Goal: Task Accomplishment & Management: Manage account settings

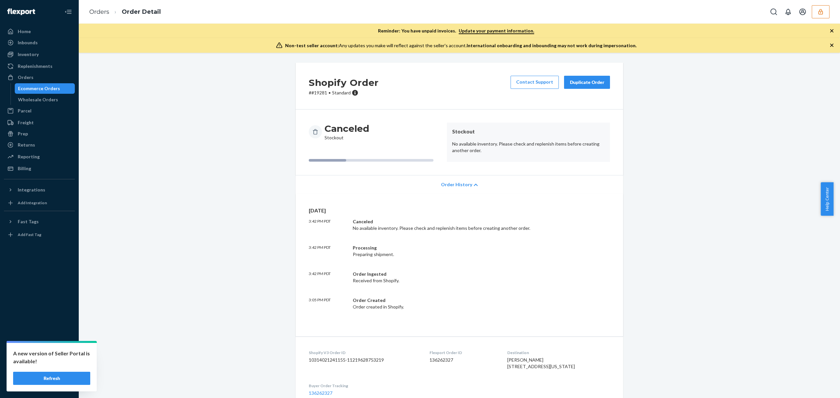
click at [817, 11] on icon "button" at bounding box center [820, 12] width 7 height 7
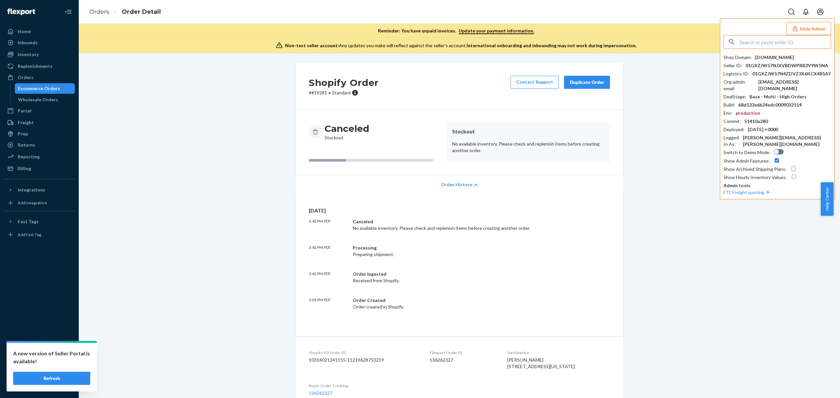
click at [759, 41] on input "text" at bounding box center [785, 41] width 91 height 13
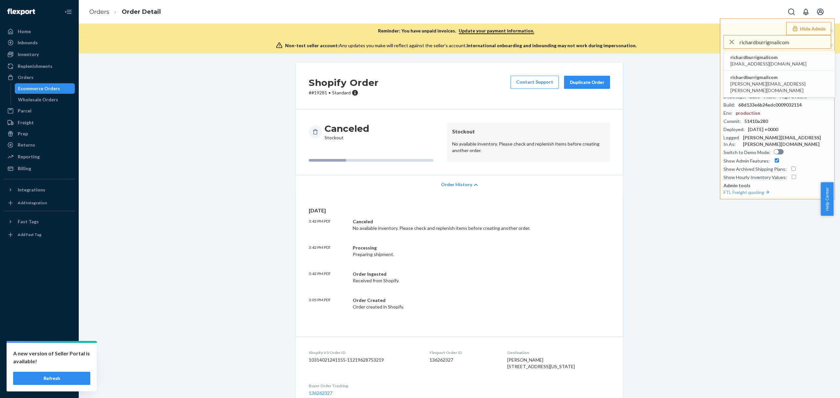
type input "richardburrigmailcom"
click at [751, 60] on span "richardburrigmailcom" at bounding box center [768, 57] width 76 height 7
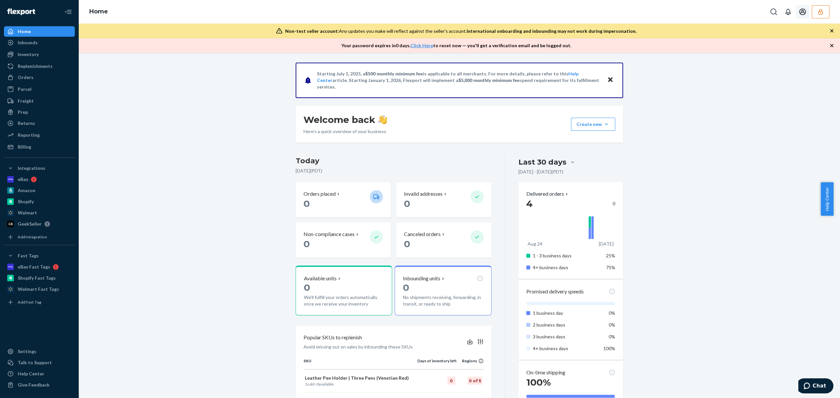
click at [814, 8] on button "button" at bounding box center [821, 11] width 18 height 13
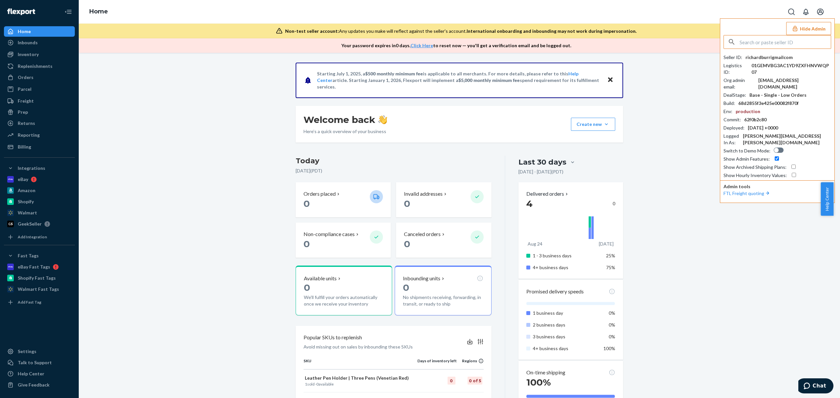
click at [778, 46] on input "text" at bounding box center [785, 41] width 91 height 13
type input "richardburrigmailcom"
click at [755, 57] on span "richardburrigmailcom" at bounding box center [768, 57] width 76 height 7
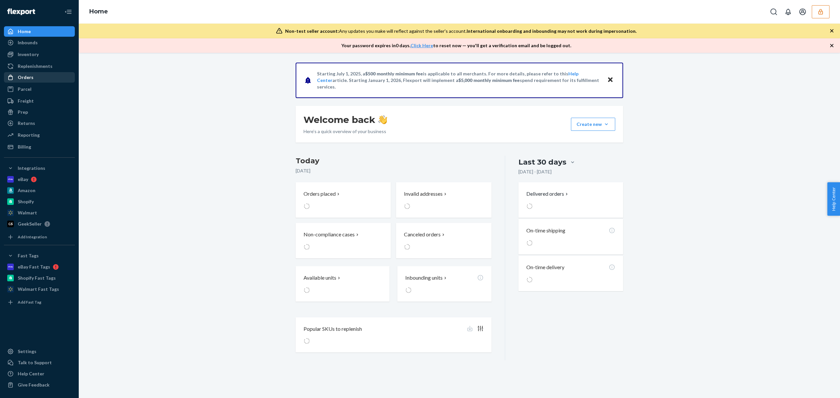
click at [35, 76] on div "Orders" at bounding box center [40, 77] width 70 height 9
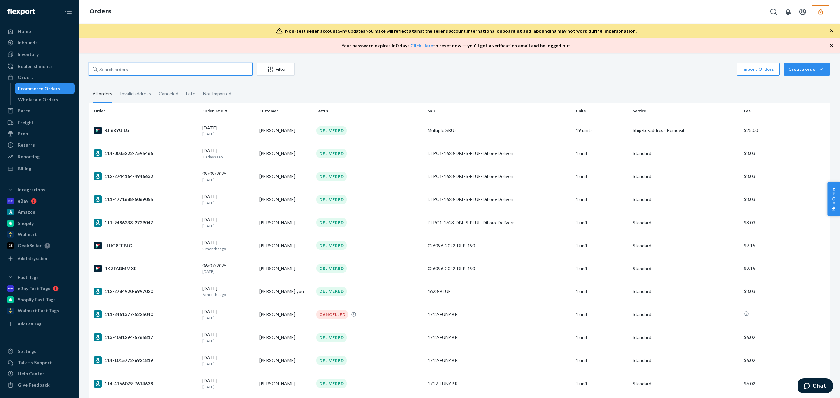
click at [183, 70] on input "text" at bounding box center [171, 69] width 164 height 13
paste input "DDVRFJDJ25A"
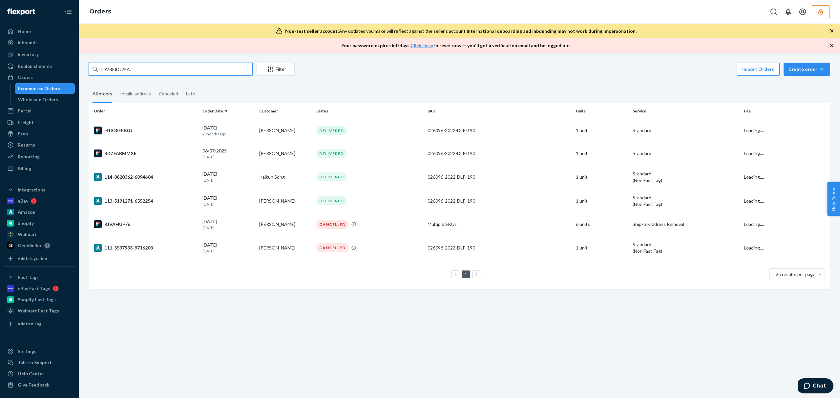
type input "DDVRFJDJ25A"
click at [297, 133] on td "Elizabeth MacDonald" at bounding box center [285, 130] width 57 height 23
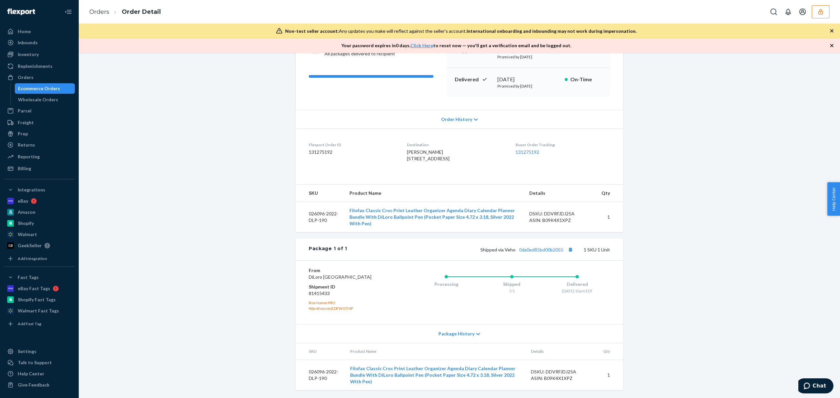
scroll to position [104, 0]
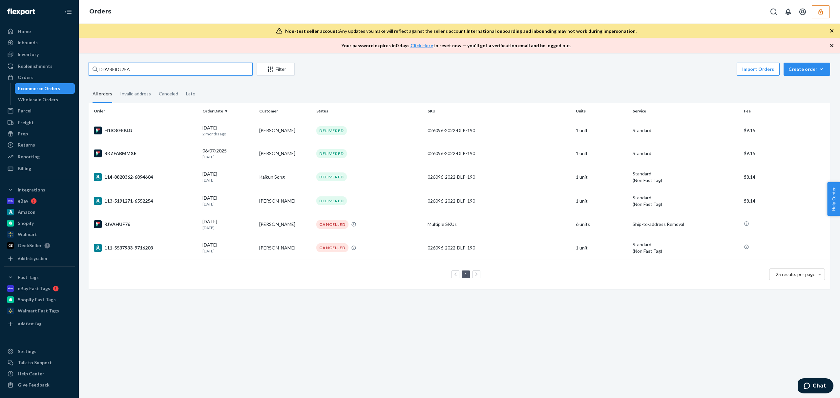
drag, startPoint x: 152, startPoint y: 69, endPoint x: 95, endPoint y: 68, distance: 57.4
click at [95, 68] on div "DDVRFJDJ25A" at bounding box center [171, 69] width 164 height 13
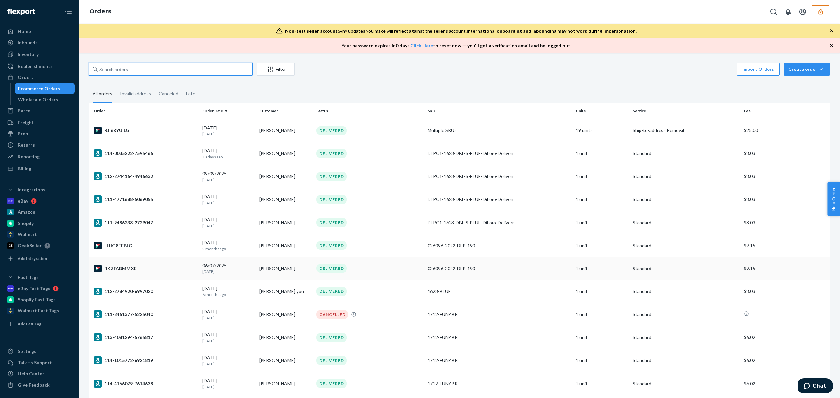
scroll to position [131, 0]
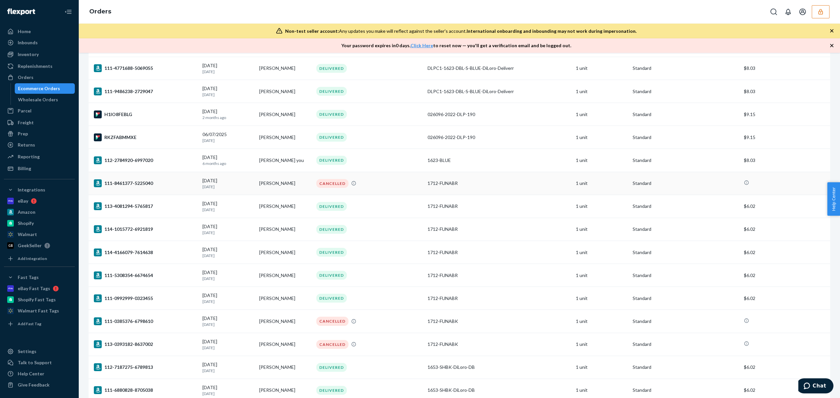
click at [297, 188] on td "Mario Barrera" at bounding box center [285, 183] width 57 height 23
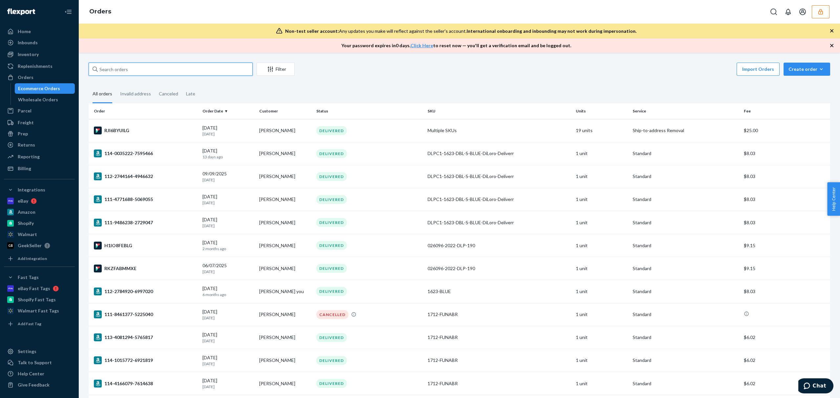
click at [125, 72] on input "text" at bounding box center [171, 69] width 164 height 13
paste input "DDVRFJDJ25A"
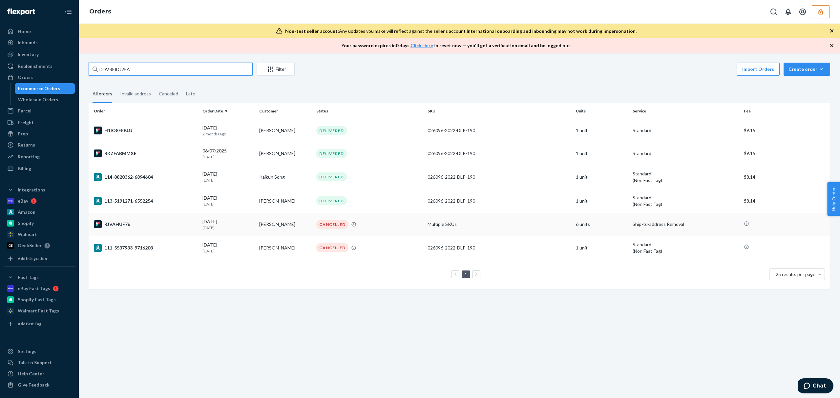
type input "DDVRFJDJ25A"
click at [292, 228] on td "Inna Burri" at bounding box center [285, 224] width 57 height 23
click at [817, 14] on icon "button" at bounding box center [820, 12] width 7 height 7
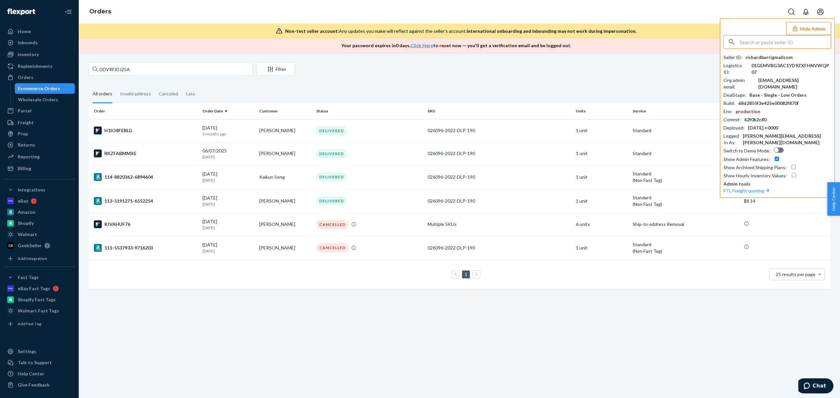
click at [763, 40] on input "text" at bounding box center [785, 41] width 91 height 13
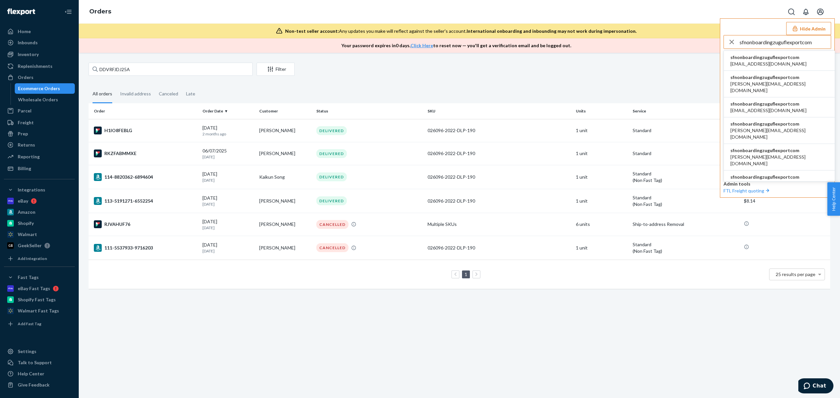
type input "sfnonboardingzuguflexportcom"
click at [750, 59] on span "sfnonboardingzuguflexportcom" at bounding box center [768, 57] width 76 height 7
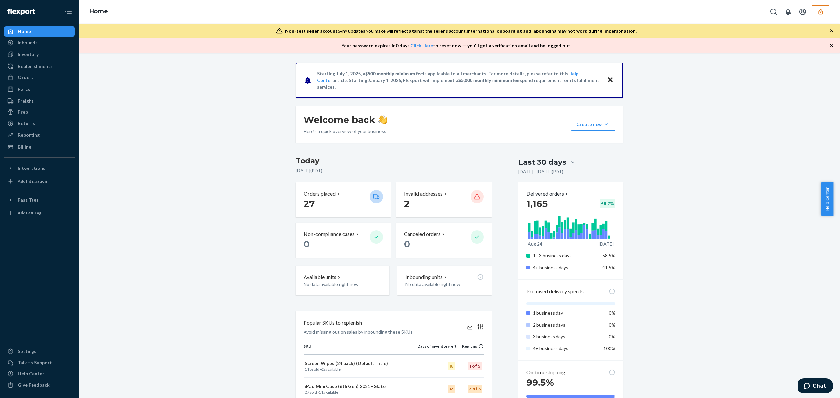
click at [634, 149] on div "Starting July 1, 2025, a $500 monthly minimum fee is applicable to all merchant…" at bounding box center [459, 394] width 751 height 662
click at [809, 12] on div at bounding box center [798, 11] width 62 height 13
click at [816, 13] on button "button" at bounding box center [821, 11] width 18 height 13
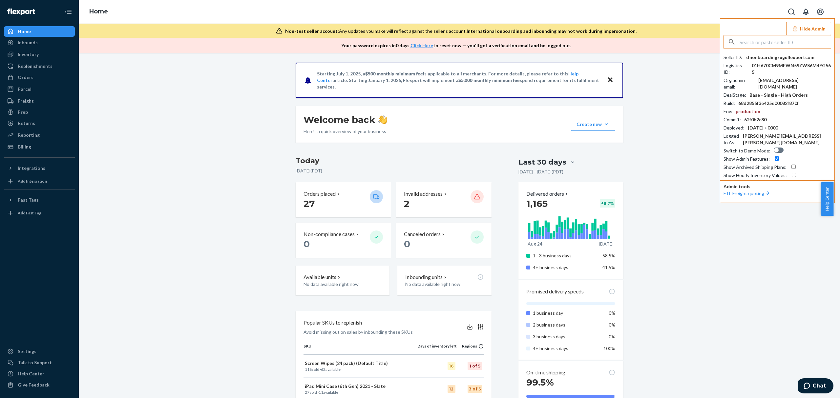
click at [805, 31] on button "Hide Admin" at bounding box center [808, 28] width 45 height 13
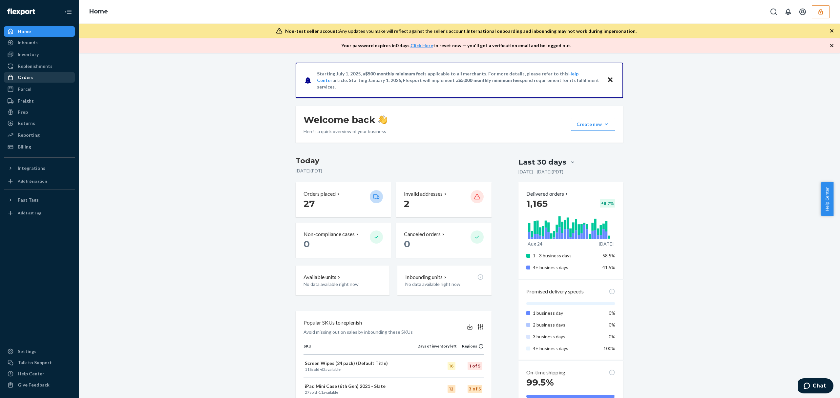
click at [24, 79] on div "Orders" at bounding box center [26, 77] width 16 height 7
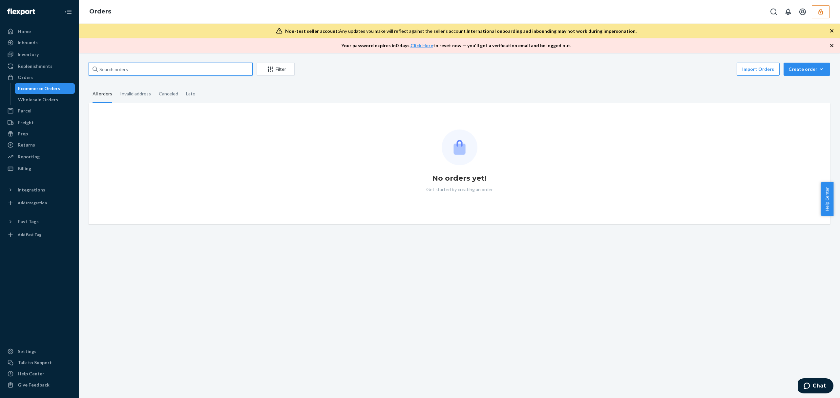
click at [125, 66] on input "text" at bounding box center [171, 69] width 164 height 13
paste input "135101529"
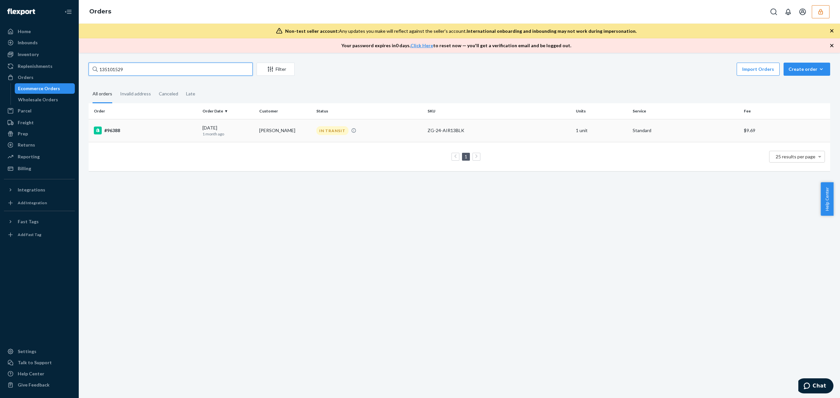
type input "135101529"
click at [148, 126] on td "#96388" at bounding box center [144, 130] width 111 height 23
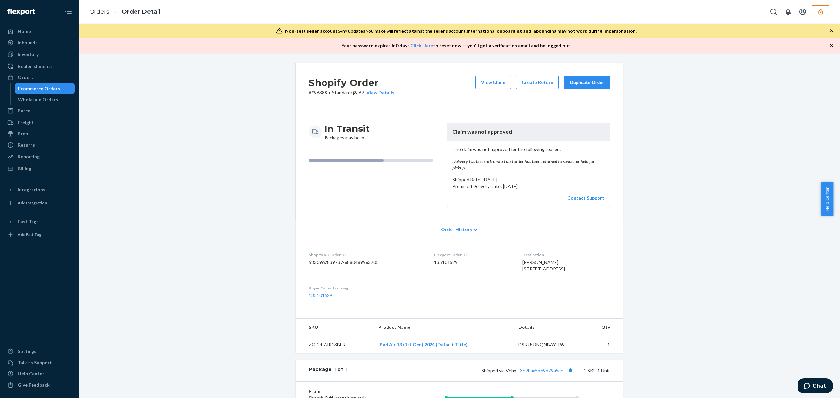
scroll to position [129, 0]
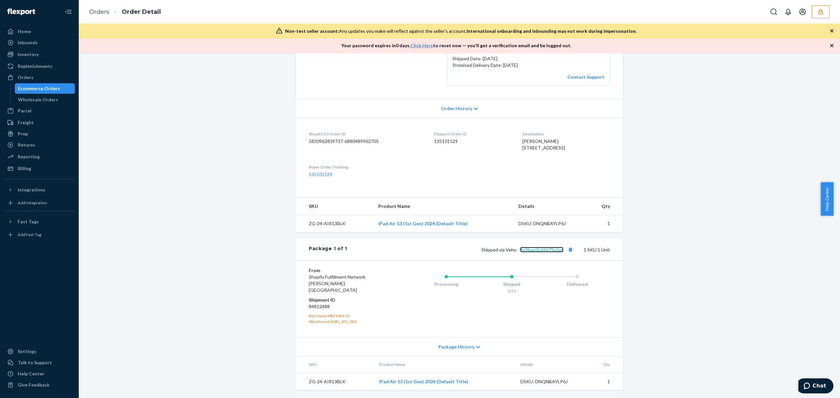
click at [543, 253] on link "3e9baa5b69d79a5ae" at bounding box center [541, 250] width 43 height 6
drag, startPoint x: 567, startPoint y: 256, endPoint x: 565, endPoint y: 253, distance: 3.5
click at [566, 254] on button "Copy tracking number" at bounding box center [570, 249] width 9 height 9
click at [317, 305] on dd "84812488" at bounding box center [348, 307] width 78 height 7
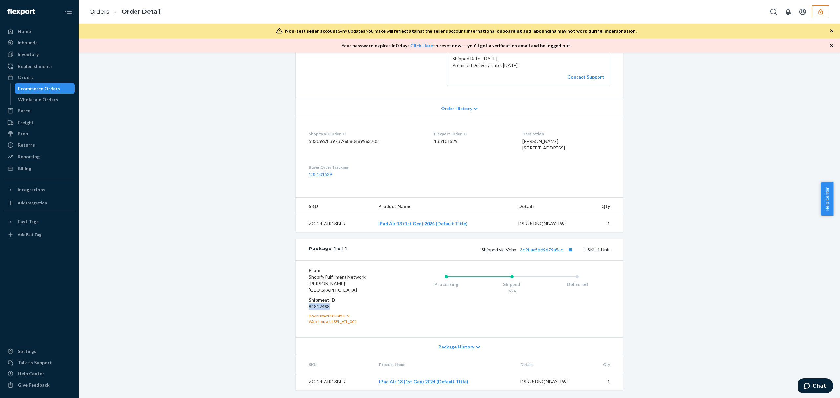
copy dd "84812488"
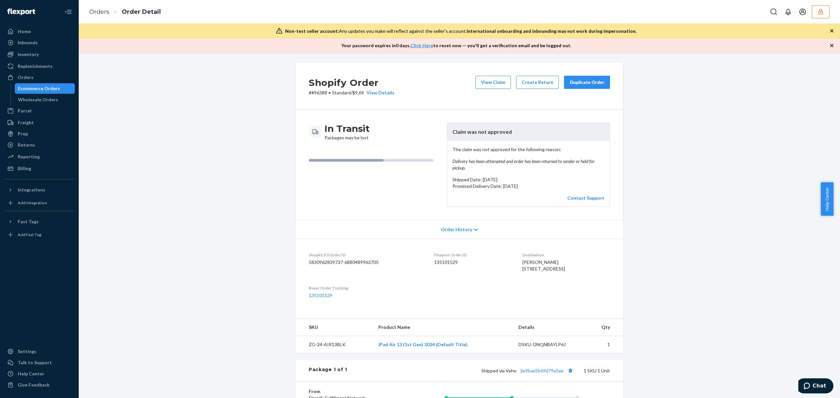
scroll to position [129, 0]
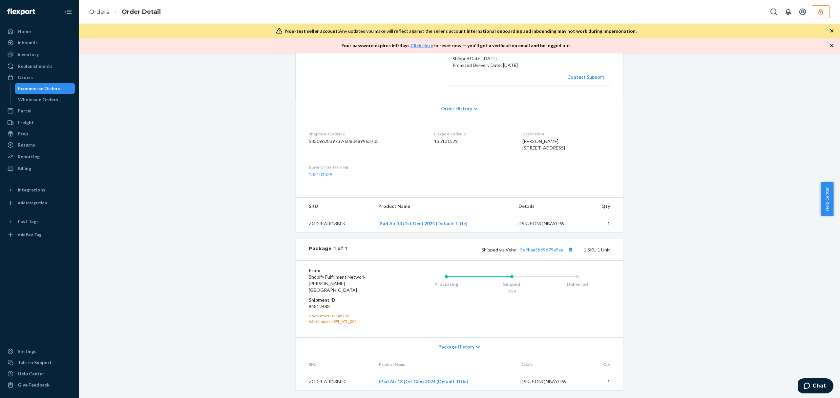
click at [828, 15] on button "button" at bounding box center [821, 11] width 18 height 13
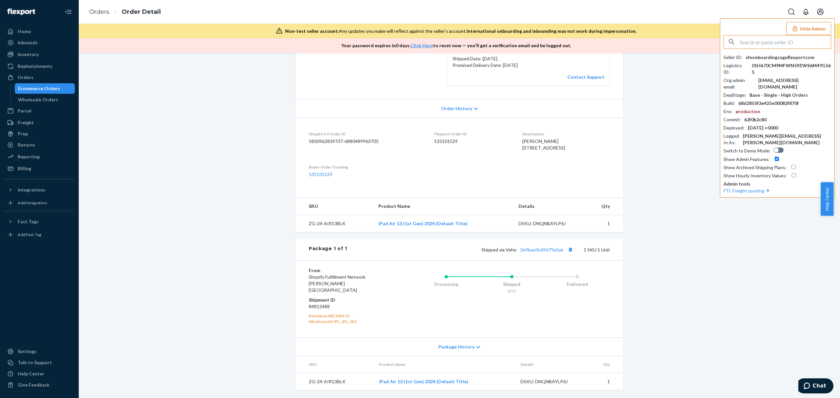
click at [756, 37] on input "text" at bounding box center [785, 41] width 91 height 13
type input "samodrawalmartoutlookcom"
click at [752, 61] on span "[EMAIL_ADDRESS][DOMAIN_NAME]" at bounding box center [768, 64] width 76 height 7
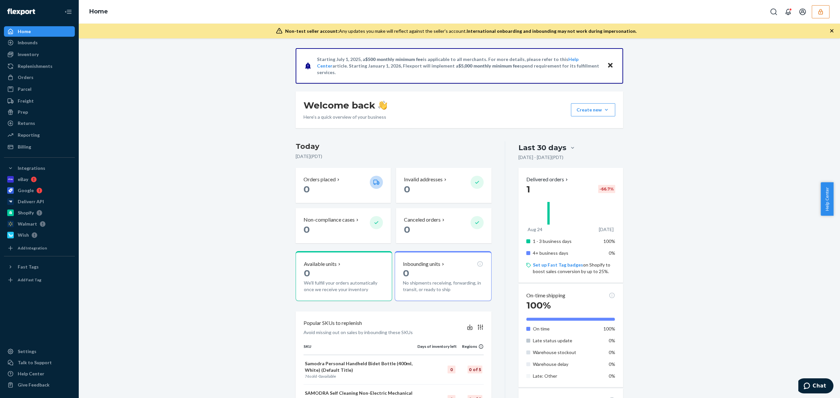
click at [28, 152] on div "Home Inbounds Shipping Plans Problems Inventory Products Replenishments Orders …" at bounding box center [39, 199] width 79 height 398
drag, startPoint x: 24, startPoint y: 148, endPoint x: 32, endPoint y: 150, distance: 7.8
click at [24, 148] on div "Billing" at bounding box center [24, 147] width 13 height 7
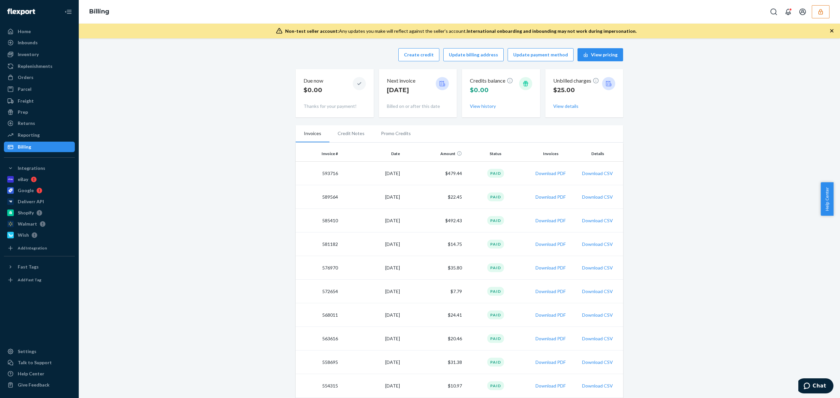
click at [36, 49] on ul "Home Inbounds Shipping Plans Problems Inventory Products Replenishments Orders …" at bounding box center [39, 89] width 71 height 126
click at [35, 51] on div "Inventory" at bounding box center [28, 54] width 21 height 7
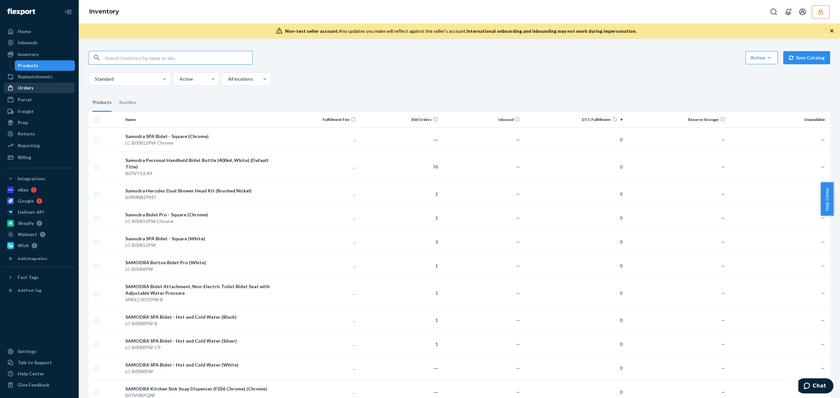
click at [27, 85] on div "Orders" at bounding box center [26, 88] width 16 height 7
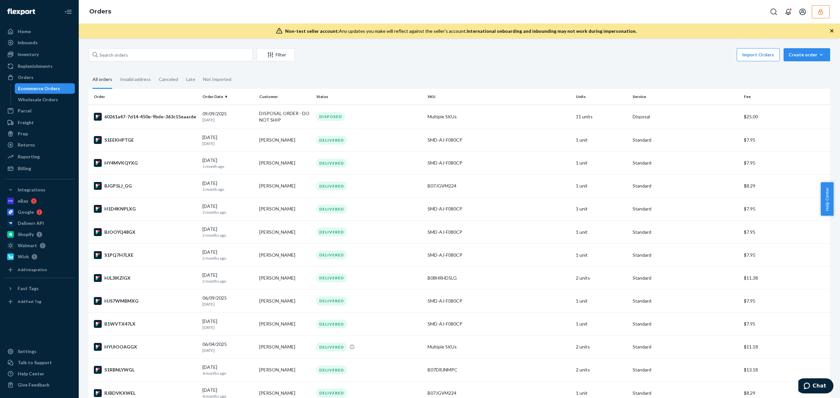
click at [820, 12] on icon "button" at bounding box center [820, 12] width 7 height 7
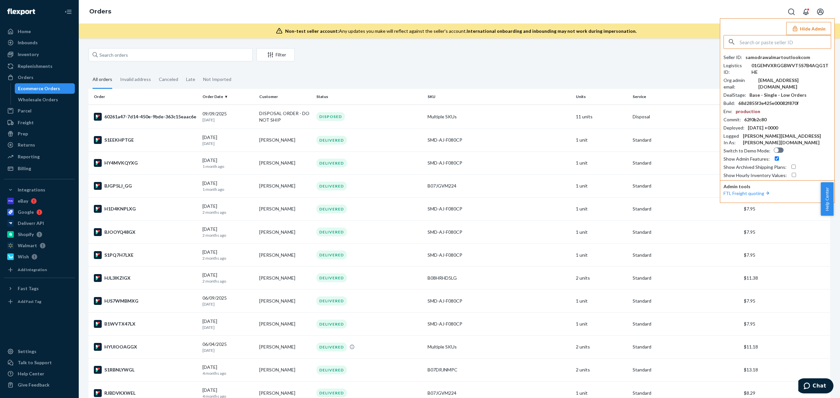
click at [767, 39] on input "text" at bounding box center [785, 41] width 91 height 13
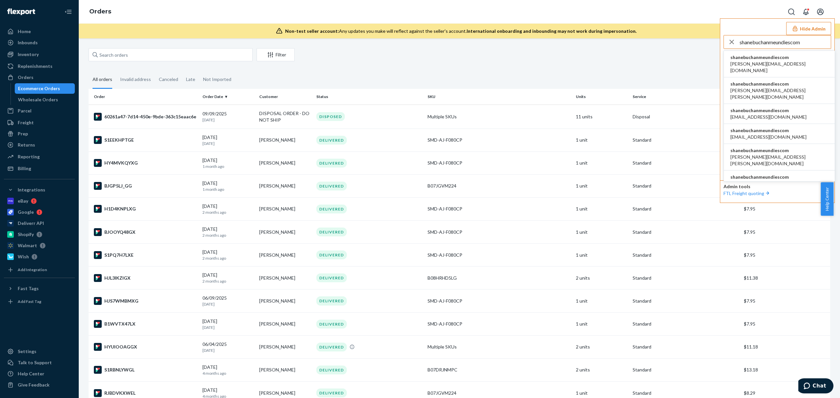
type input "shanebuchanmeundiescom"
click at [759, 61] on span "aaronjhon.ygay@awesomecx.com" at bounding box center [779, 67] width 98 height 13
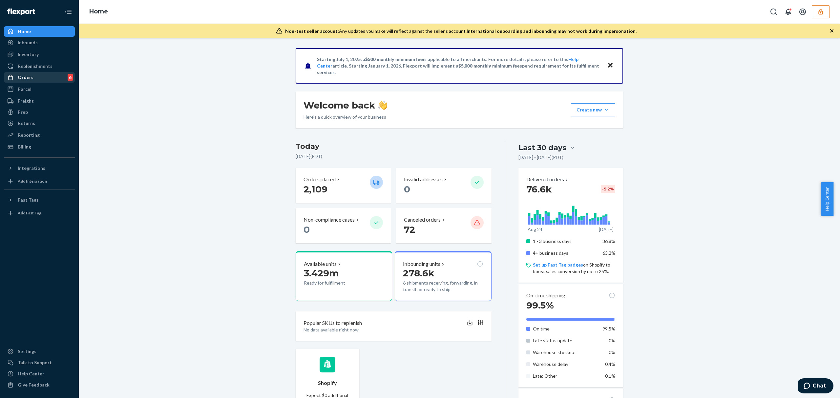
click at [24, 75] on div "Orders" at bounding box center [26, 77] width 16 height 7
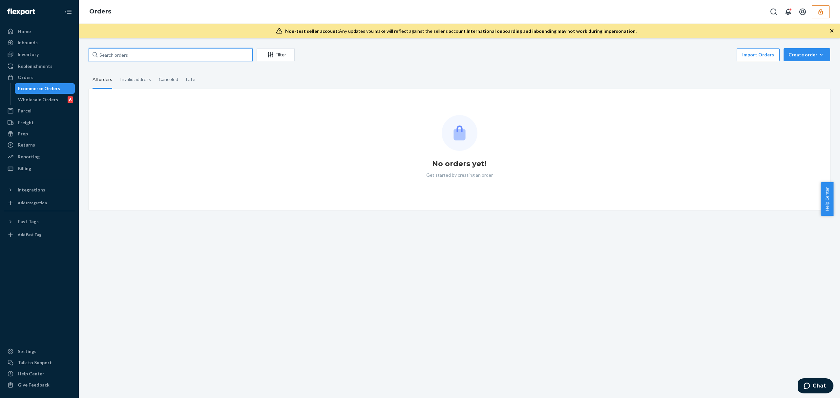
click at [130, 58] on input "text" at bounding box center [171, 54] width 164 height 13
paste input "MU02415573705"
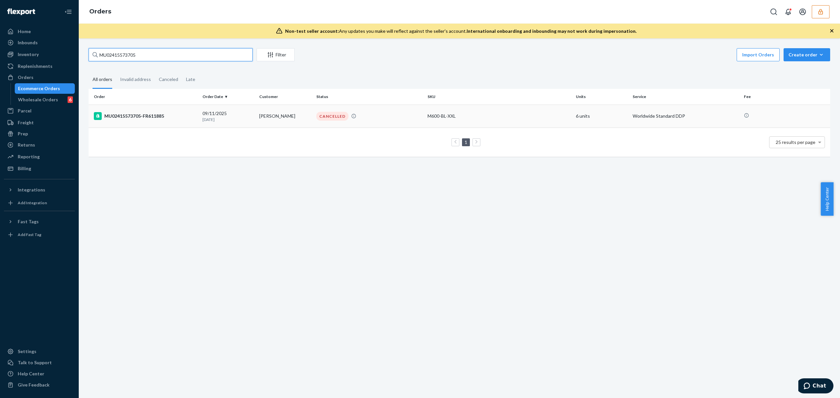
type input "MU02415573705"
click at [176, 125] on td "MU02415573705-FR611885" at bounding box center [144, 116] width 111 height 23
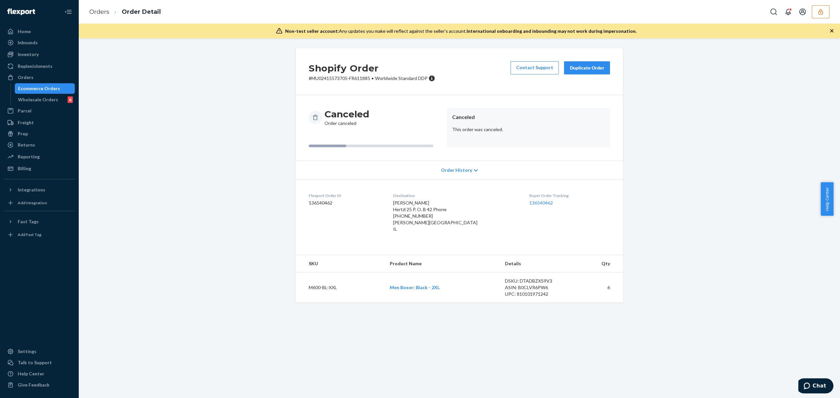
click at [321, 203] on dd "136540462" at bounding box center [346, 203] width 74 height 7
copy dd "136540462"
click at [474, 171] on icon at bounding box center [476, 170] width 4 height 5
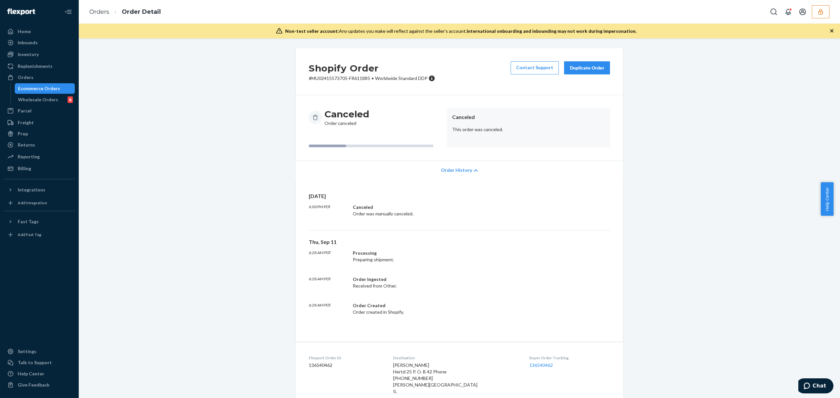
click at [474, 170] on icon at bounding box center [476, 170] width 4 height 5
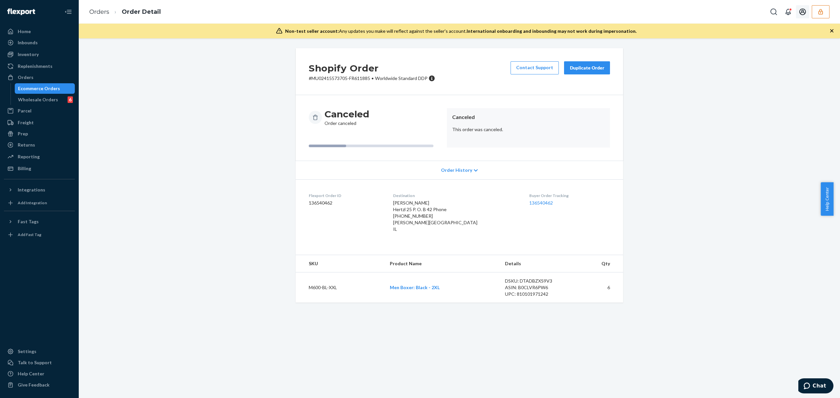
click at [828, 13] on button "button" at bounding box center [821, 11] width 18 height 13
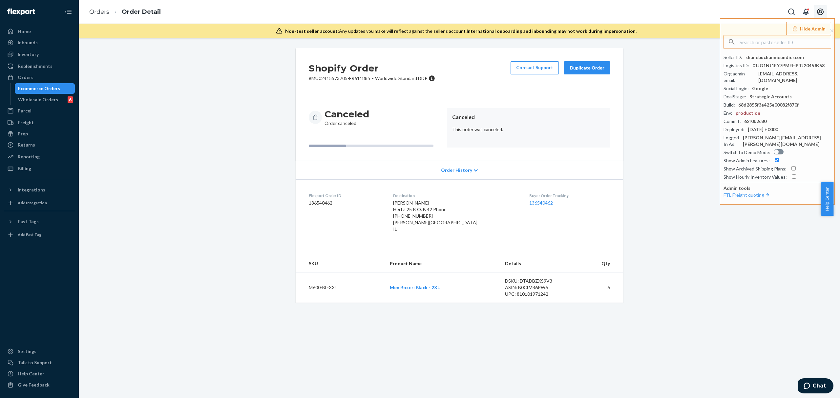
click at [816, 14] on icon "Open account menu" at bounding box center [820, 12] width 8 height 8
click at [820, 16] on button "Open account menu" at bounding box center [820, 11] width 13 height 13
click at [765, 57] on div "shanebuchanmeundiescom" at bounding box center [775, 57] width 58 height 7
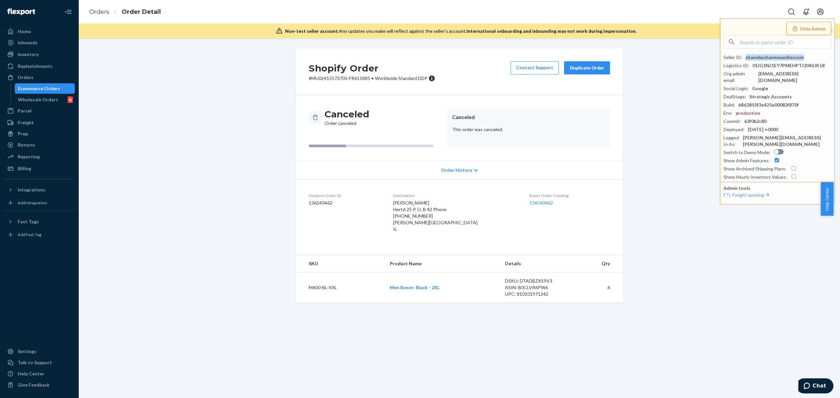
copy div "shanebuchanmeundiescom"
click at [531, 280] on div "DSKU: DTADBZXS9V3" at bounding box center [536, 281] width 62 height 7
copy div "DTADBZXS9V3"
click at [325, 206] on dd "136540462" at bounding box center [346, 203] width 74 height 7
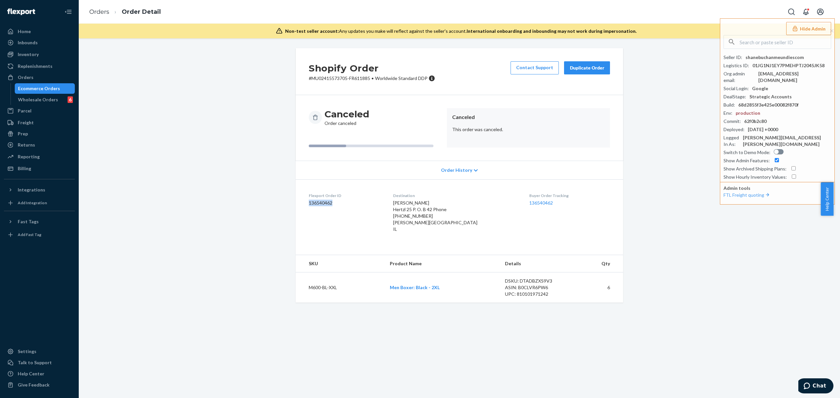
click at [325, 206] on dd "136540462" at bounding box center [346, 203] width 74 height 7
copy dd "136540462"
drag, startPoint x: 799, startPoint y: 29, endPoint x: 786, endPoint y: 30, distance: 13.1
click at [800, 29] on button "Hide Admin" at bounding box center [808, 28] width 45 height 13
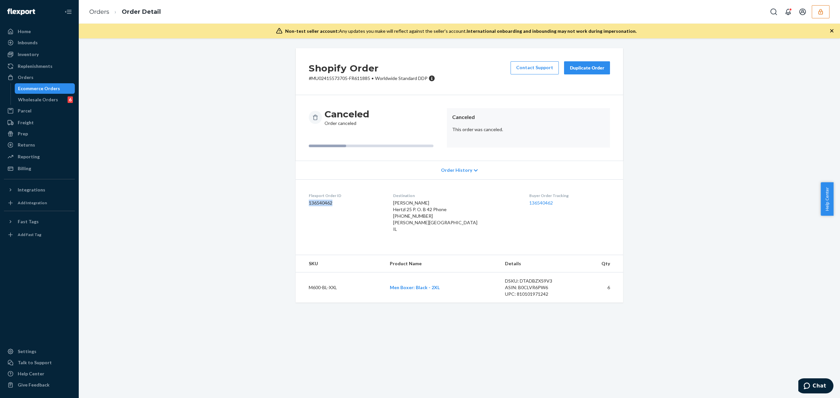
click at [815, 14] on button "button" at bounding box center [821, 11] width 18 height 13
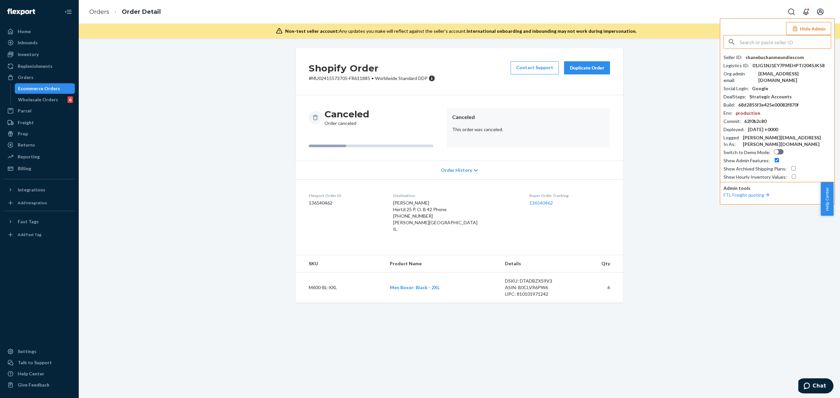
click at [781, 39] on input "text" at bounding box center [785, 41] width 91 height 13
type input "samodrawalmartoutlookcom"
click at [748, 58] on span "samodrawalmartoutlookcom" at bounding box center [768, 57] width 76 height 7
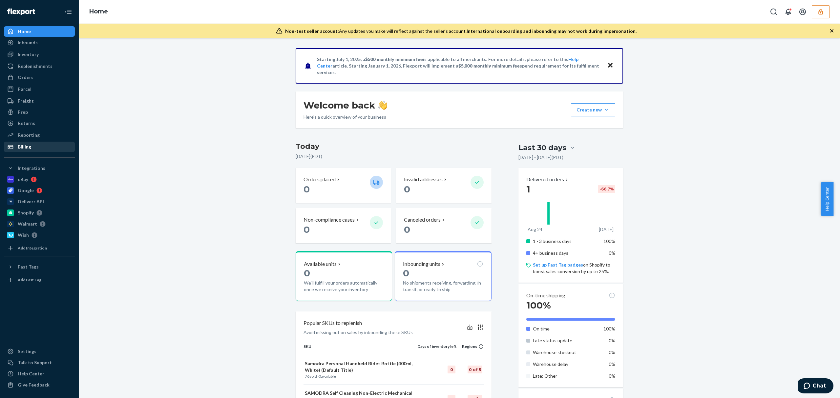
click at [37, 146] on div "Billing" at bounding box center [40, 146] width 70 height 9
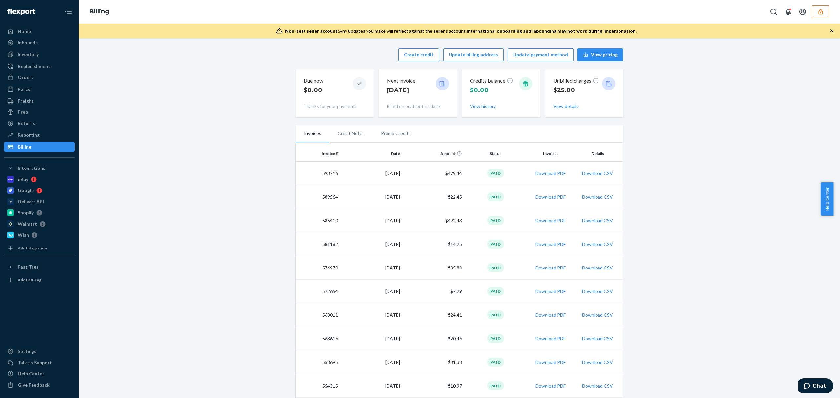
click at [820, 9] on icon "button" at bounding box center [820, 12] width 4 height 6
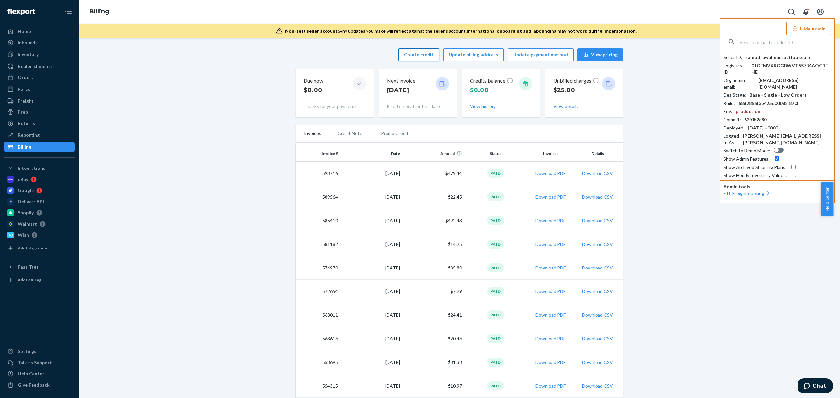
click at [433, 58] on button "Create credit" at bounding box center [418, 54] width 41 height 13
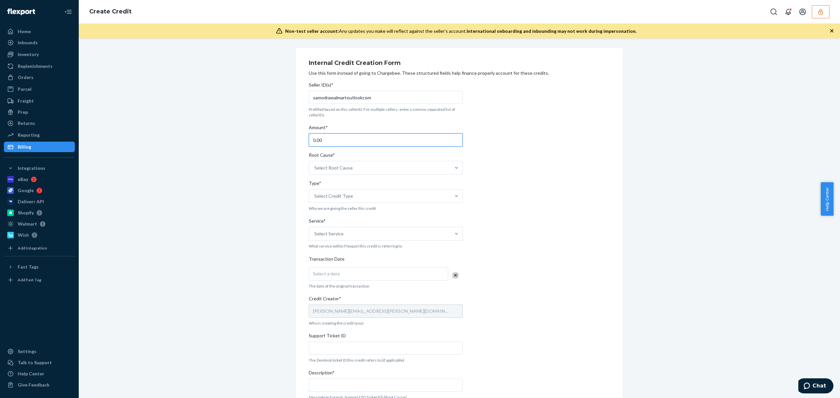
click at [336, 143] on input "0.00" at bounding box center [386, 140] width 154 height 13
type input "25.00"
click at [347, 163] on div "Select Root Cause" at bounding box center [379, 167] width 141 height 13
click at [315, 165] on input "Root Cause* Select Root Cause" at bounding box center [314, 168] width 1 height 7
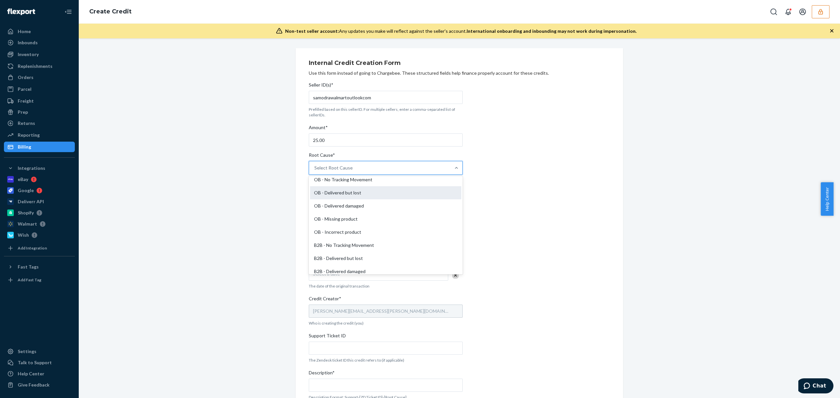
scroll to position [285, 0]
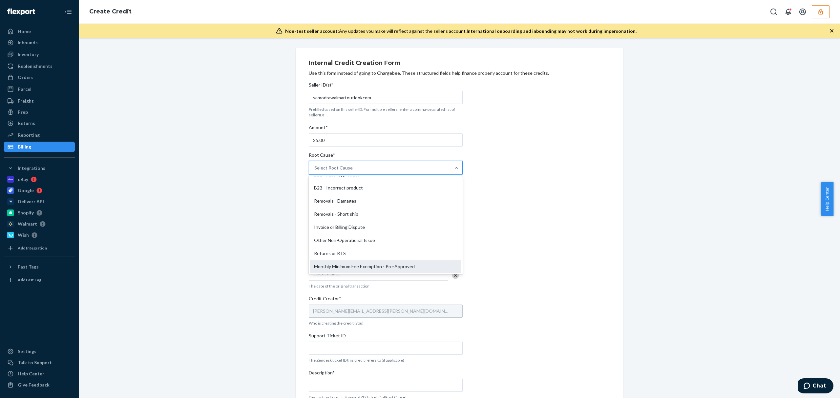
click at [367, 270] on div "Monthly Minimum Fee Exemption - Pre-Approved" at bounding box center [385, 266] width 151 height 13
click at [315, 171] on input "Root Cause* option Monthly Minimum Fee Exemption - Pre-Approved focused, 29 of …" at bounding box center [314, 168] width 1 height 7
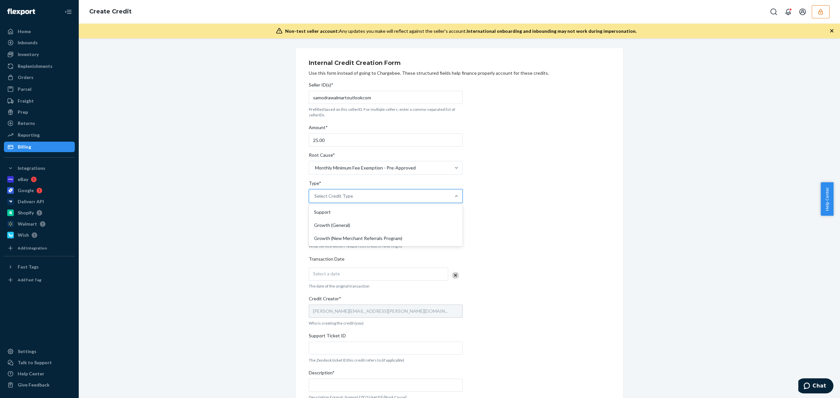
click at [343, 196] on div "Select Credit Type" at bounding box center [333, 196] width 39 height 7
click at [315, 196] on input "Type* option Support focused, 1 of 3. 3 results available. Use Up and Down to c…" at bounding box center [314, 196] width 1 height 7
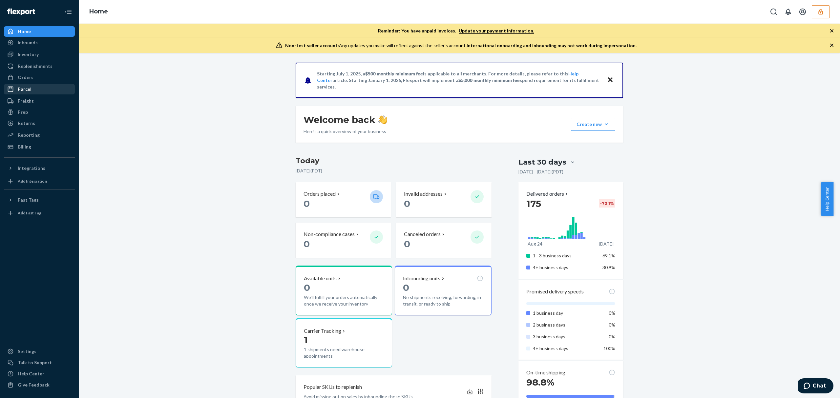
click at [22, 89] on div "Parcel" at bounding box center [25, 89] width 14 height 7
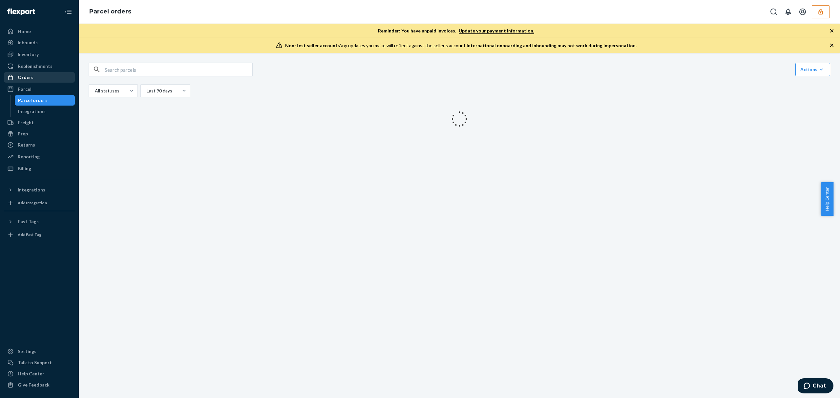
click at [19, 77] on div "Orders" at bounding box center [26, 77] width 16 height 7
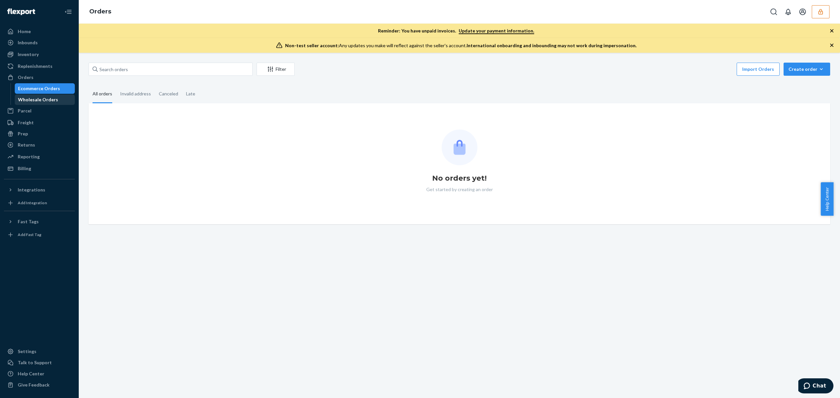
click at [27, 101] on div "Wholesale Orders" at bounding box center [38, 99] width 40 height 7
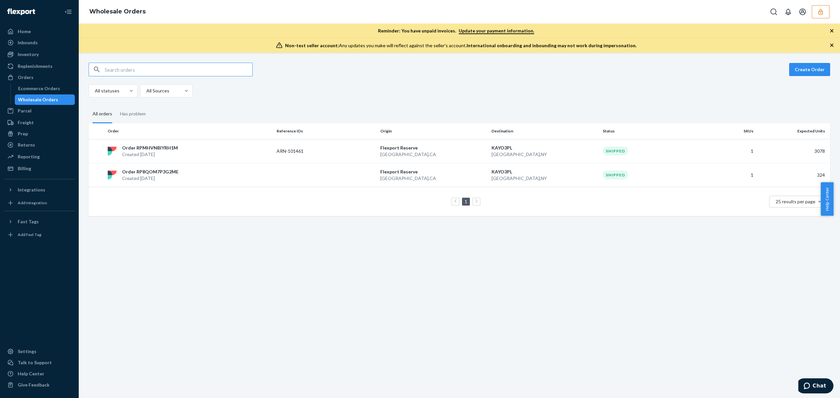
click at [108, 75] on input "text" at bounding box center [179, 69] width 148 height 13
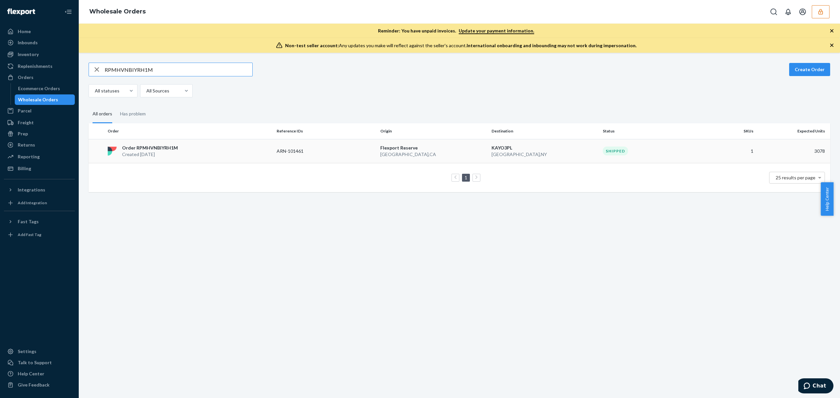
type input "RPMHVNBIYRH1M"
drag, startPoint x: 193, startPoint y: 151, endPoint x: 212, endPoint y: 154, distance: 18.8
click at [194, 151] on div "Order RPMHVNBIYRH1M Created [DATE]" at bounding box center [189, 151] width 169 height 13
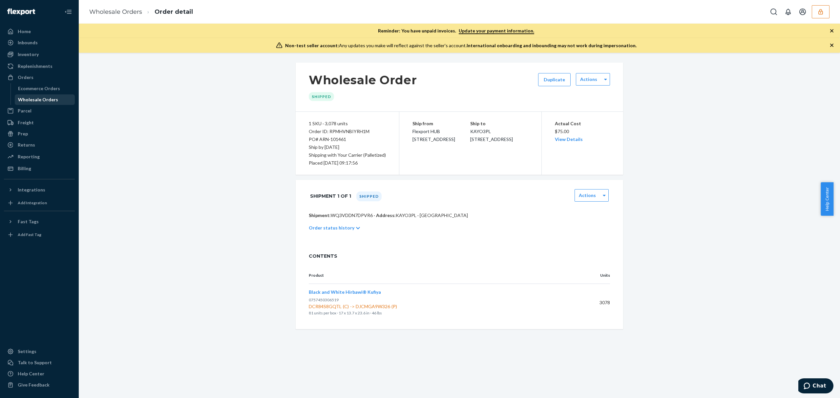
click at [35, 92] on div "Ecommerce Orders" at bounding box center [44, 88] width 59 height 9
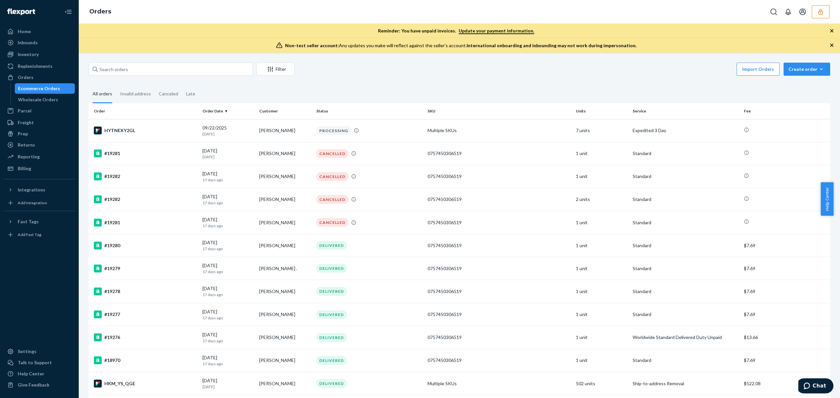
click at [821, 15] on button "button" at bounding box center [821, 11] width 18 height 13
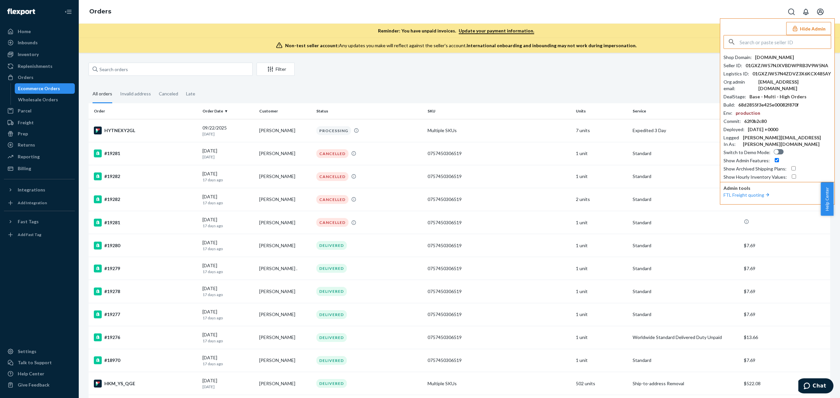
click at [746, 46] on input "text" at bounding box center [785, 41] width 91 height 13
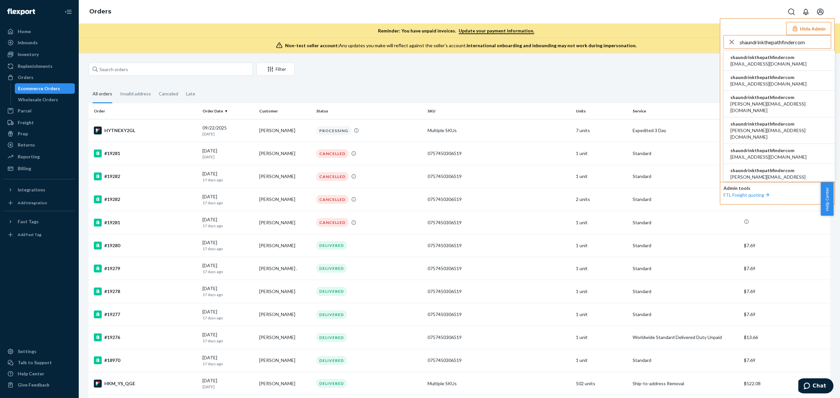
type input "shaundrinkthepathfindercom"
click at [746, 63] on span "[EMAIL_ADDRESS][DOMAIN_NAME]" at bounding box center [768, 64] width 76 height 7
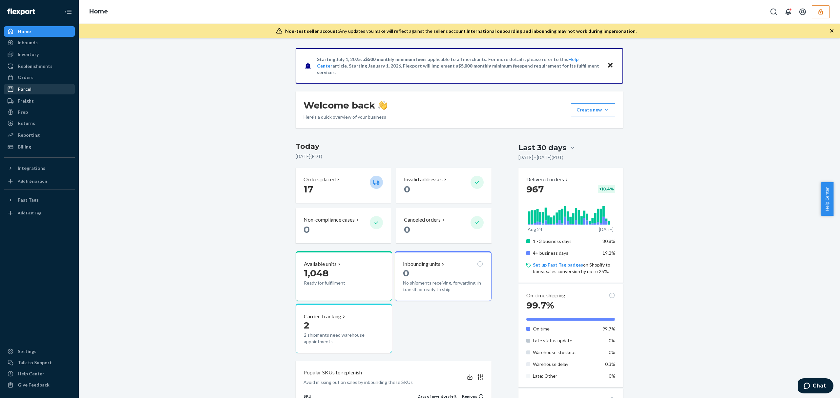
drag, startPoint x: 36, startPoint y: 79, endPoint x: 51, endPoint y: 84, distance: 16.3
click at [36, 79] on div "Orders" at bounding box center [40, 77] width 70 height 9
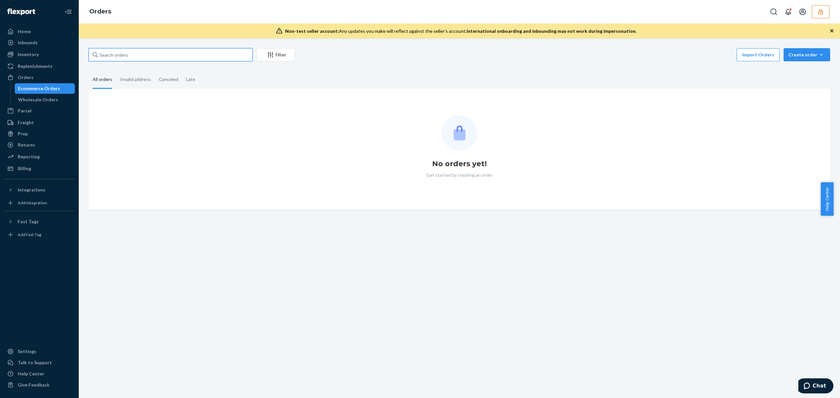
click at [124, 53] on input "text" at bounding box center [171, 54] width 164 height 13
paste input "RPNL1G2H7JYPU"
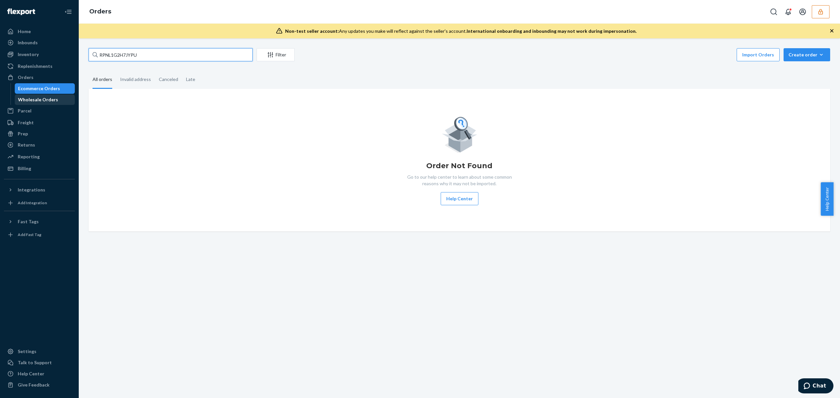
type input "RPNL1G2H7JYPU"
click at [58, 100] on div "Wholesale Orders" at bounding box center [44, 99] width 59 height 9
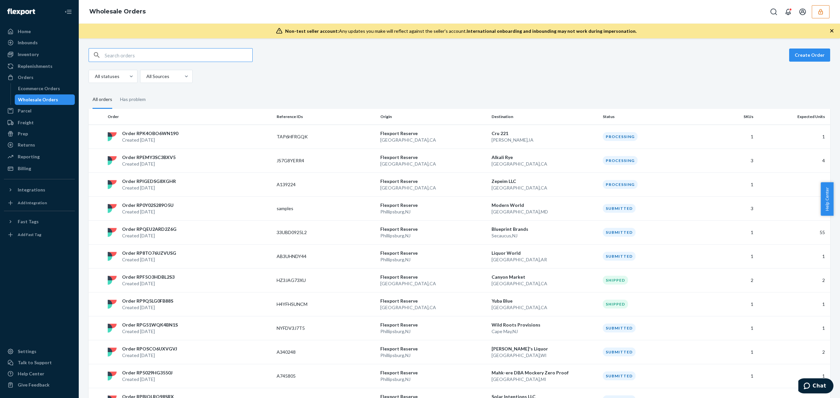
click at [113, 57] on input "text" at bounding box center [179, 55] width 148 height 13
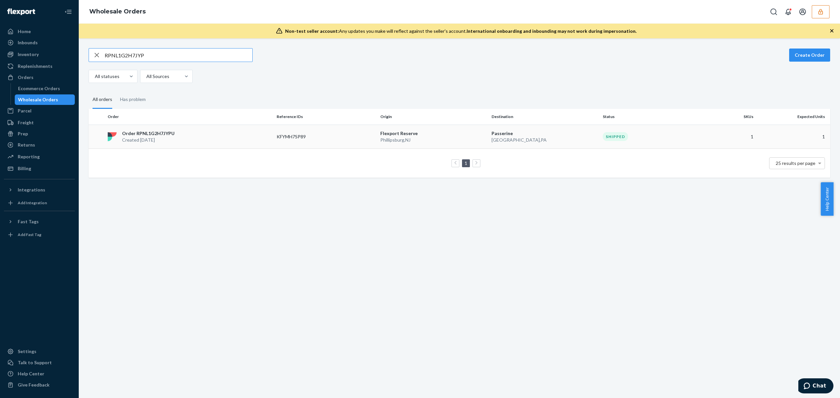
type input "RPNL1G2H7JYP"
click at [178, 137] on div "Order RPNL1G2H7JYPU Created Aug 22, 2025" at bounding box center [189, 136] width 169 height 13
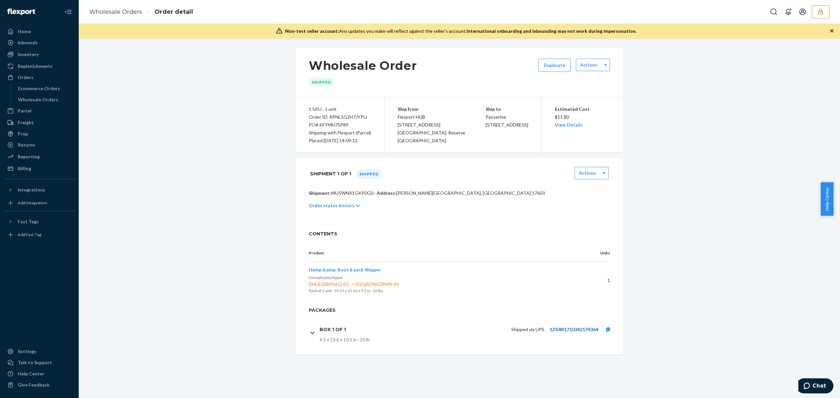
click at [578, 331] on link "1ZX8R1710342174364" at bounding box center [574, 330] width 49 height 6
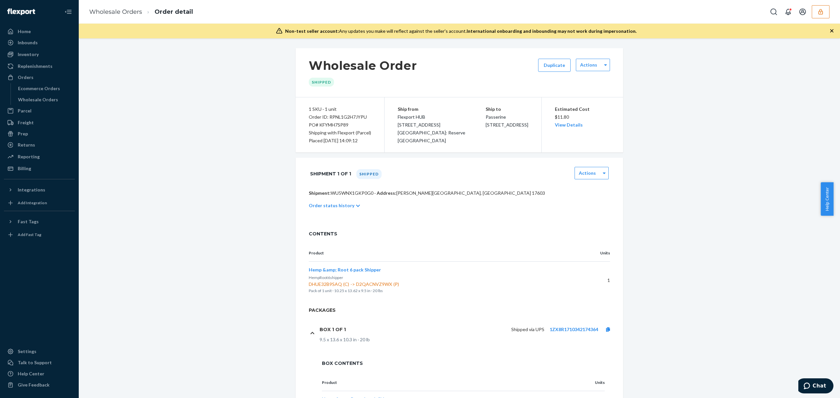
click at [815, 12] on button "button" at bounding box center [821, 11] width 18 height 13
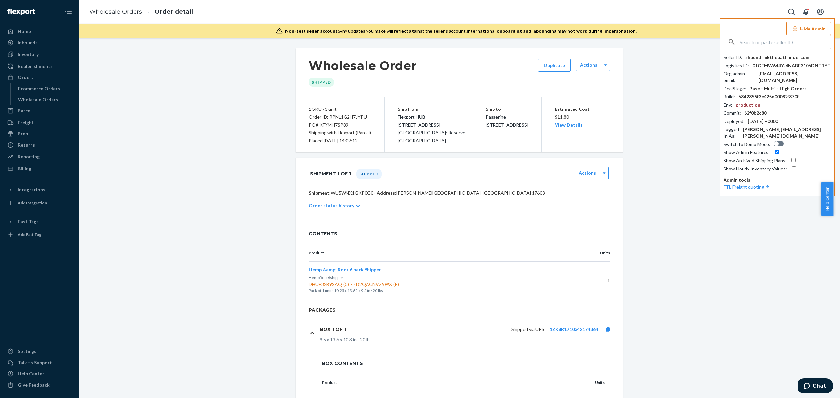
click at [760, 46] on input "text" at bounding box center [785, 41] width 91 height 13
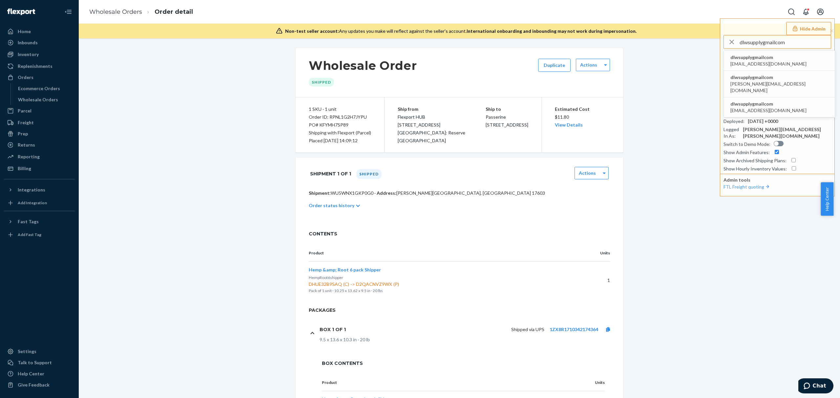
type input "dlwsupplygmailcom"
click at [741, 59] on span "dlwsupplygmailcom" at bounding box center [768, 57] width 76 height 7
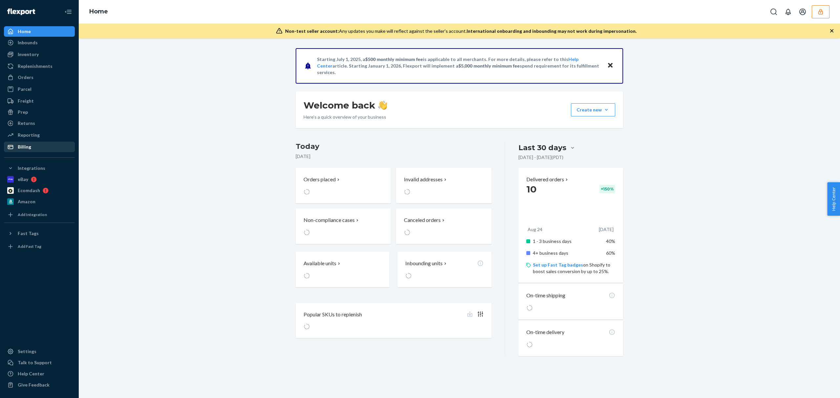
drag, startPoint x: 32, startPoint y: 145, endPoint x: 45, endPoint y: 142, distance: 13.1
click at [33, 145] on div "Billing" at bounding box center [40, 146] width 70 height 9
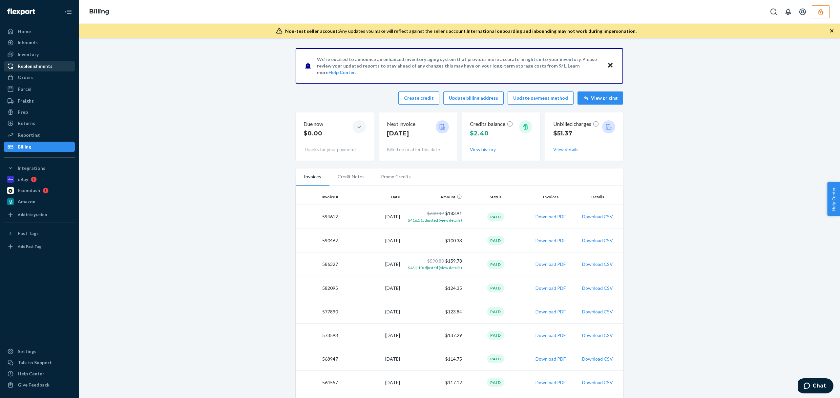
drag, startPoint x: 19, startPoint y: 54, endPoint x: 37, endPoint y: 65, distance: 20.4
click at [19, 54] on div "Inventory" at bounding box center [28, 54] width 21 height 7
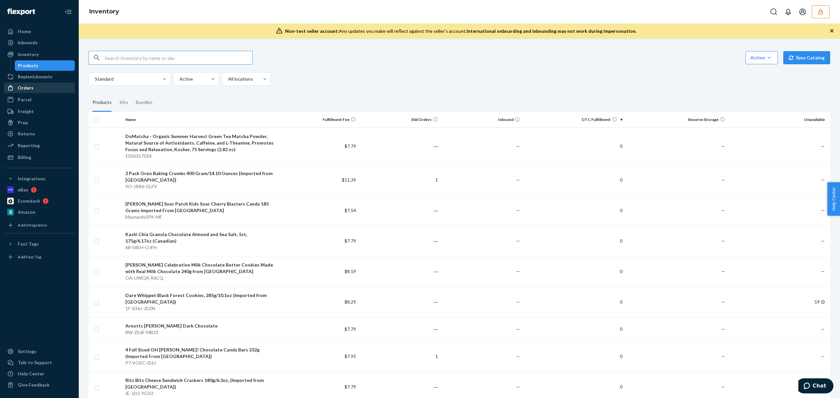
click at [41, 87] on div "Orders" at bounding box center [40, 87] width 70 height 9
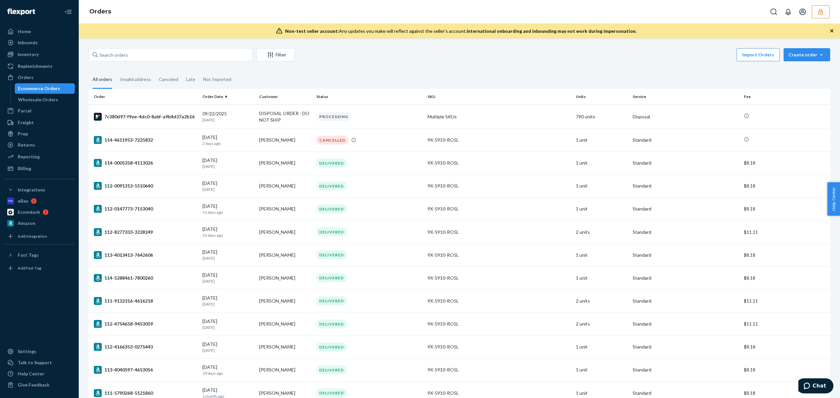
click at [821, 15] on button "button" at bounding box center [821, 11] width 18 height 13
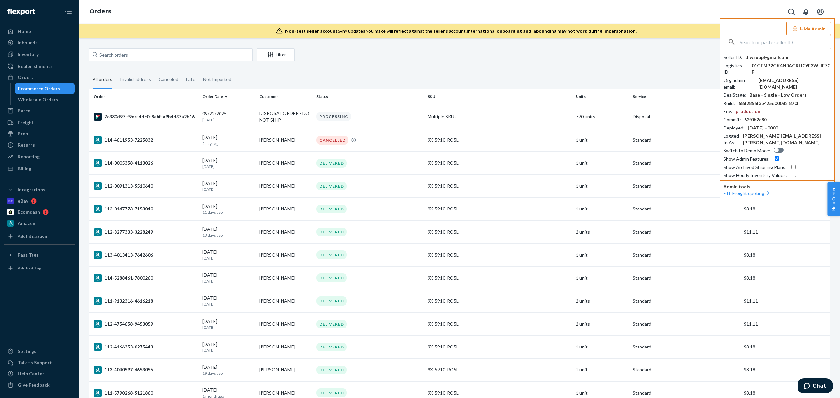
click at [772, 41] on input "text" at bounding box center [785, 41] width 91 height 13
type input "marcusboxbollencom"
click at [754, 60] on span "marcusboxbollencom" at bounding box center [779, 57] width 98 height 7
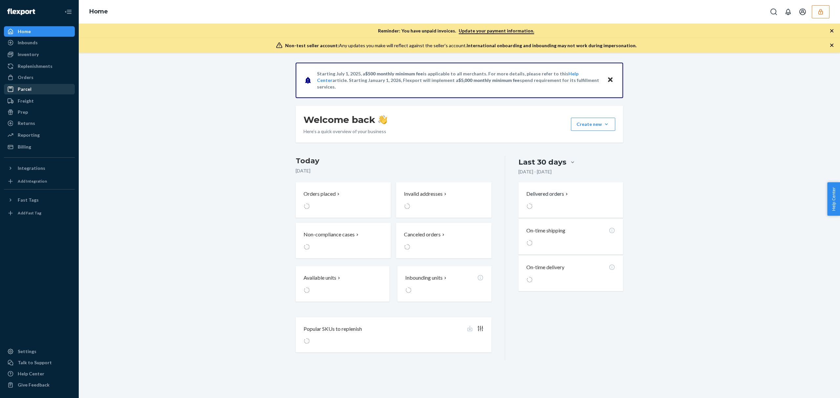
click at [24, 77] on div "Orders" at bounding box center [26, 77] width 16 height 7
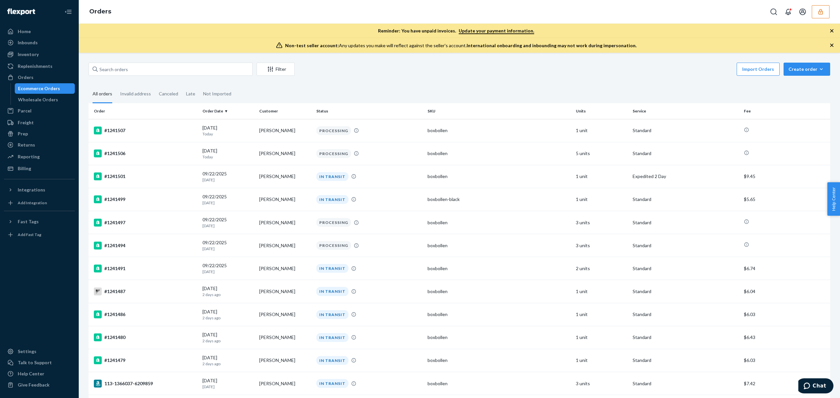
click at [30, 60] on ul "Home Inbounds Shipping Plans Problems Inventory Products Replenishments Orders …" at bounding box center [39, 100] width 71 height 148
click at [38, 64] on div "Replenishments" at bounding box center [35, 66] width 35 height 7
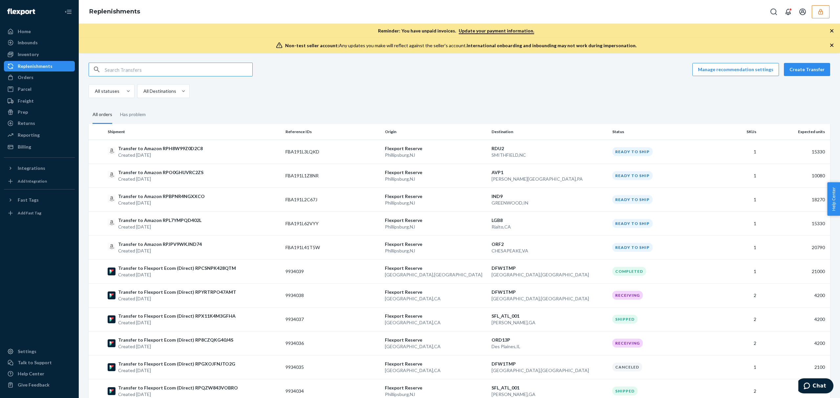
drag, startPoint x: 27, startPoint y: 79, endPoint x: 28, endPoint y: 83, distance: 4.4
click at [27, 79] on div "Orders" at bounding box center [26, 77] width 16 height 7
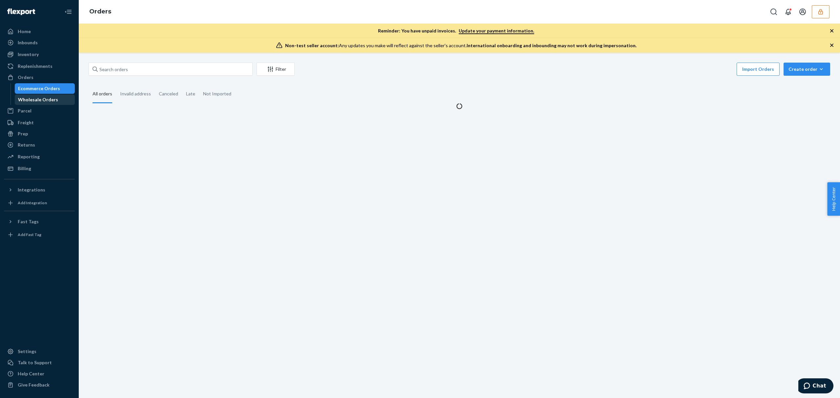
click at [50, 101] on div "Wholesale Orders" at bounding box center [38, 99] width 40 height 7
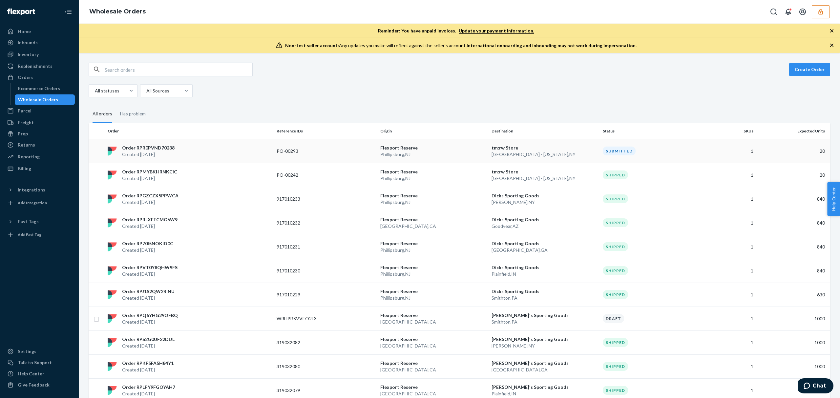
click at [316, 149] on p "PO-00293" at bounding box center [303, 151] width 53 height 7
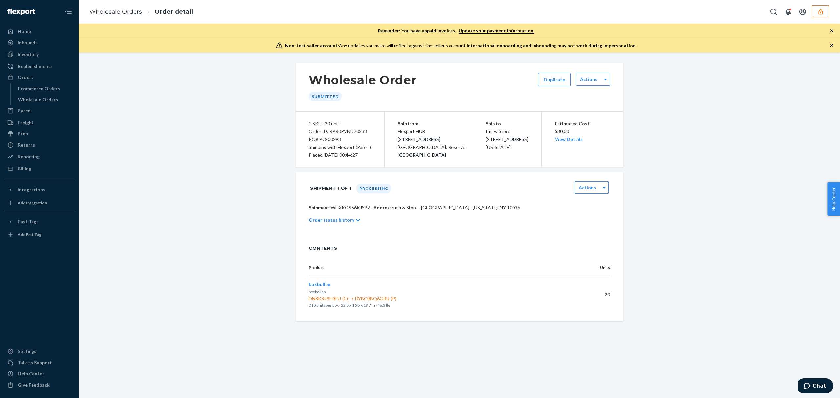
drag, startPoint x: 346, startPoint y: 221, endPoint x: 370, endPoint y: 223, distance: 24.4
click at [347, 221] on p "Order status history" at bounding box center [332, 220] width 46 height 7
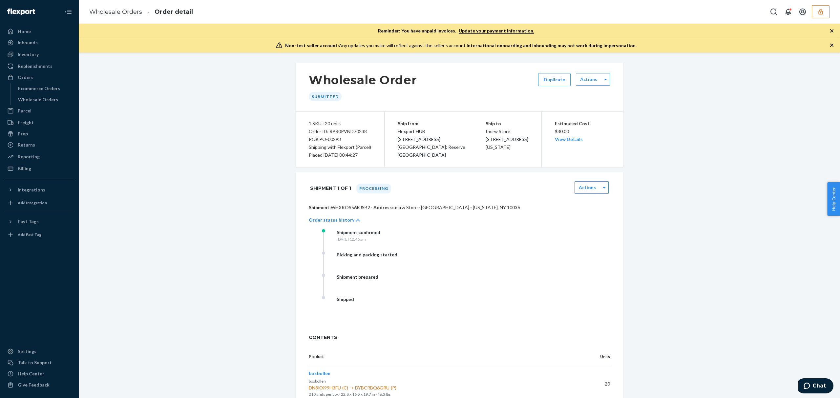
scroll to position [28, 0]
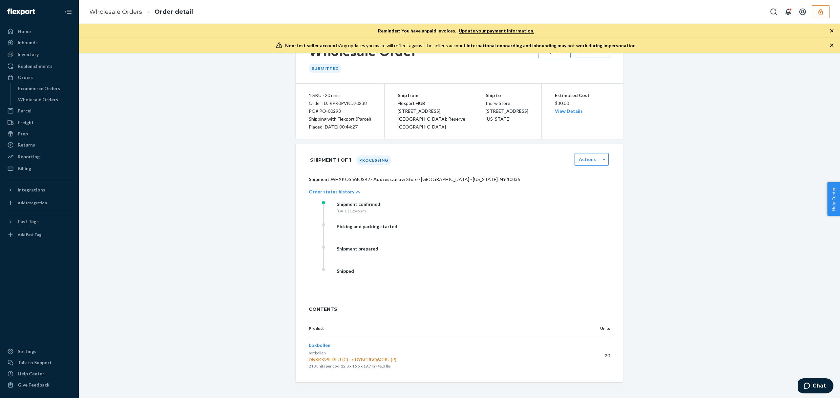
click at [823, 12] on icon "button" at bounding box center [820, 12] width 7 height 7
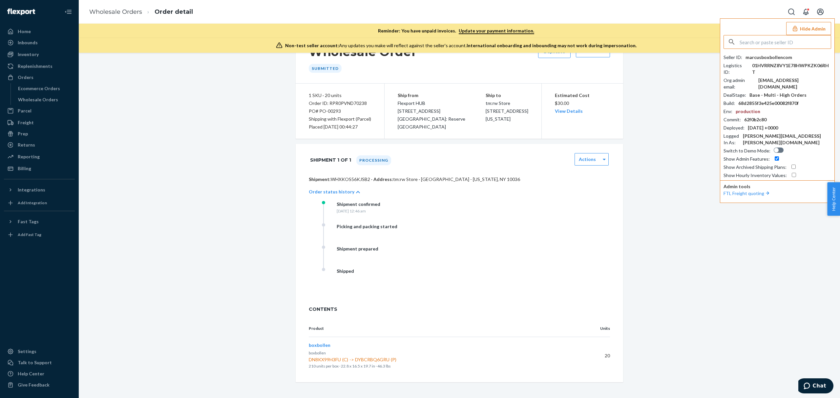
click at [751, 44] on input "text" at bounding box center [785, 41] width 91 height 13
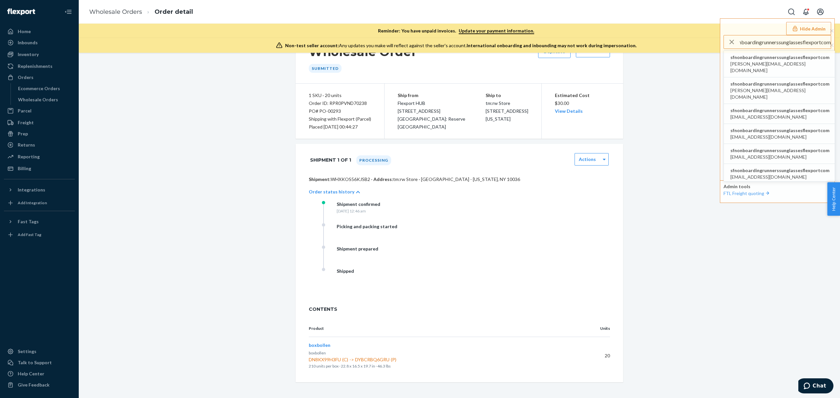
type input "sfnonboardingrunnerssunglassesflexportcom"
click at [755, 61] on span "[PERSON_NAME][EMAIL_ADDRESS][DOMAIN_NAME]" at bounding box center [779, 67] width 99 height 13
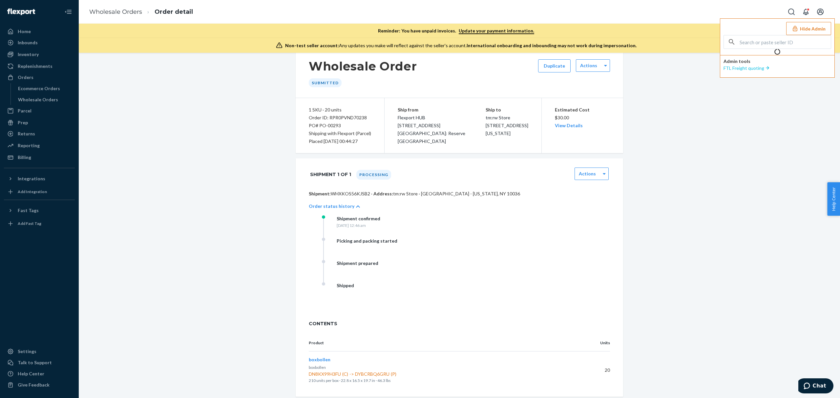
scroll to position [28, 0]
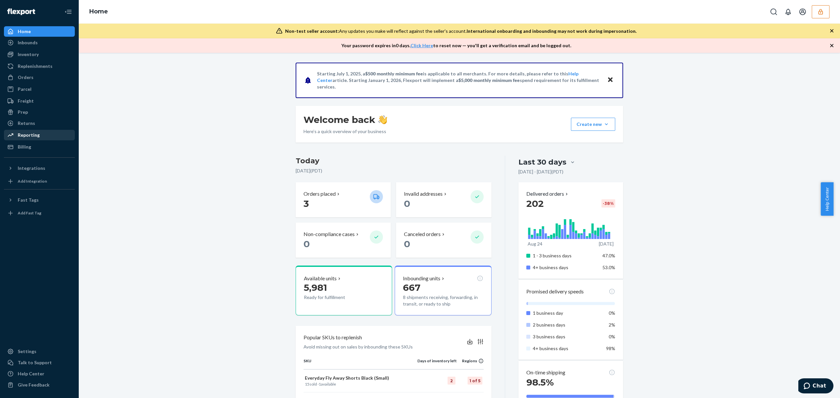
drag, startPoint x: 6, startPoint y: 137, endPoint x: 11, endPoint y: 138, distance: 5.1
click at [7, 138] on div "Reporting" at bounding box center [40, 135] width 70 height 9
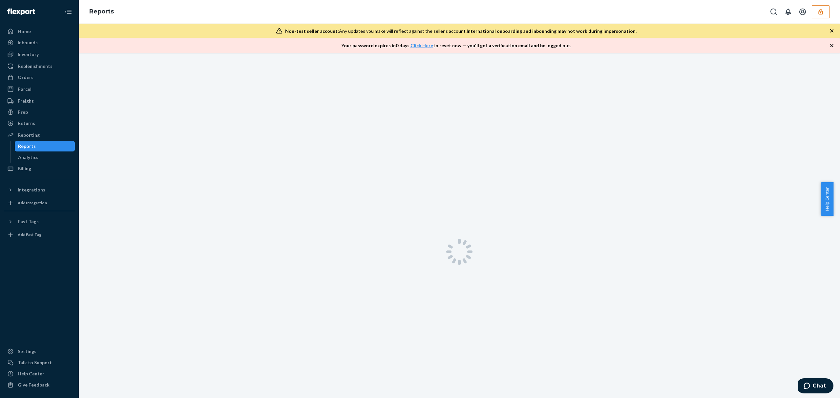
click at [16, 142] on div "Reports" at bounding box center [44, 146] width 59 height 9
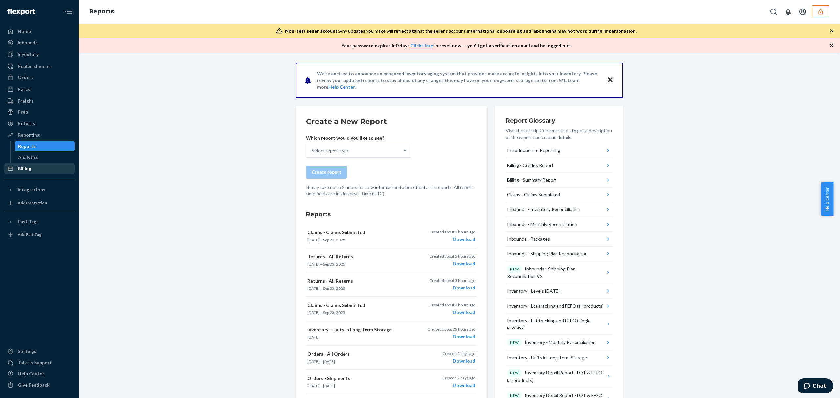
click at [19, 171] on div "Billing" at bounding box center [24, 168] width 13 height 7
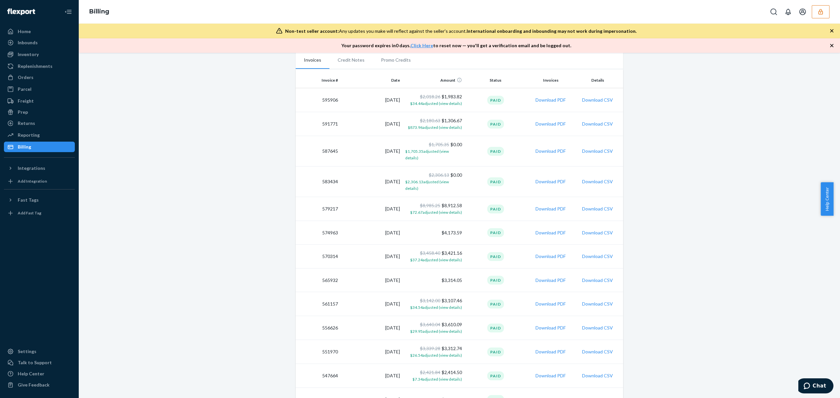
scroll to position [44, 0]
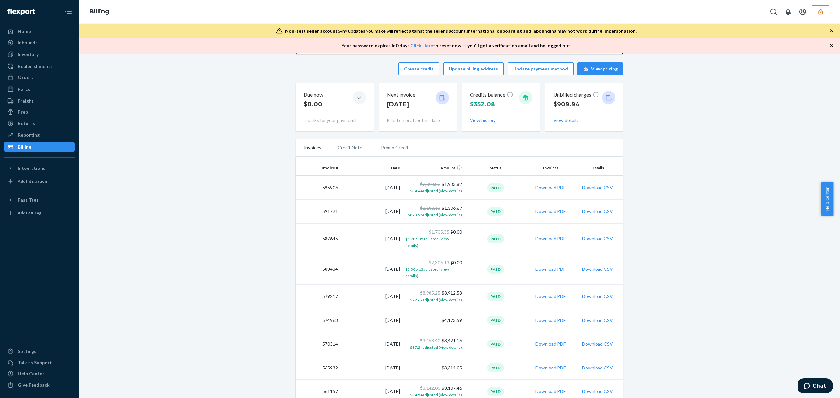
click at [811, 13] on div at bounding box center [798, 11] width 62 height 13
click at [817, 13] on button "button" at bounding box center [821, 11] width 18 height 13
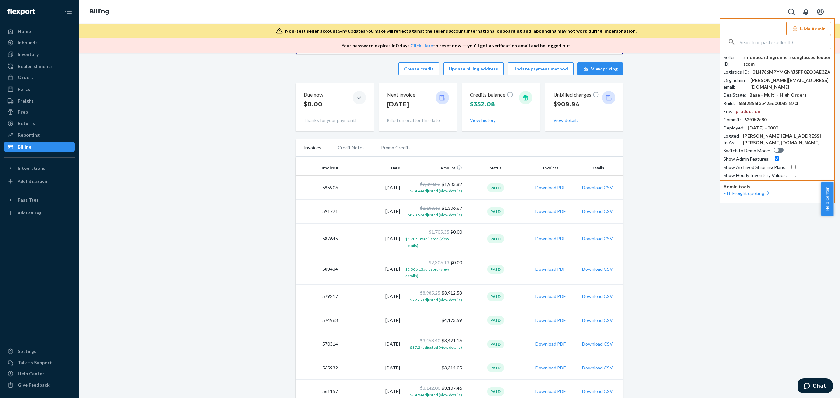
click at [781, 37] on input "text" at bounding box center [785, 41] width 91 height 13
click at [756, 42] on input "v" at bounding box center [785, 41] width 91 height 13
type input "tebrangscomcastnet"
click at [758, 61] on span "tebrangs@comcast.net" at bounding box center [768, 64] width 76 height 7
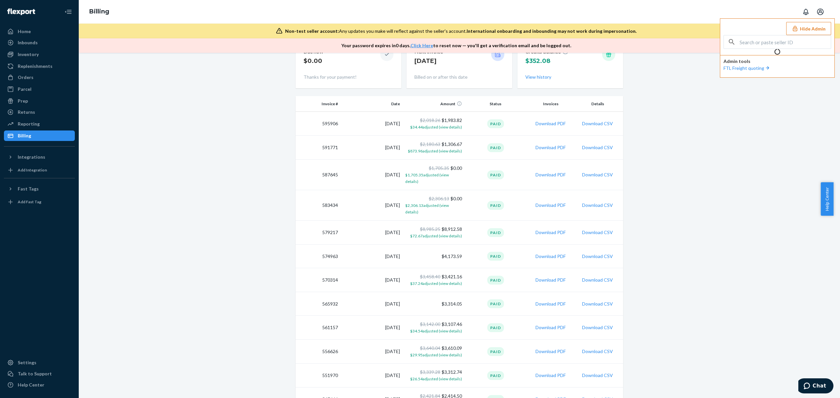
scroll to position [1, 0]
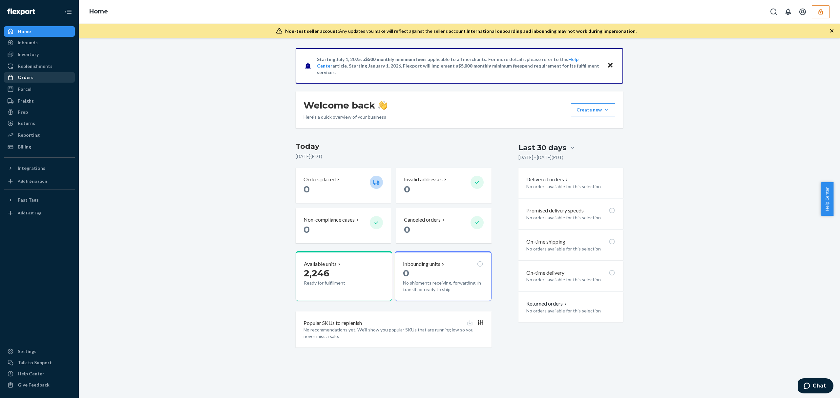
click at [32, 76] on div "Orders" at bounding box center [26, 77] width 16 height 7
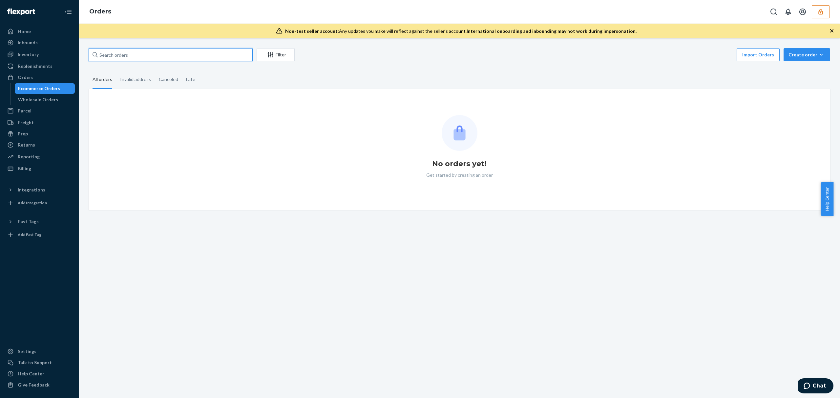
drag, startPoint x: 127, startPoint y: 57, endPoint x: 142, endPoint y: 66, distance: 17.7
click at [127, 57] on input "text" at bounding box center [171, 54] width 164 height 13
type input "v"
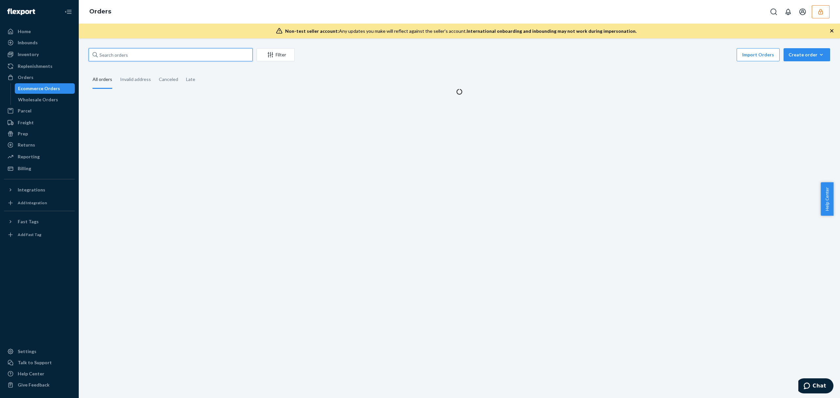
paste input "136762319"
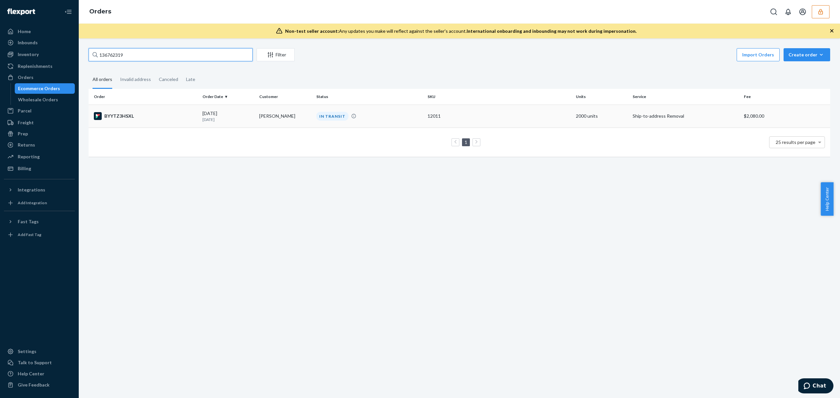
type input "136762319"
click at [167, 111] on td "BYYTZ3HSXL" at bounding box center [144, 116] width 111 height 23
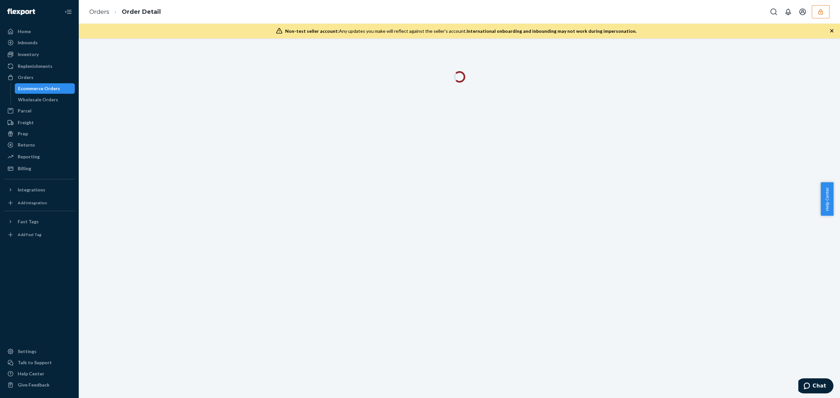
click at [831, 31] on icon "button" at bounding box center [831, 30] width 3 height 3
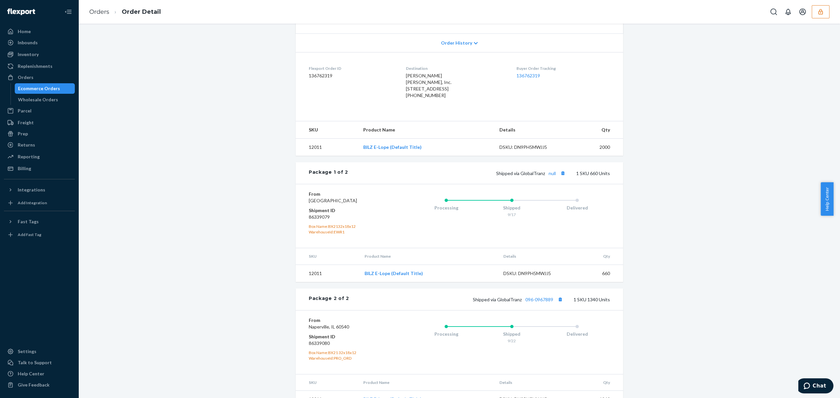
scroll to position [163, 0]
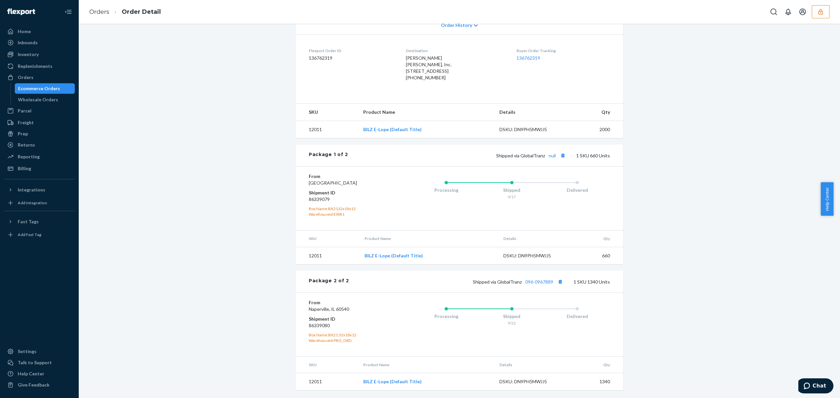
click at [339, 215] on div "WarehouseId: EWR1" at bounding box center [348, 215] width 78 height 6
copy div "EWR1"
click at [310, 198] on dd "86339079" at bounding box center [348, 199] width 78 height 7
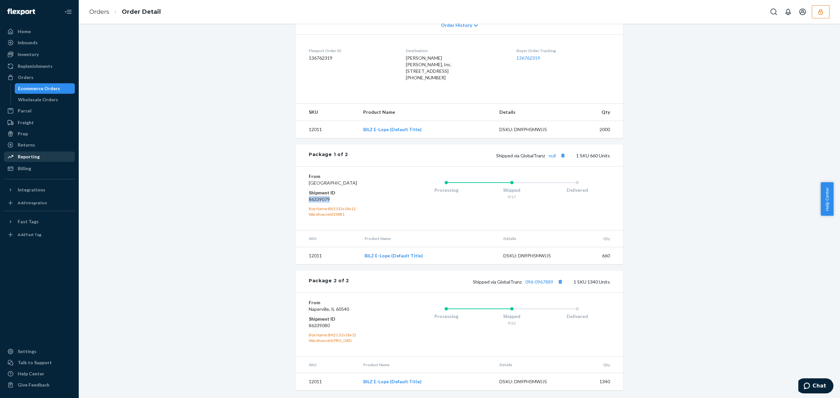
copy dd "86339079"
click at [559, 281] on button "Copy tracking number" at bounding box center [560, 282] width 9 height 9
click at [548, 282] on link "096-0967889" at bounding box center [539, 282] width 28 height 6
click at [322, 199] on dd "86339079" at bounding box center [348, 199] width 78 height 7
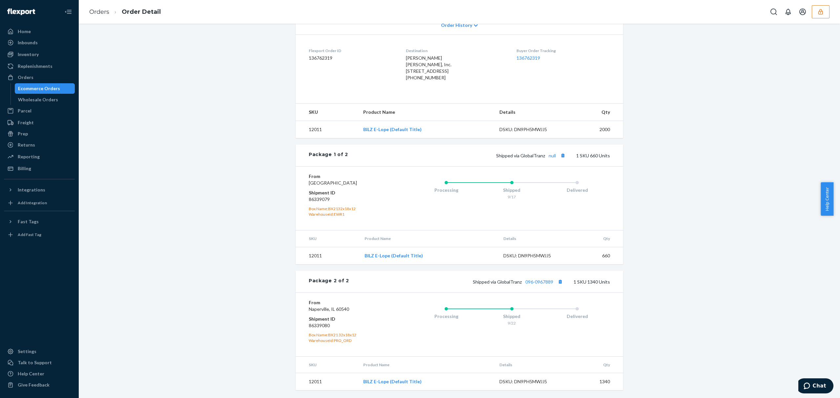
click at [317, 326] on dd "86339080" at bounding box center [348, 326] width 78 height 7
copy dd "86339080"
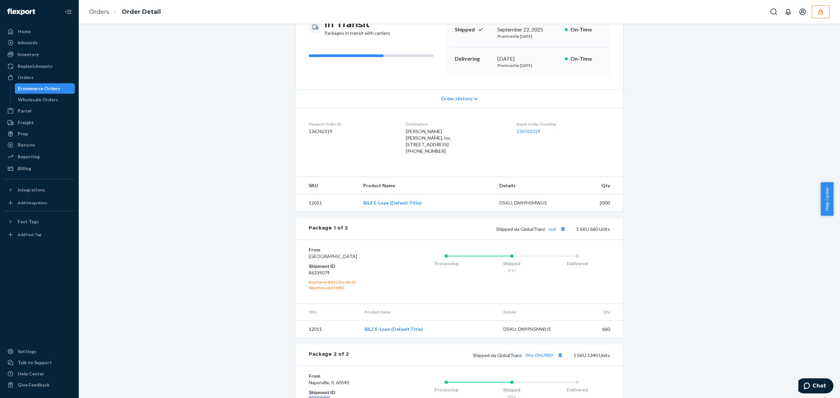
scroll to position [32, 0]
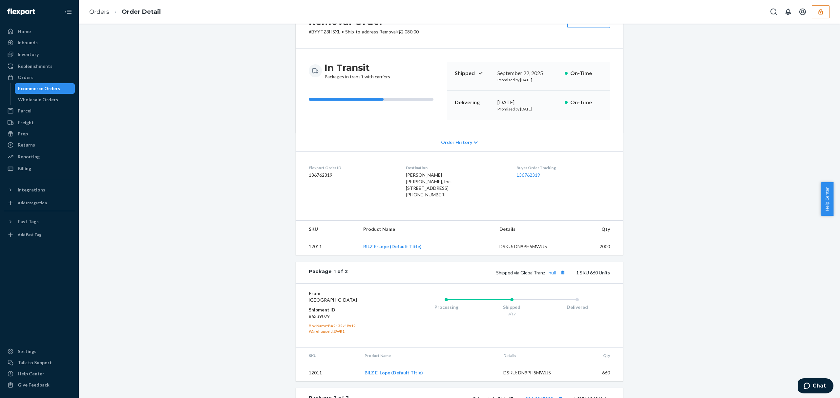
click at [320, 172] on dd "136762319" at bounding box center [352, 175] width 87 height 7
copy dd "136762319"
click at [323, 320] on dd "86339079" at bounding box center [348, 316] width 78 height 7
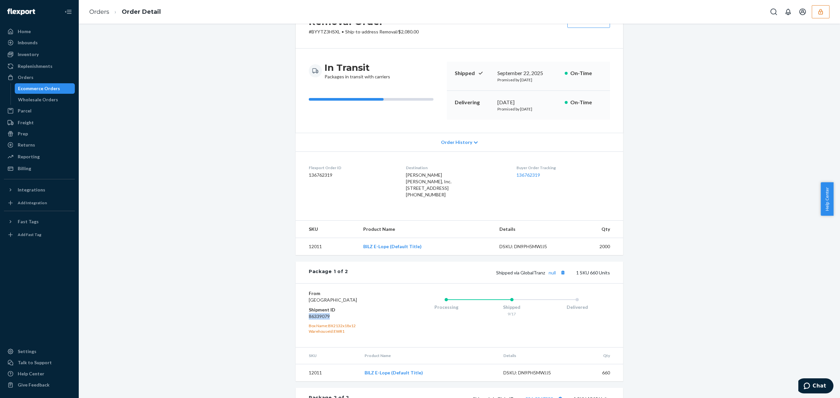
copy dd "86339079"
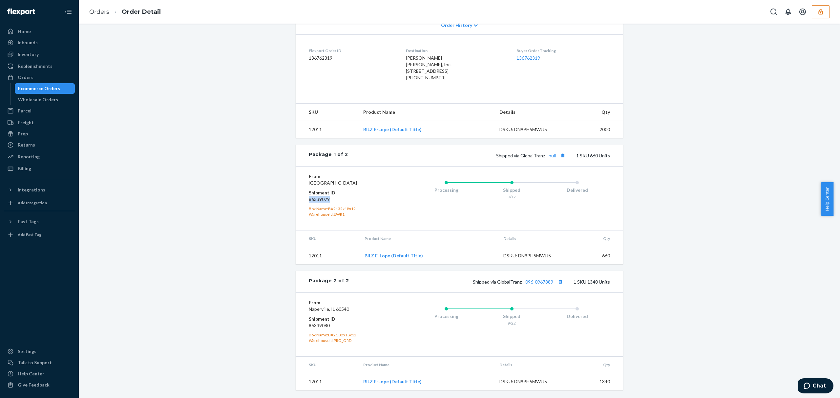
click at [319, 326] on dd "86339080" at bounding box center [348, 326] width 78 height 7
copy dd "86339080"
click at [823, 12] on icon "button" at bounding box center [820, 12] width 7 height 7
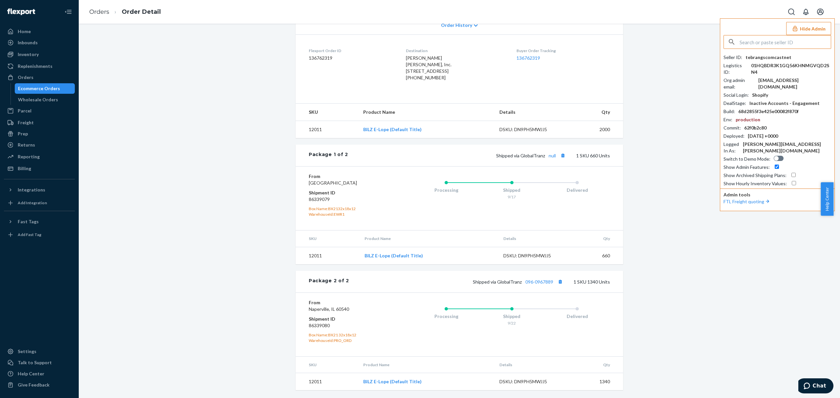
click at [770, 41] on input "text" at bounding box center [785, 41] width 91 height 13
type input "elevatedclosetgmailcom"
click at [760, 58] on span "elevatedclosetgmailcom" at bounding box center [768, 57] width 76 height 7
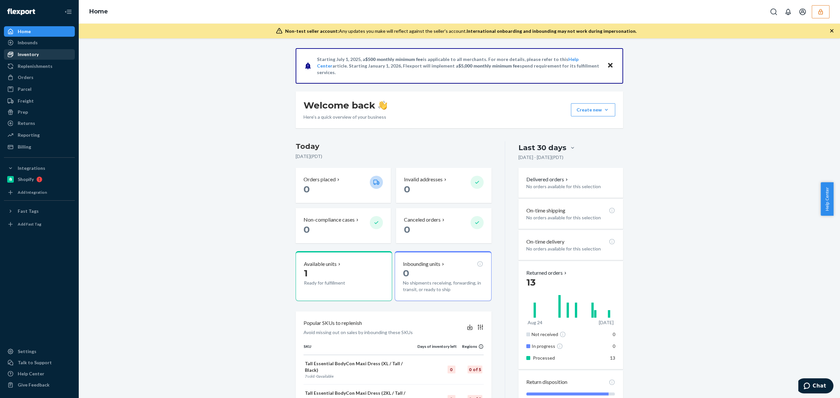
click at [20, 56] on div "Inventory" at bounding box center [28, 54] width 21 height 7
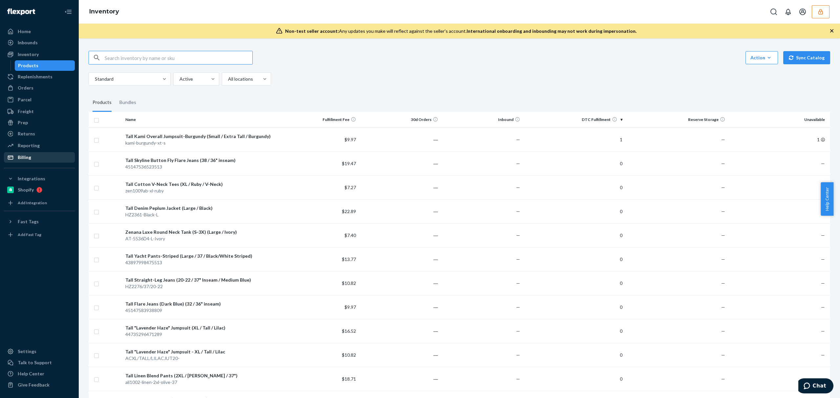
click at [19, 154] on div "Billing" at bounding box center [24, 157] width 13 height 7
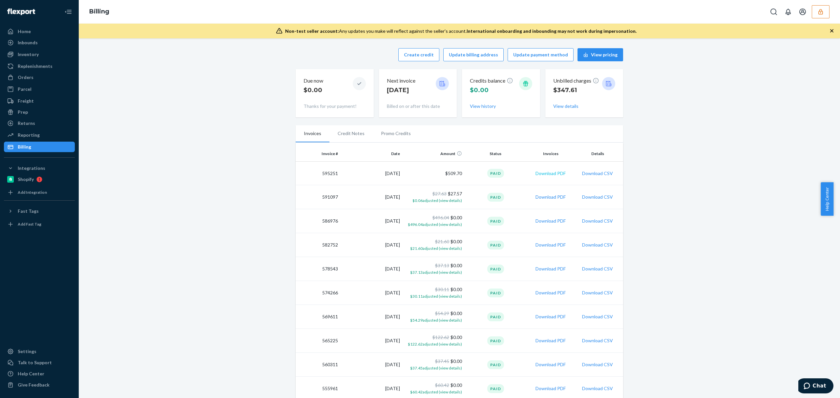
click at [541, 175] on button "Download PDF" at bounding box center [551, 173] width 30 height 7
click at [549, 197] on button "Download PDF" at bounding box center [551, 197] width 30 height 7
click at [563, 108] on button "View details" at bounding box center [565, 106] width 25 height 7
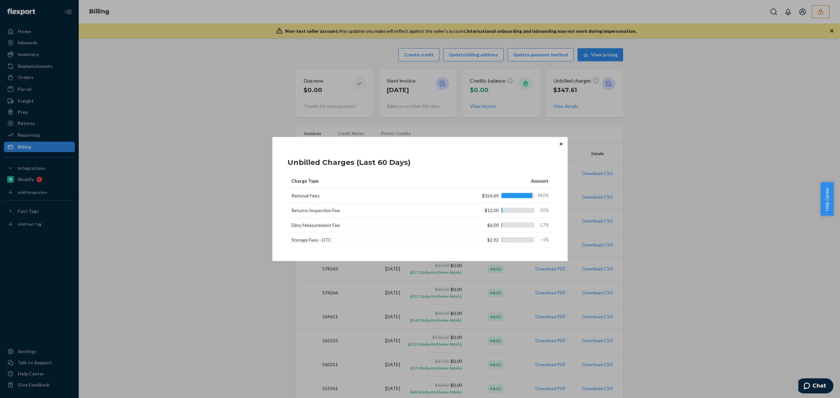
click at [562, 143] on icon "Close" at bounding box center [561, 144] width 3 height 3
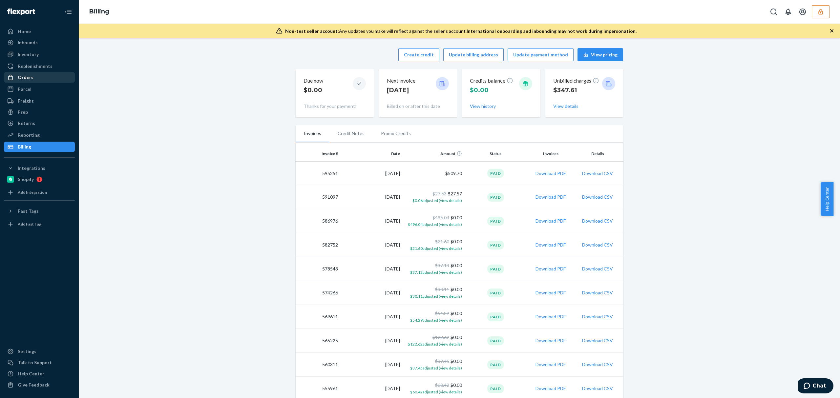
click at [28, 79] on div "Orders" at bounding box center [26, 77] width 16 height 7
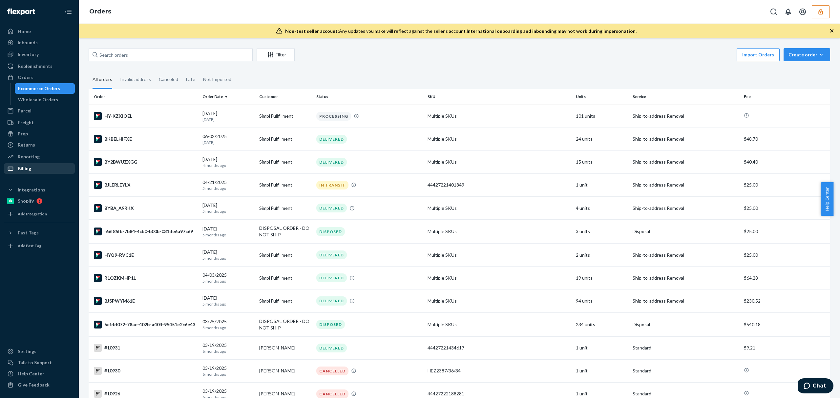
click at [32, 172] on div "Billing" at bounding box center [40, 168] width 70 height 9
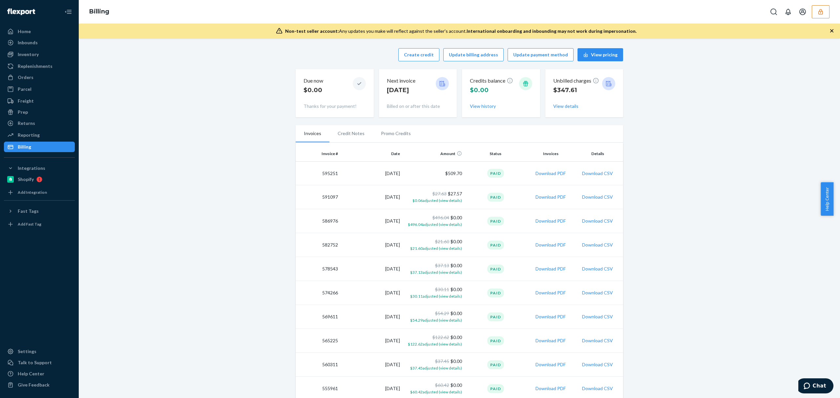
click at [813, 12] on button "button" at bounding box center [821, 11] width 18 height 13
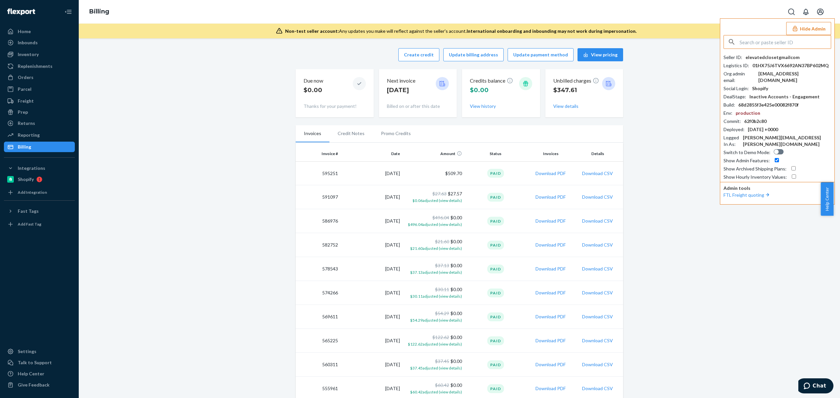
click at [778, 41] on input "text" at bounding box center [785, 41] width 91 height 13
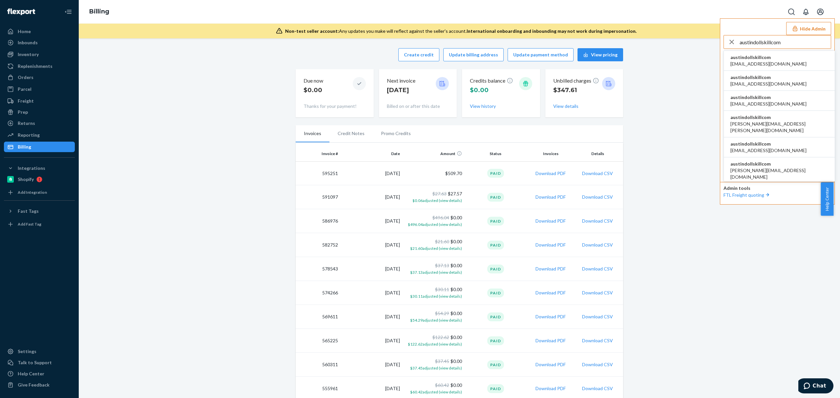
type input "austindollskillcom"
click at [751, 55] on span "austindollskillcom" at bounding box center [768, 57] width 76 height 7
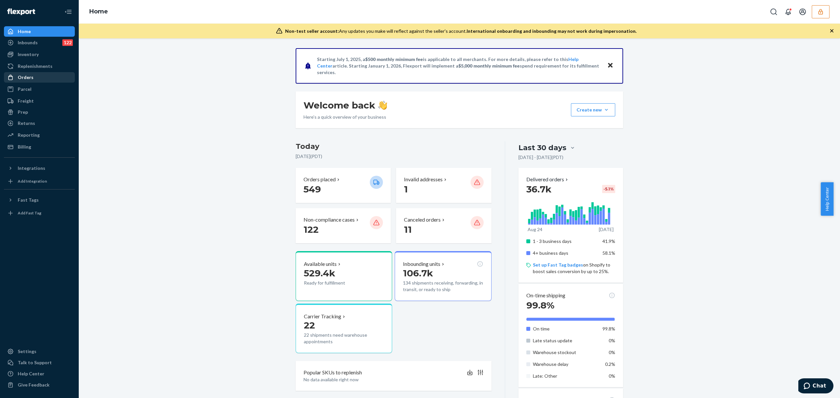
drag, startPoint x: 25, startPoint y: 77, endPoint x: 64, endPoint y: 75, distance: 39.4
click at [25, 77] on div "Orders" at bounding box center [26, 77] width 16 height 7
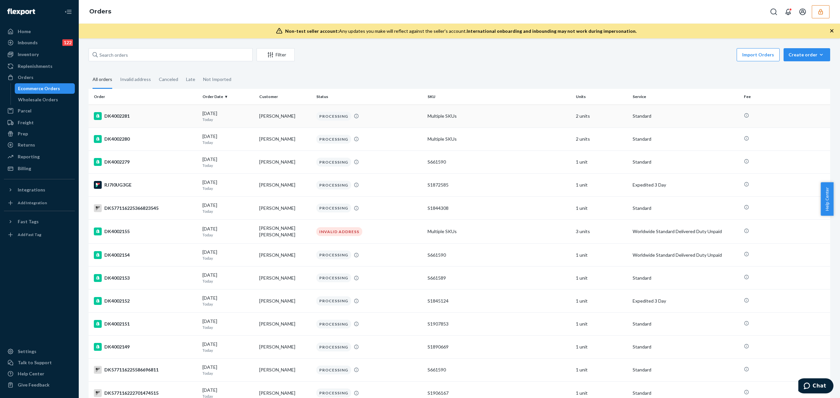
click at [117, 114] on div "DK4002281" at bounding box center [145, 116] width 103 height 8
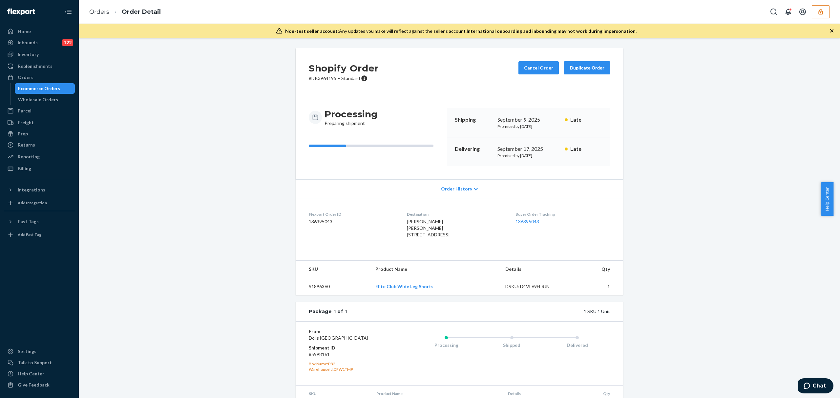
click at [488, 254] on dl "Flexport Order ID 136395043 Destination Victoria Alegria Victoria Alegria 415 N…" at bounding box center [459, 226] width 327 height 56
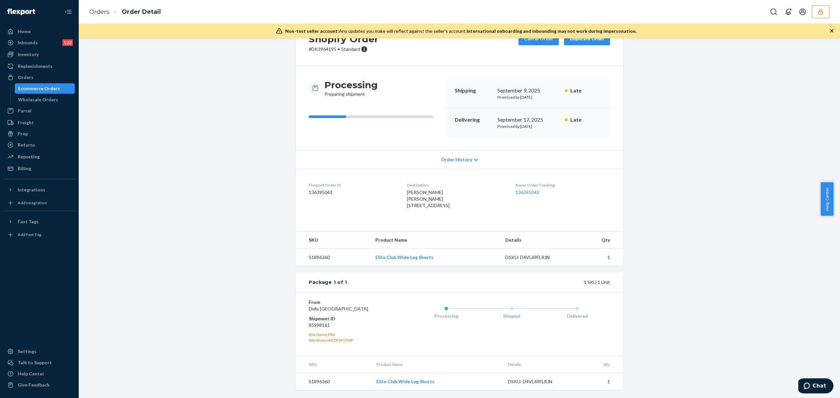
click at [508, 329] on div "Processing Shipped Delivered" at bounding box center [498, 324] width 223 height 51
click at [822, 17] on button "button" at bounding box center [821, 11] width 18 height 13
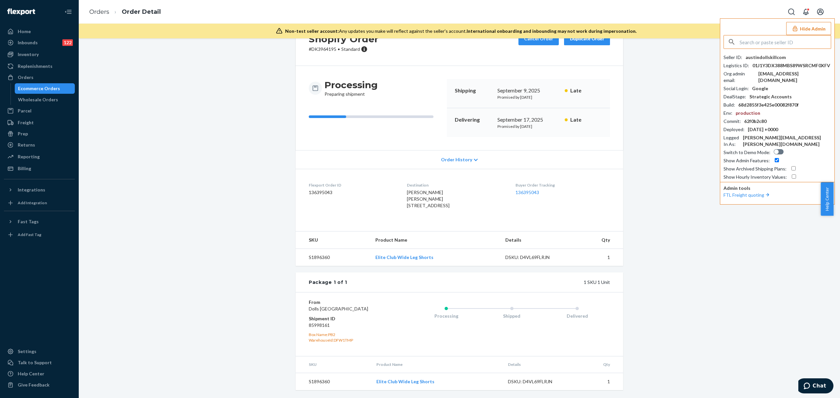
click at [779, 46] on input "text" at bounding box center [785, 41] width 91 height 13
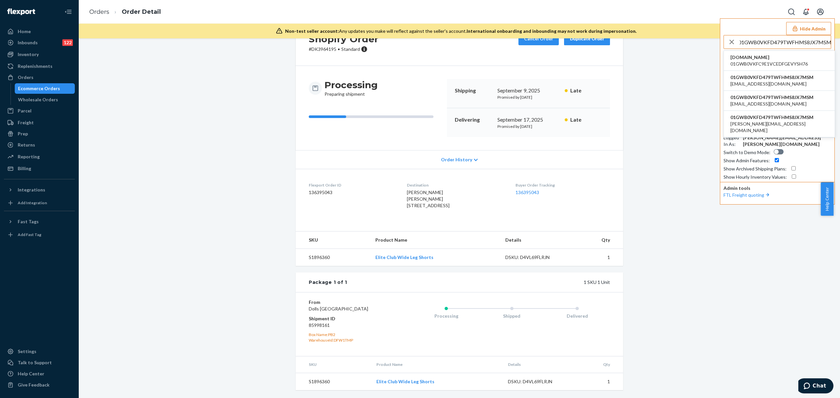
type input "01GWB0VKFD479TWFHMS8JX7MSM"
click at [753, 58] on span "[DOMAIN_NAME]" at bounding box center [768, 57] width 77 height 7
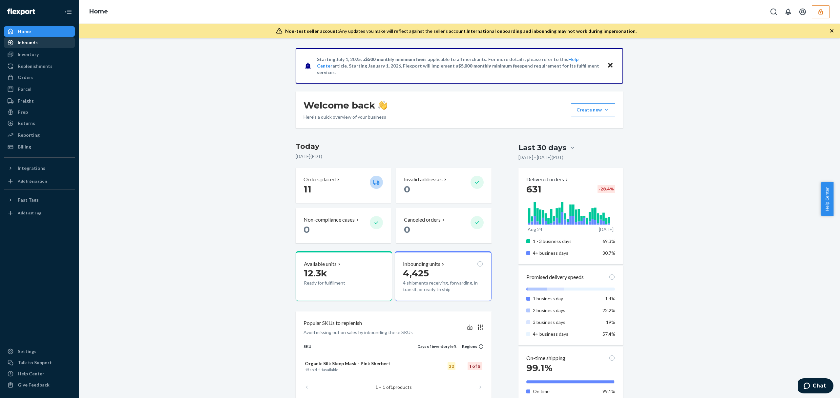
click at [26, 44] on div "Inbounds" at bounding box center [28, 42] width 20 height 7
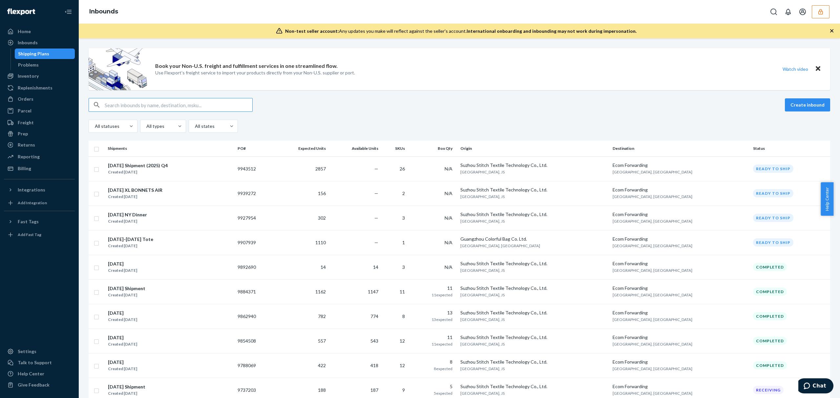
click at [170, 107] on input "text" at bounding box center [179, 104] width 148 height 13
paste input "DSGUYK9EB4J"
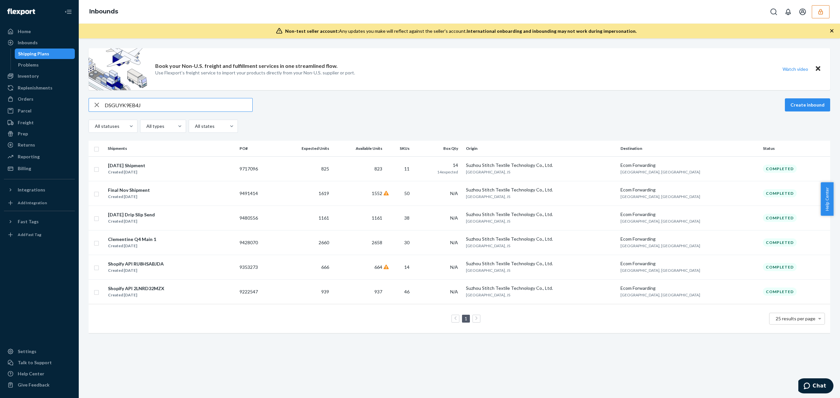
click at [142, 104] on input "DSGUYK9EB4J" at bounding box center [179, 104] width 148 height 13
paste input "1170382"
type input "1170382"
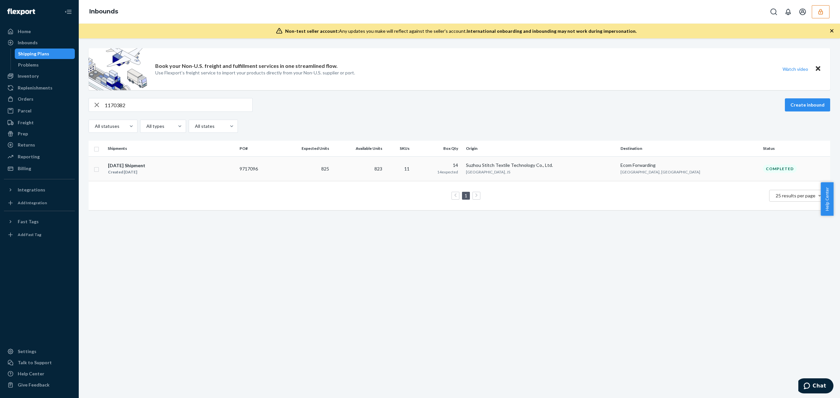
click at [234, 175] on div "Apr 28 Shipment Created Apr 27, 2025" at bounding box center [171, 169] width 127 height 14
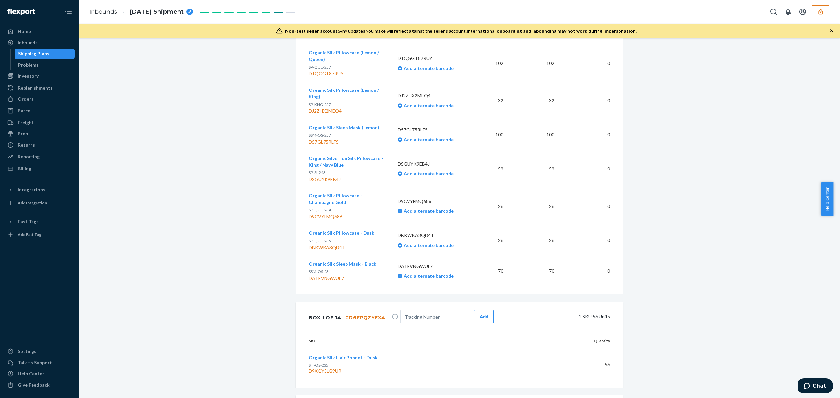
scroll to position [306, 0]
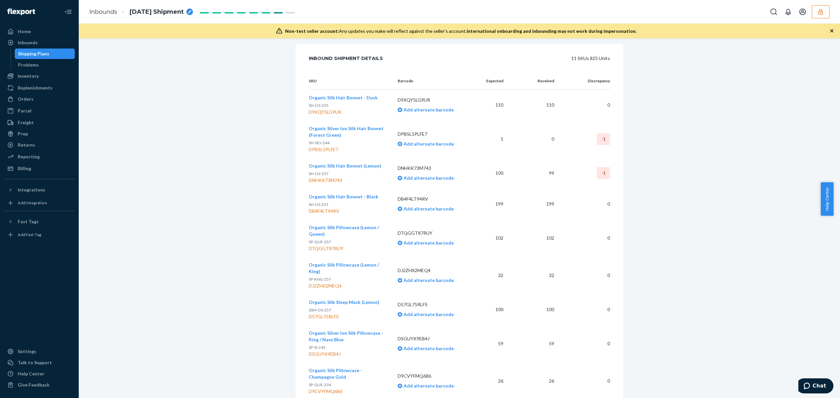
scroll to position [394, 0]
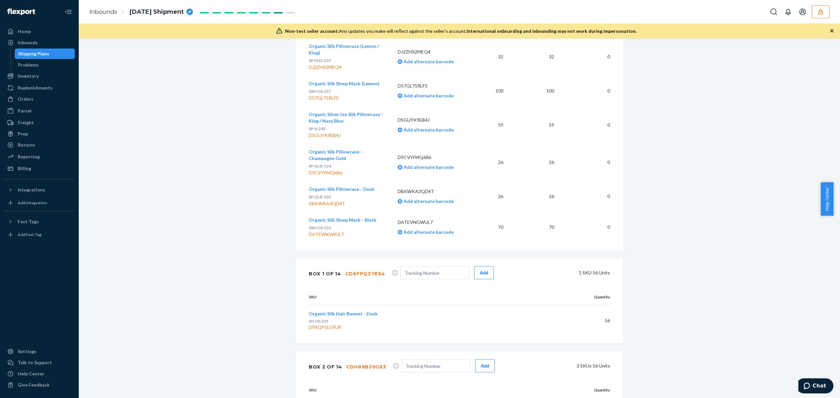
click at [410, 117] on p "DSGUYK9EB4J" at bounding box center [434, 120] width 73 height 7
copy p "DSGUYK9EB4J"
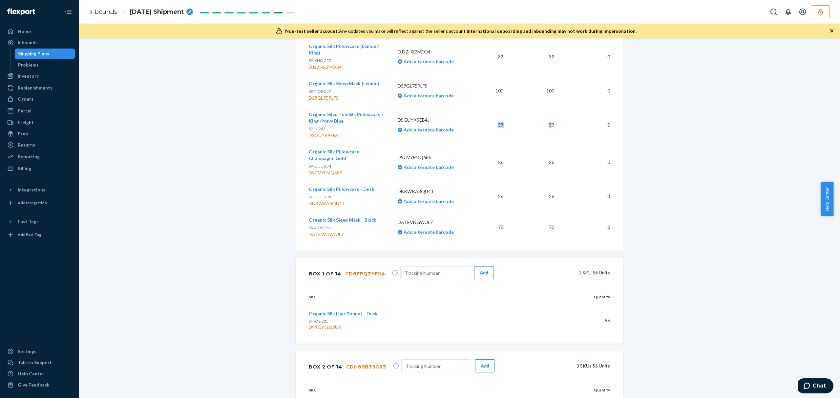
drag, startPoint x: 485, startPoint y: 117, endPoint x: 565, endPoint y: 122, distance: 80.2
click at [548, 123] on tr "Organic Silver Ion Silk Pillowcase - King / Navy Blue SP-SI-243 DSGUYK9EB4J DSG…" at bounding box center [459, 124] width 301 height 37
click at [565, 122] on td "0" at bounding box center [584, 124] width 51 height 37
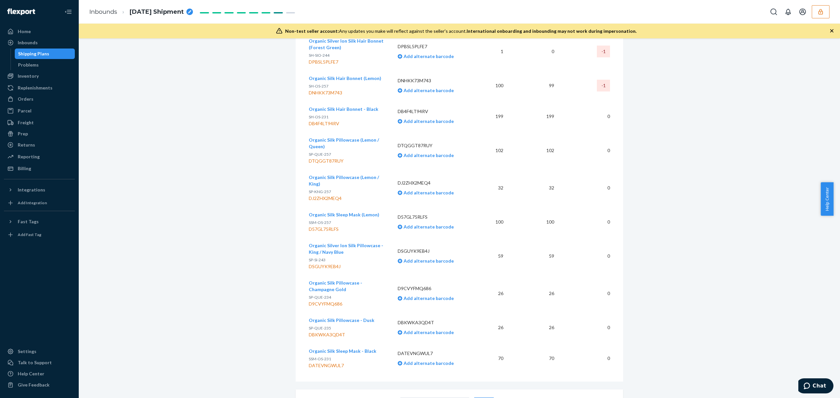
scroll to position [306, 0]
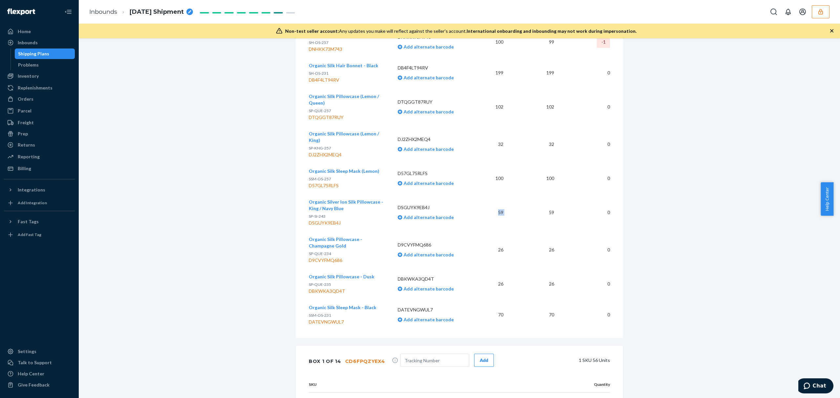
drag, startPoint x: 494, startPoint y: 205, endPoint x: 464, endPoint y: 214, distance: 30.7
click at [509, 209] on tr "Organic Silver Ion Silk Pillowcase - King / Navy Blue SP-SI-243 DSGUYK9EB4J DSG…" at bounding box center [459, 212] width 301 height 37
click at [497, 207] on td "59" at bounding box center [492, 212] width 33 height 37
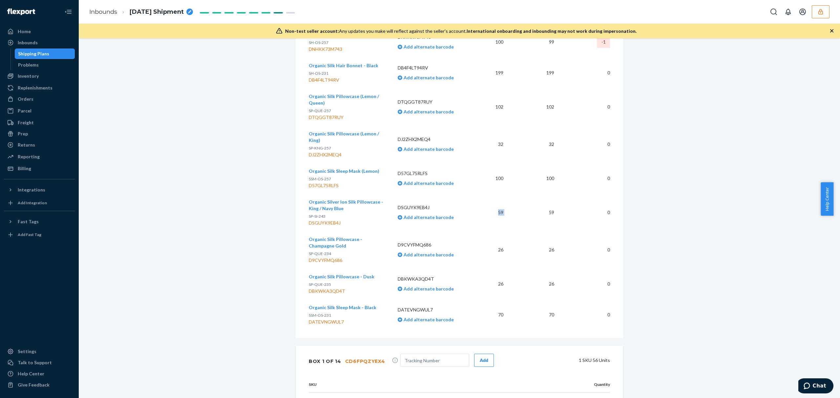
click at [497, 207] on td "59" at bounding box center [492, 212] width 33 height 37
click at [549, 205] on td "59" at bounding box center [534, 212] width 51 height 37
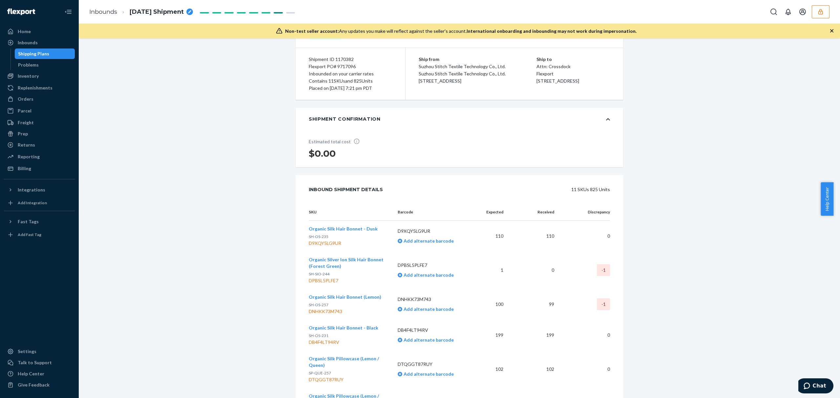
scroll to position [0, 0]
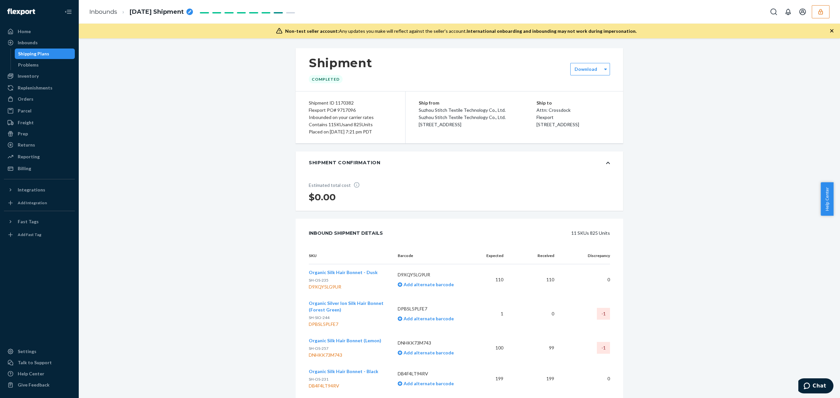
click at [539, 204] on div "Estimated total cost $0.00" at bounding box center [459, 192] width 327 height 37
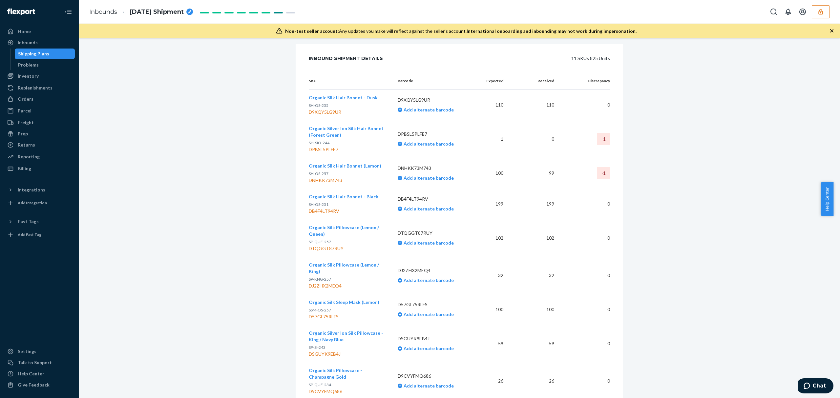
click at [411, 336] on p "DSGUYK9EB4J" at bounding box center [434, 339] width 73 height 7
click at [415, 336] on p "DSGUYK9EB4J" at bounding box center [434, 339] width 73 height 7
copy p "DSGUYK9EB4J"
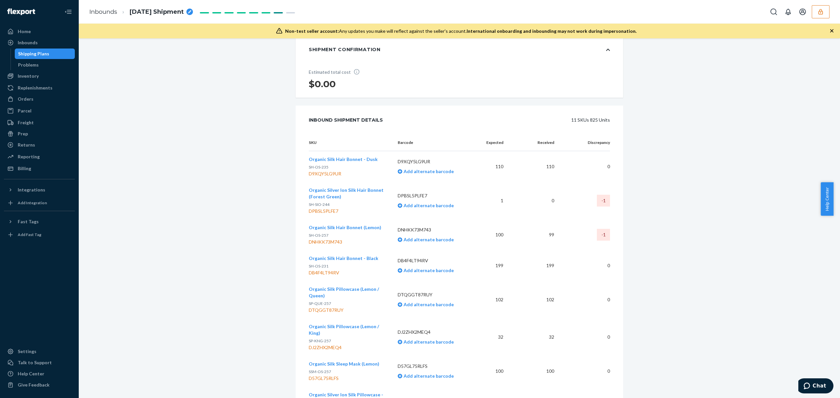
scroll to position [0, 0]
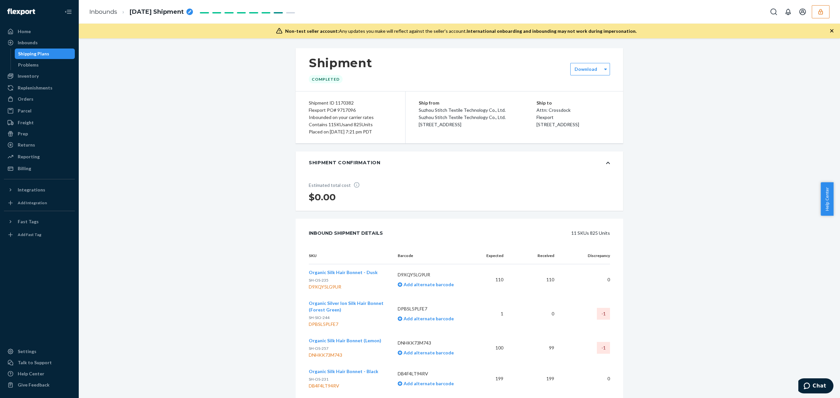
click at [343, 101] on div "Shipment ID 1170382" at bounding box center [350, 102] width 83 height 7
copy div "1170382"
click at [822, 10] on icon "button" at bounding box center [820, 12] width 7 height 7
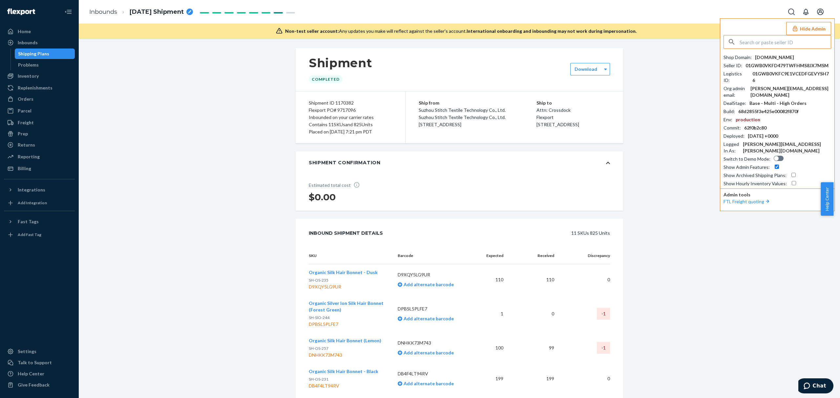
click at [773, 41] on input "text" at bounding box center [785, 41] width 91 height 13
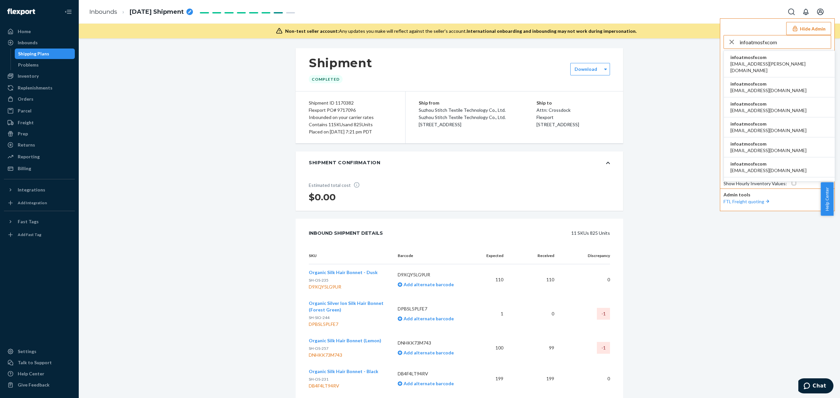
type input "infoatmosfxcom"
click at [760, 61] on span "ajay.pellegrini@gmail.com" at bounding box center [779, 67] width 98 height 13
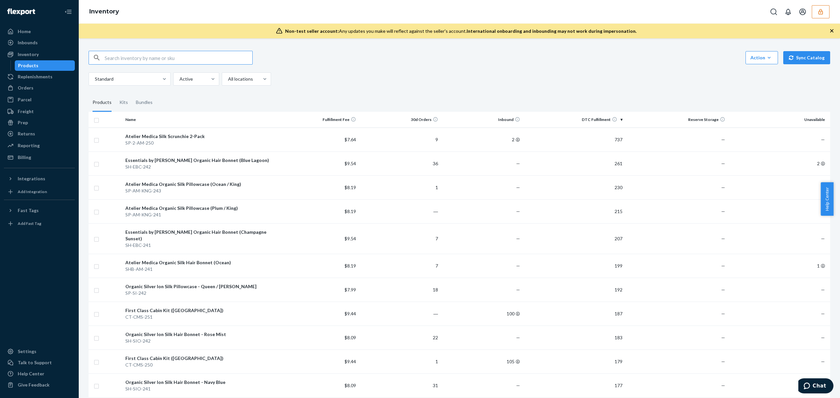
click at [199, 56] on input "text" at bounding box center [179, 57] width 148 height 13
paste input "DSGUYK9EB4J"
type input "DSGUYK9EB4J"
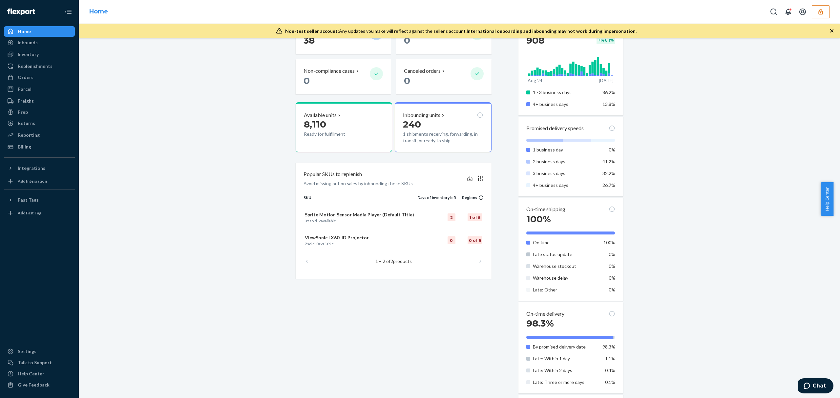
scroll to position [62, 0]
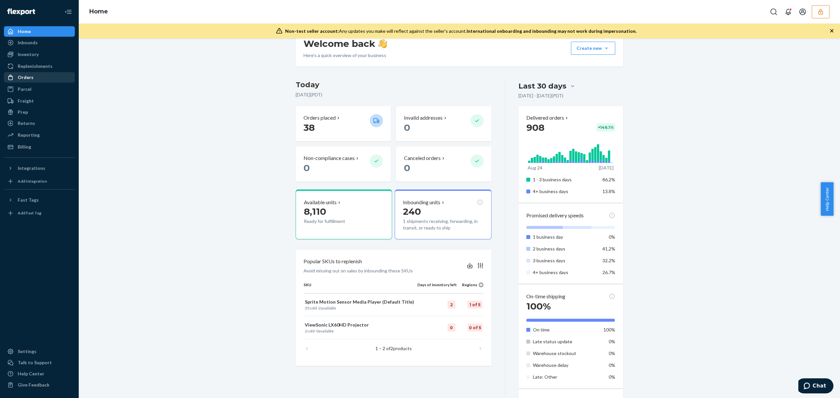
click at [31, 78] on div "Orders" at bounding box center [26, 77] width 16 height 7
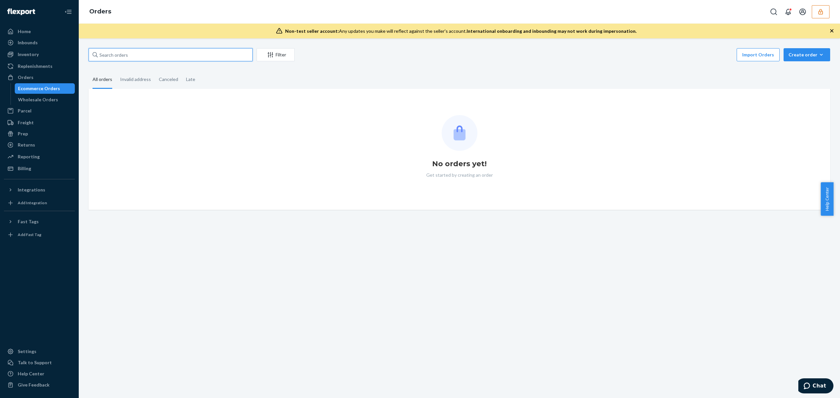
click at [133, 61] on input "text" at bounding box center [171, 54] width 164 height 13
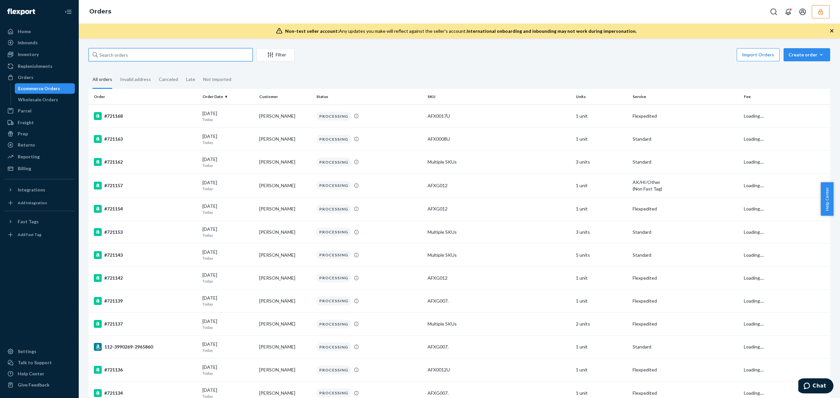
paste input "RPDANB6J7TTQF"
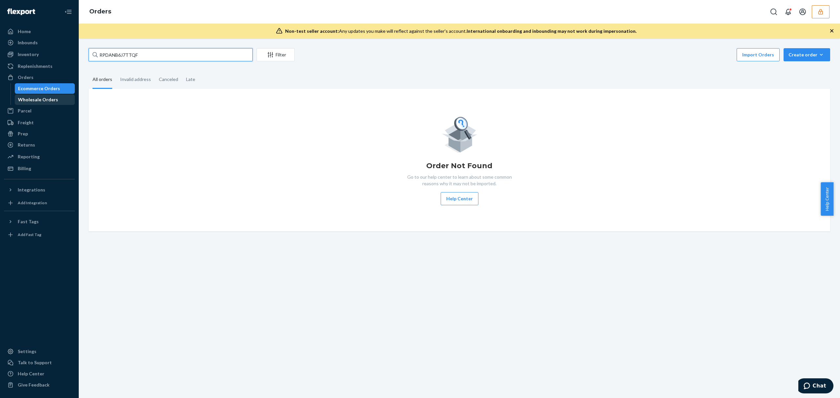
type input "RPDANB6J7TTQF"
click at [52, 99] on div "Wholesale Orders" at bounding box center [38, 99] width 40 height 7
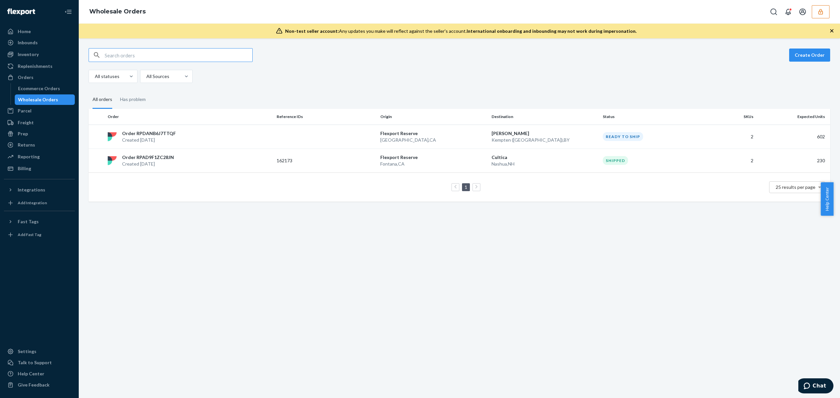
click at [125, 53] on input "text" at bounding box center [179, 55] width 148 height 13
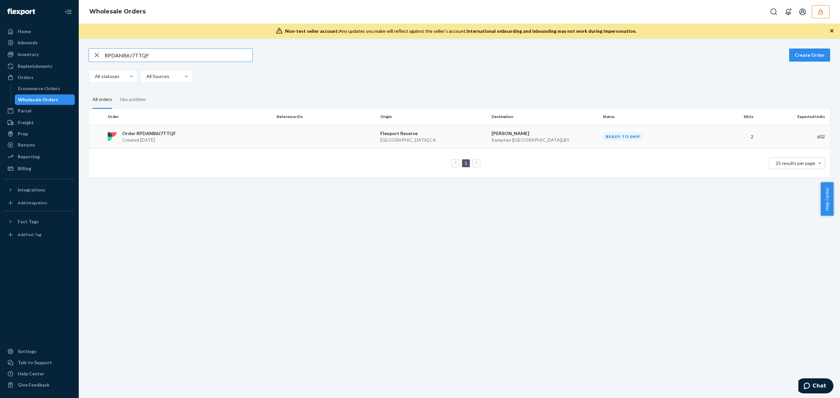
type input "RPDANB6J7TTQF"
click at [197, 140] on div "Order RPDANB6J7TTQF Created [DATE]" at bounding box center [189, 136] width 169 height 13
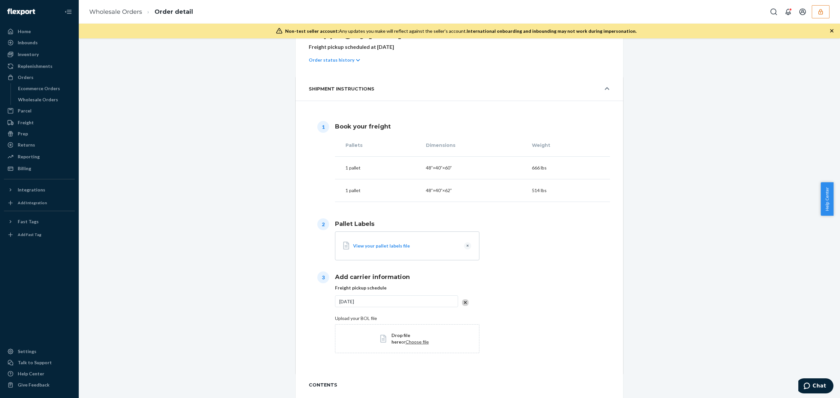
scroll to position [281, 0]
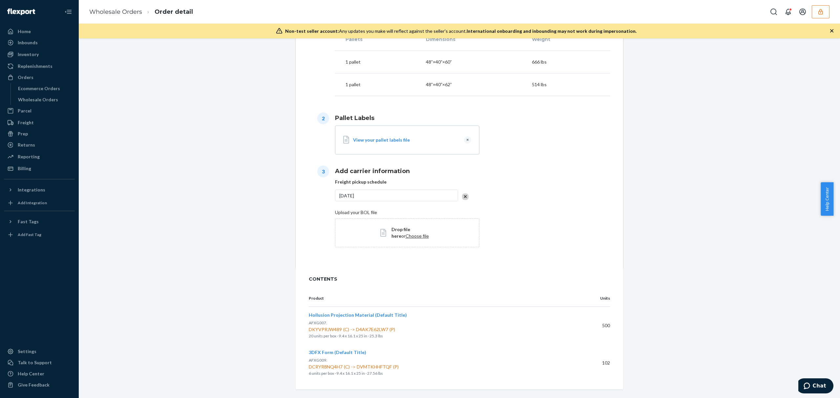
click at [604, 167] on h1 "Add carrier information" at bounding box center [472, 171] width 275 height 9
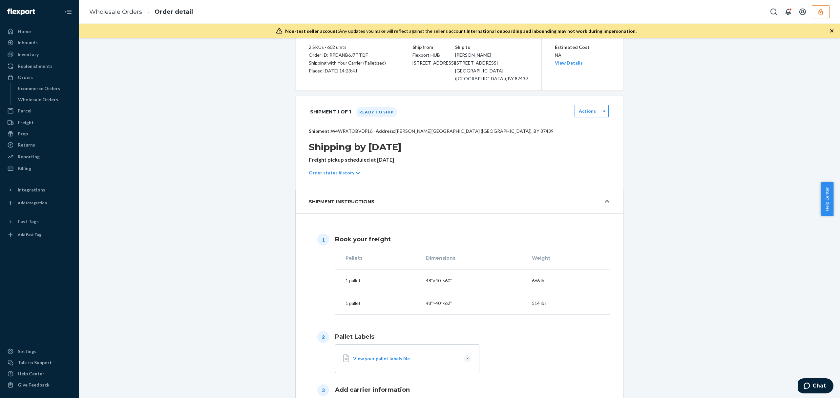
scroll to position [0, 0]
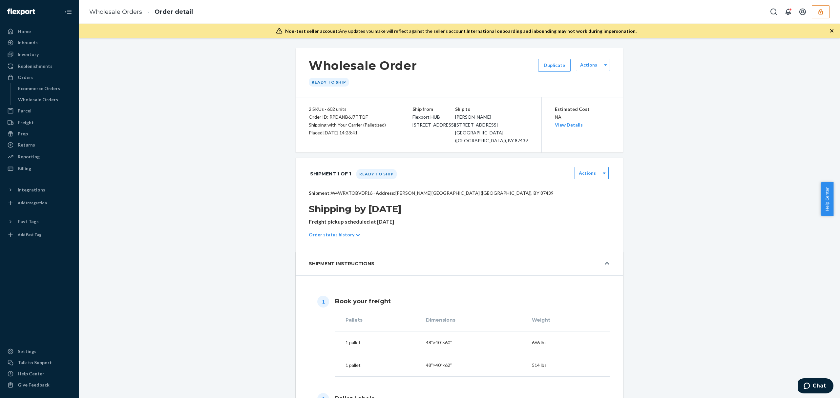
click at [339, 117] on div "Order ID: RPDANB6J7TTQF" at bounding box center [347, 117] width 77 height 8
copy div "RPDANB6J7TTQF"
click at [198, 40] on div "Wholesale Order Ready to ship Duplicate Actions 2 SKUs · 602 units Order ID: RP…" at bounding box center [459, 218] width 761 height 360
click at [345, 190] on p "Shipment: W4WRXTOBVDF16 · Address: [PERSON_NAME][GEOGRAPHIC_DATA] ([GEOGRAPHIC_…" at bounding box center [459, 193] width 301 height 7
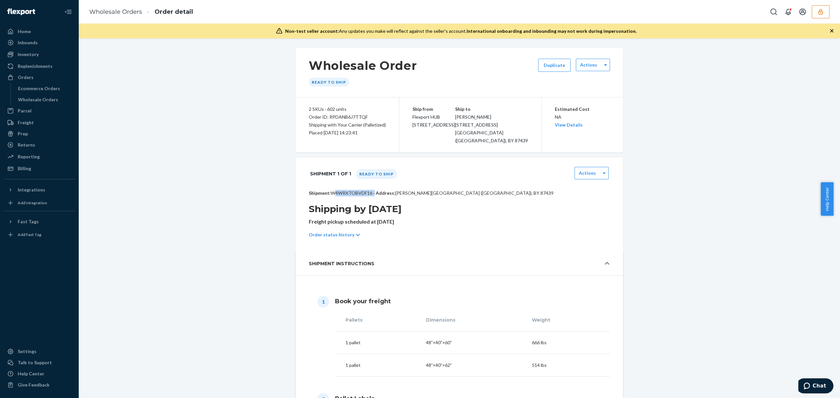
click at [345, 190] on p "Shipment: W4WRXTOBVDF16 · Address: [PERSON_NAME][GEOGRAPHIC_DATA] ([GEOGRAPHIC_…" at bounding box center [459, 193] width 301 height 7
copy p "W4WRXTOBVDF16"
click at [814, 10] on button "button" at bounding box center [821, 11] width 18 height 13
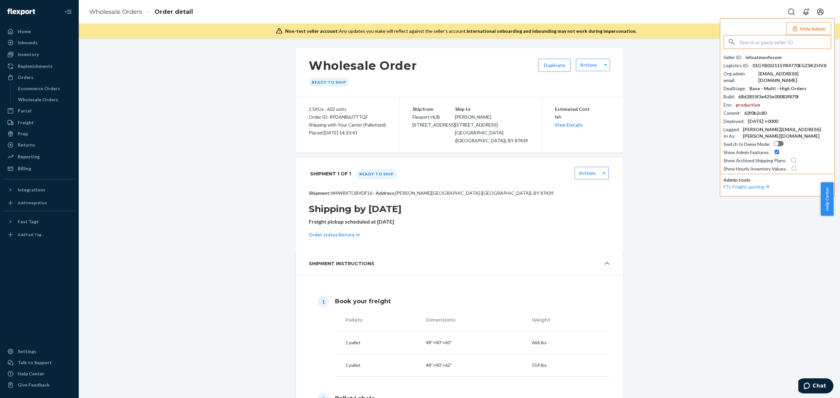
click at [775, 42] on input "text" at bounding box center [785, 41] width 91 height 13
type input "gfyu2008qqcom"
click at [759, 61] on span "[EMAIL_ADDRESS][DOMAIN_NAME]" at bounding box center [768, 64] width 76 height 7
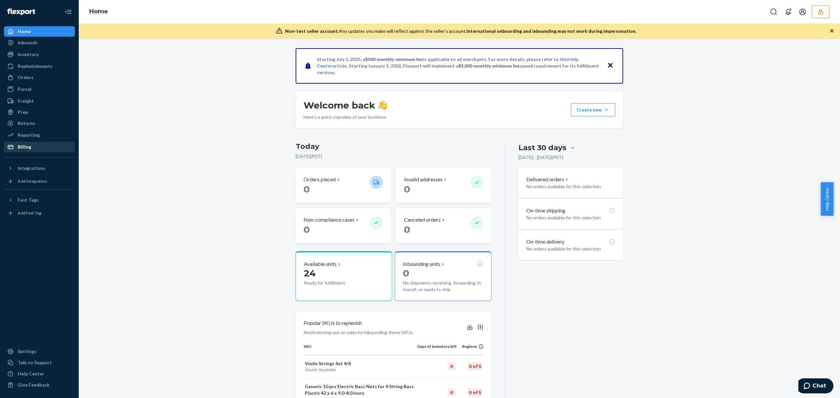
click at [37, 146] on div "Billing" at bounding box center [40, 146] width 70 height 9
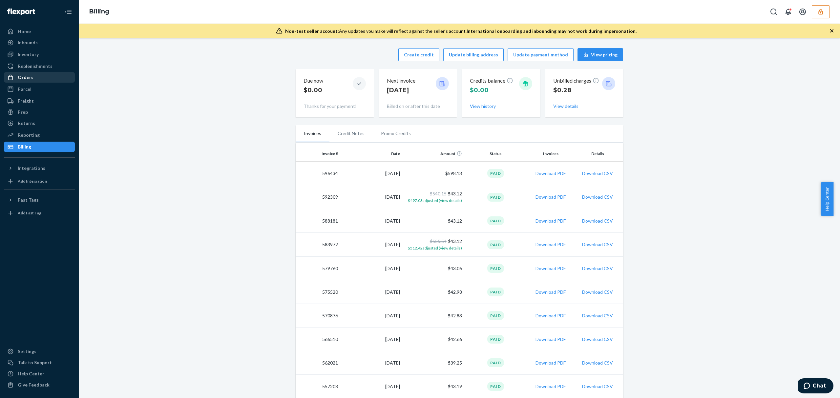
click at [35, 81] on div "Orders" at bounding box center [40, 77] width 70 height 9
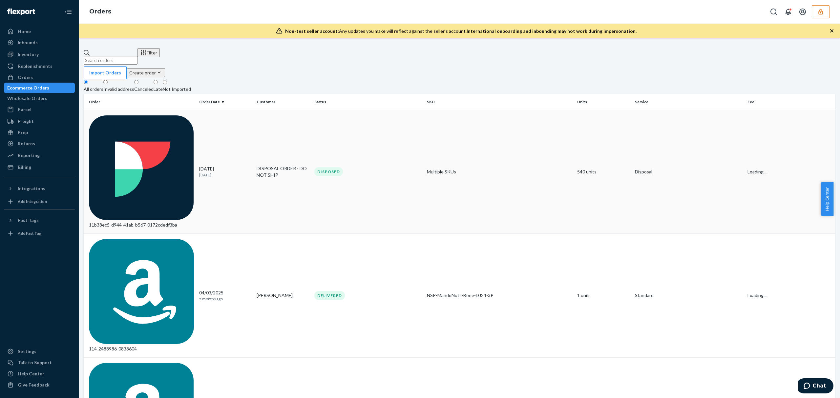
click at [119, 116] on div "11b38ec5-d944-41ab-b567-0172cdedf3ba" at bounding box center [141, 172] width 105 height 113
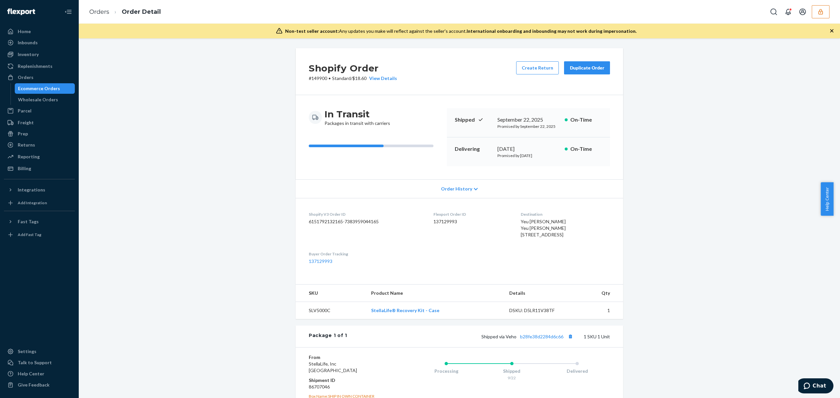
scroll to position [108, 0]
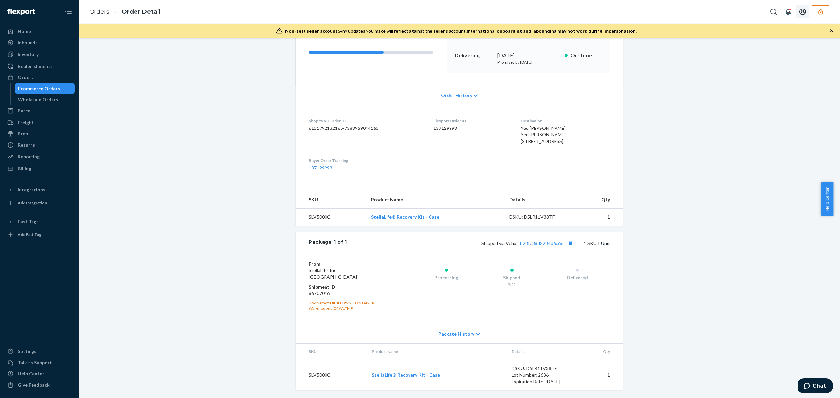
click at [826, 14] on button "button" at bounding box center [821, 11] width 18 height 13
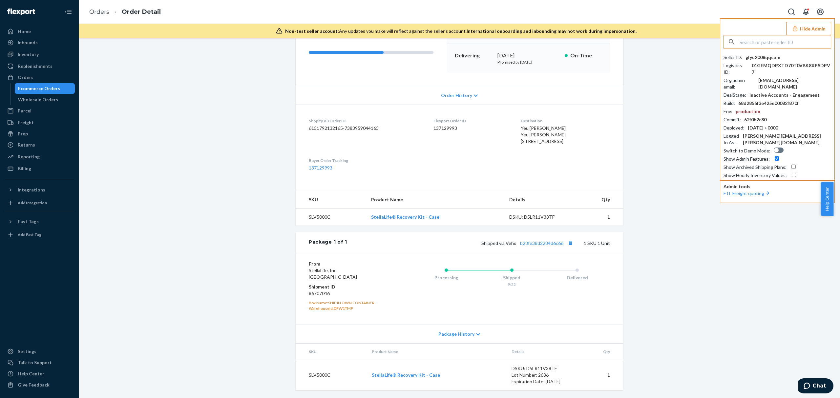
click at [777, 42] on input "text" at bounding box center [785, 41] width 91 height 13
type input "elevatedclosetgmailcom"
click at [753, 59] on span "elevatedclosetgmailcom" at bounding box center [768, 57] width 76 height 7
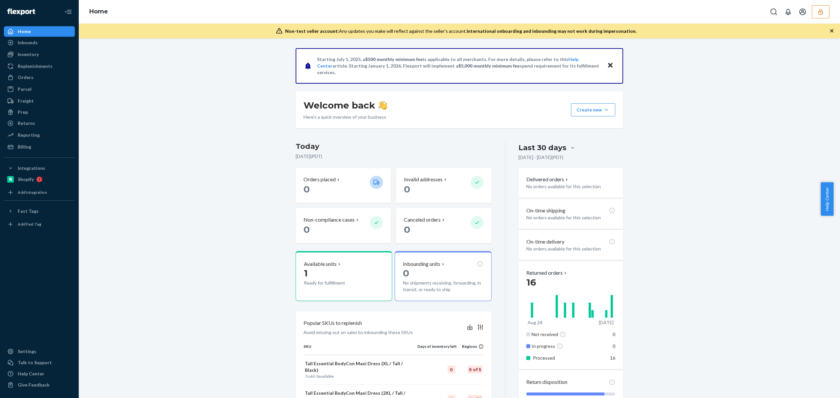
click at [234, 51] on div "Starting [DATE], a $500 monthly minimum fee is applicable to all merchants. For…" at bounding box center [459, 289] width 751 height 483
click at [810, 14] on div at bounding box center [798, 11] width 62 height 13
click at [814, 14] on button "button" at bounding box center [821, 11] width 18 height 13
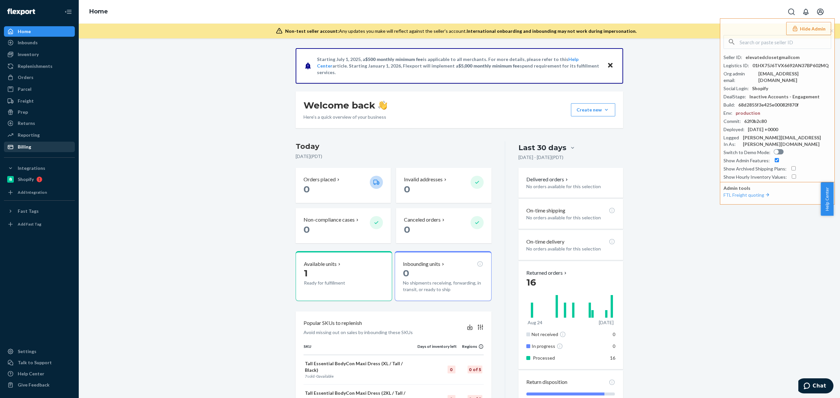
click at [21, 144] on div "Billing" at bounding box center [24, 147] width 13 height 7
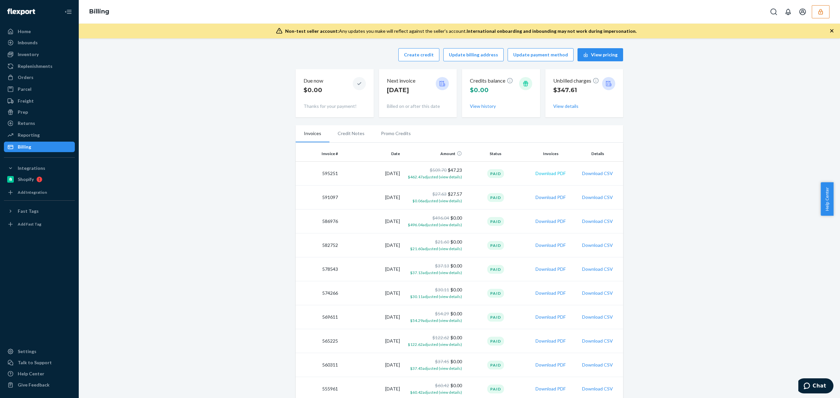
click at [542, 173] on button "Download PDF" at bounding box center [551, 173] width 30 height 7
click at [813, 11] on button "button" at bounding box center [821, 11] width 18 height 13
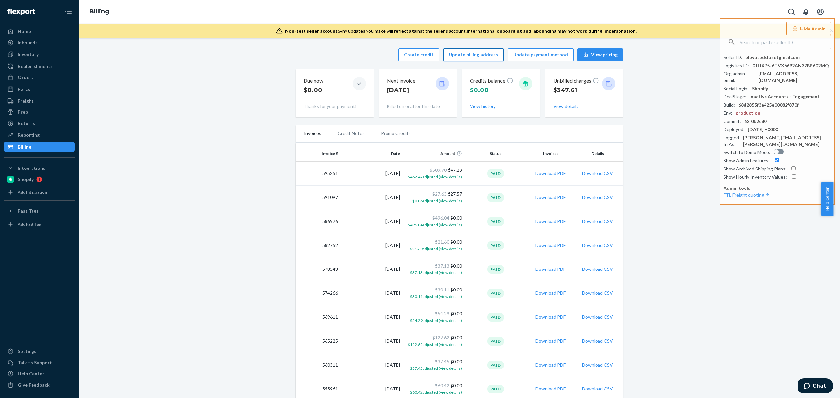
click at [460, 57] on button "Update billing address" at bounding box center [473, 54] width 60 height 13
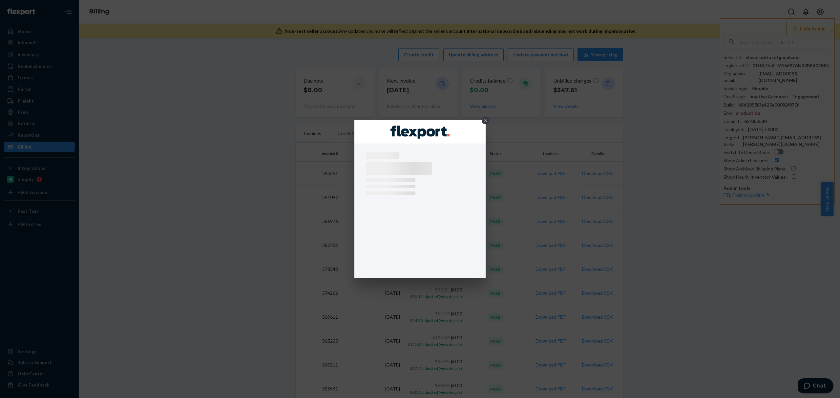
click at [469, 55] on div "×" at bounding box center [420, 199] width 840 height 398
click at [450, 131] on div at bounding box center [420, 132] width 105 height 15
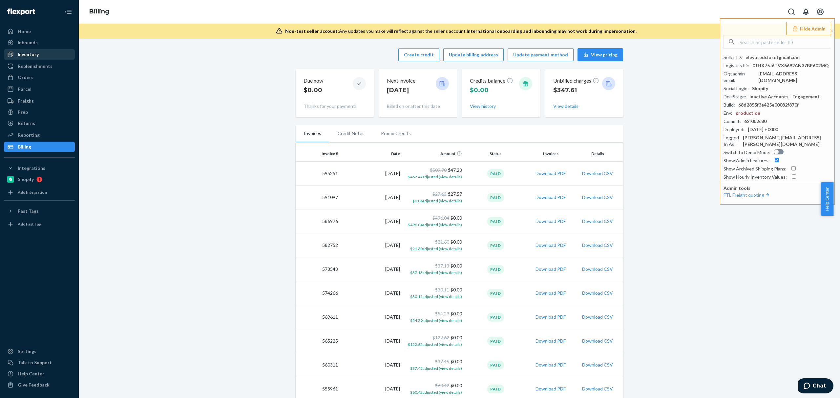
drag, startPoint x: 36, startPoint y: 79, endPoint x: 62, endPoint y: 54, distance: 35.8
click at [36, 79] on div "Orders" at bounding box center [40, 77] width 70 height 9
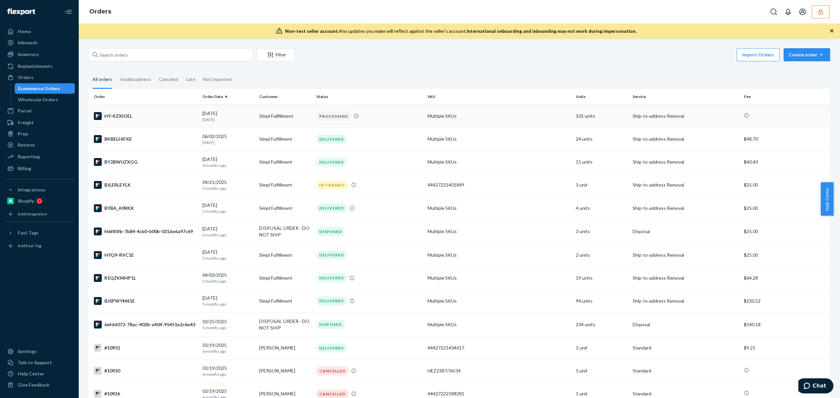
click at [151, 117] on div "HY-KZXIOEL" at bounding box center [145, 116] width 103 height 8
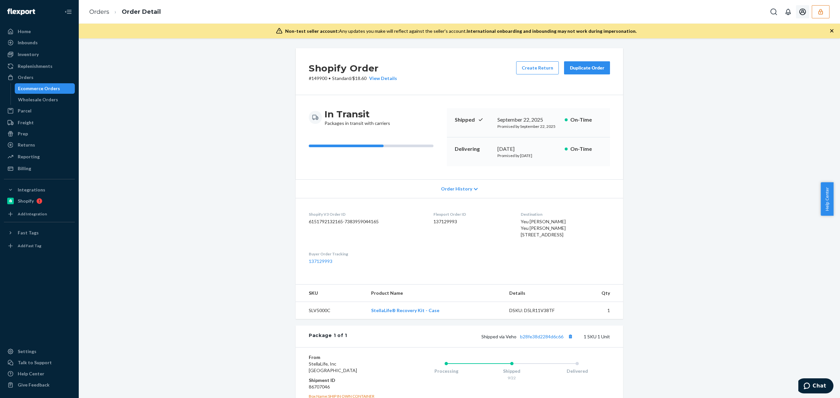
click at [818, 9] on icon "button" at bounding box center [820, 12] width 7 height 7
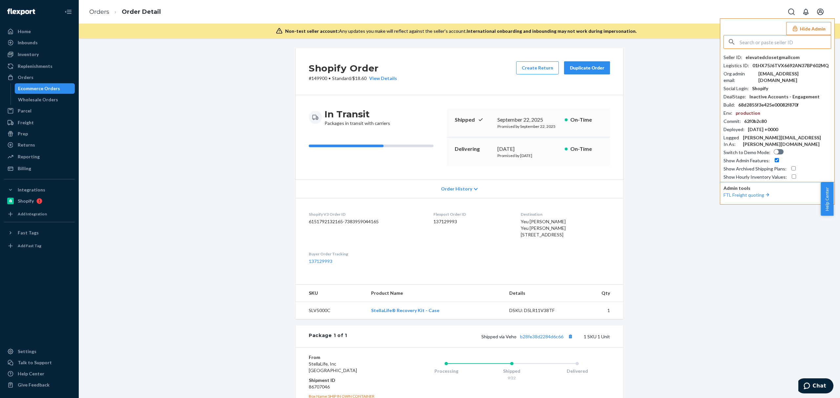
click at [780, 41] on input "text" at bounding box center [785, 41] width 91 height 13
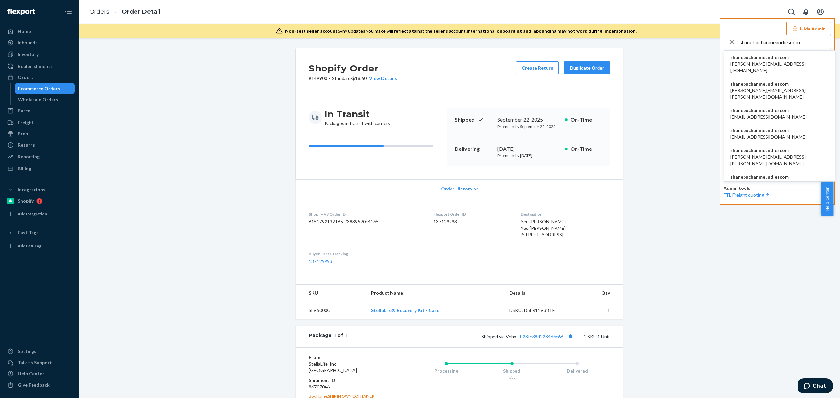
type input "shanebuchanmeundiescom"
click at [762, 58] on span "shanebuchanmeundiescom" at bounding box center [779, 57] width 98 height 7
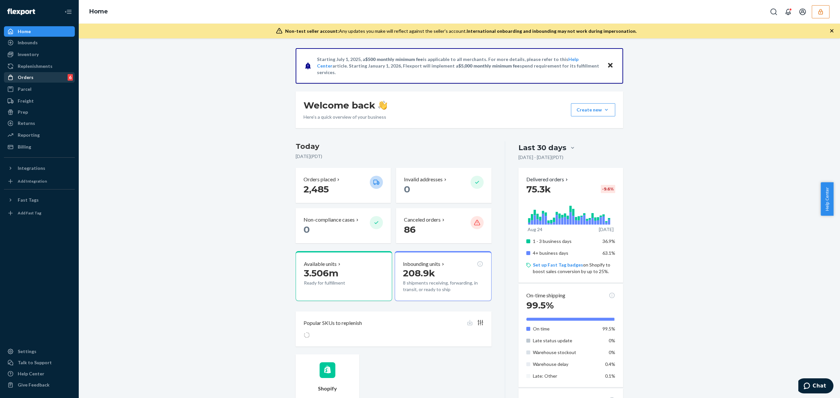
click at [27, 76] on div "Orders" at bounding box center [26, 77] width 16 height 7
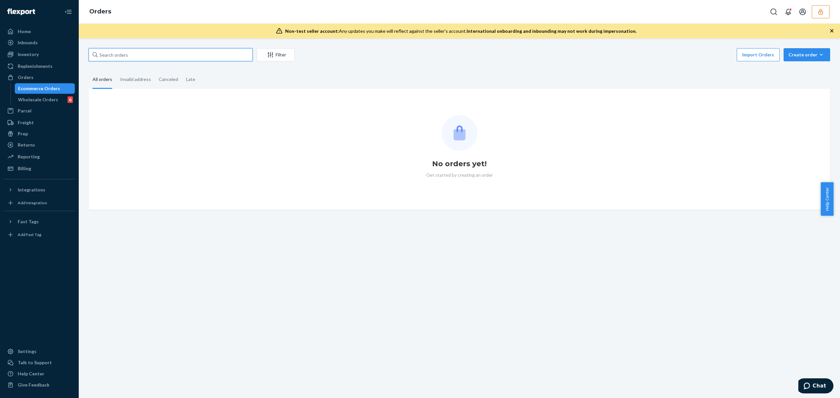
click at [134, 53] on input "text" at bounding box center [171, 54] width 164 height 13
paste input "MU02415573705"
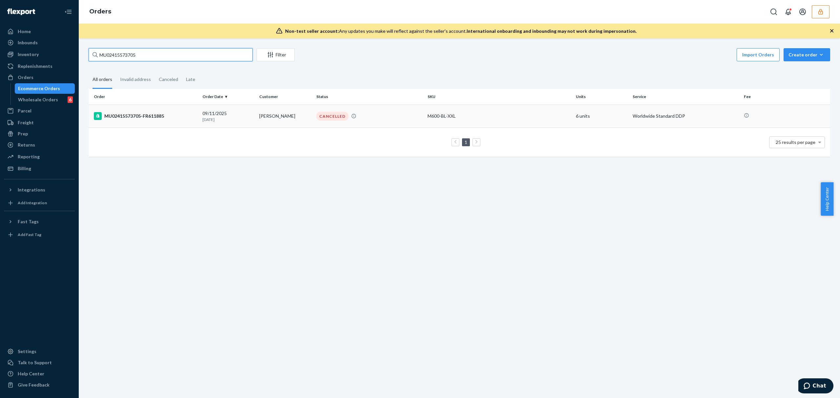
type input "MU02415573705"
click at [176, 120] on div "MU02415573705-FR611885" at bounding box center [145, 116] width 103 height 8
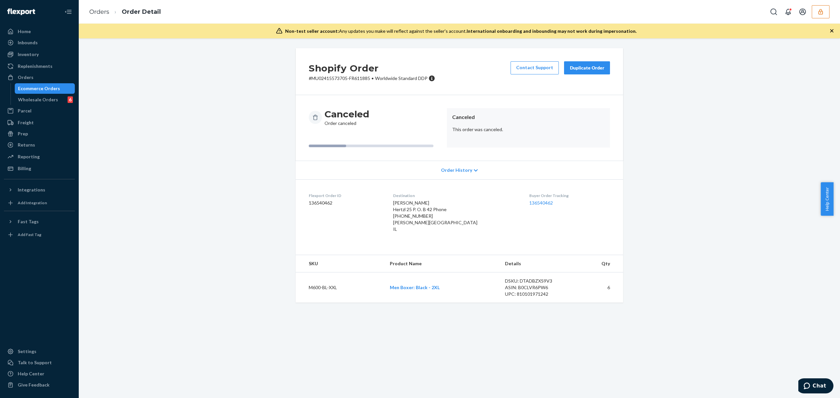
click at [453, 169] on span "Order History" at bounding box center [456, 170] width 31 height 7
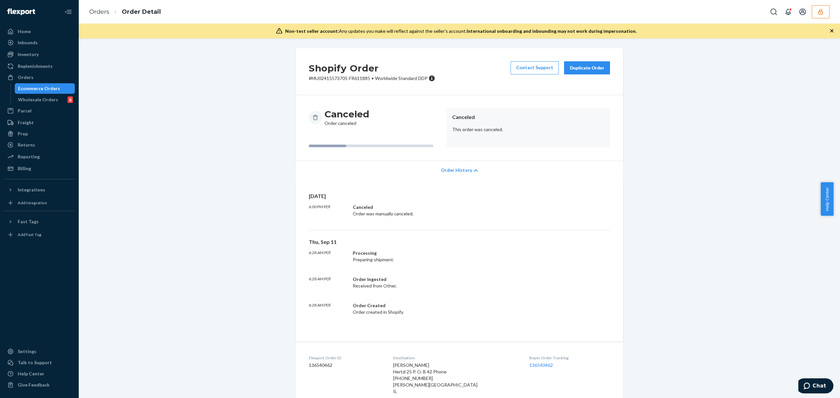
click at [461, 174] on div "Order History" at bounding box center [459, 170] width 327 height 19
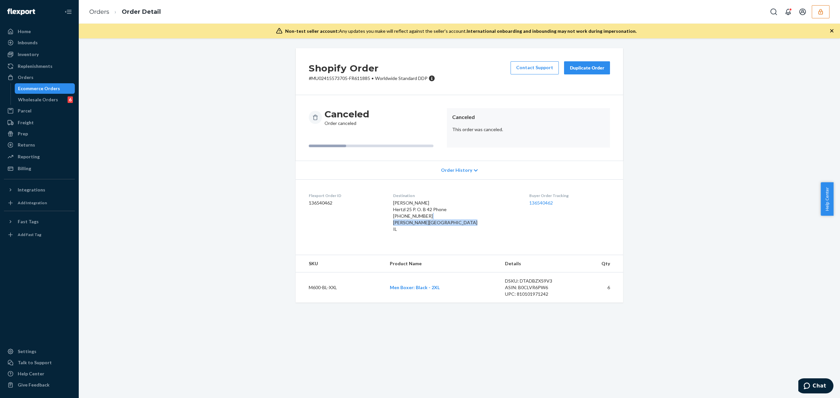
drag, startPoint x: 394, startPoint y: 223, endPoint x: 406, endPoint y: 232, distance: 14.5
click at [406, 232] on dl "Flexport Order ID 136540462 Destination [PERSON_NAME] 25 P. O. B 42 Phone [PHON…" at bounding box center [459, 213] width 327 height 69
copy span "[PERSON_NAME], Merkaz 4528331 IL"
click at [822, 12] on icon "button" at bounding box center [820, 12] width 4 height 6
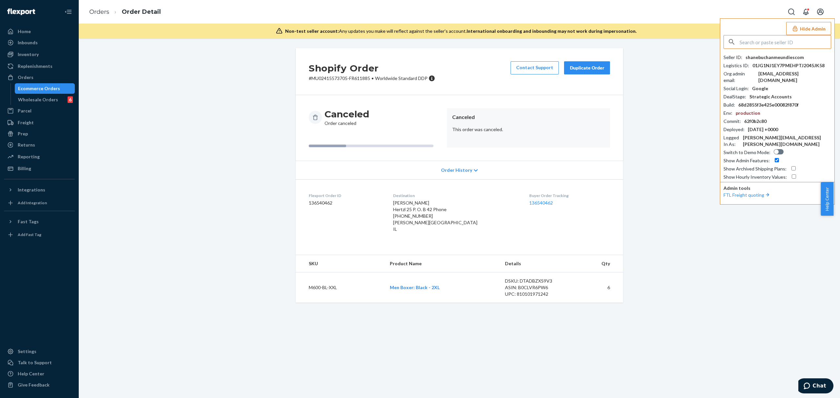
click at [771, 43] on input "text" at bounding box center [785, 41] width 91 height 13
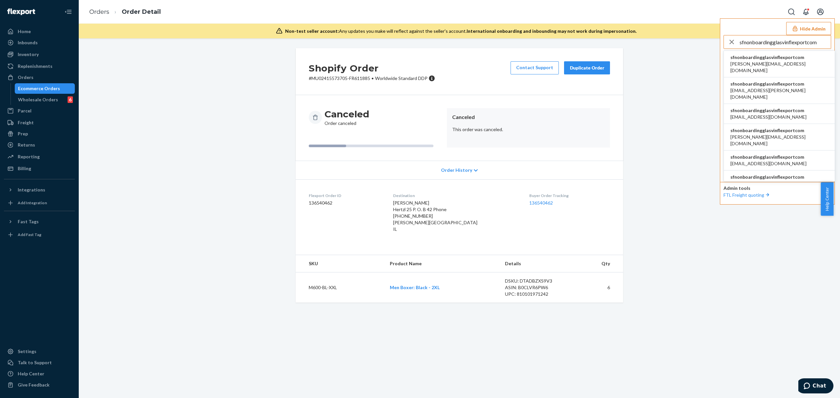
type input "sfnonboardingglasvinflexportcom"
click at [752, 60] on div "sfnonboardingglasvinflexportcom [PERSON_NAME][EMAIL_ADDRESS][DOMAIN_NAME]" at bounding box center [779, 64] width 98 height 20
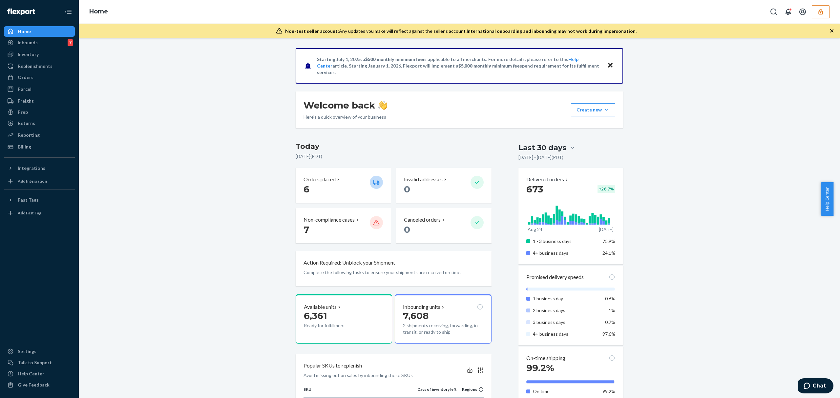
click at [710, 177] on div "Starting July 1, 2025, a $500 monthly minimum fee is applicable to all merchant…" at bounding box center [459, 344] width 751 height 592
drag, startPoint x: 36, startPoint y: 76, endPoint x: 63, endPoint y: 79, distance: 27.4
click at [35, 76] on div "Orders" at bounding box center [40, 77] width 70 height 9
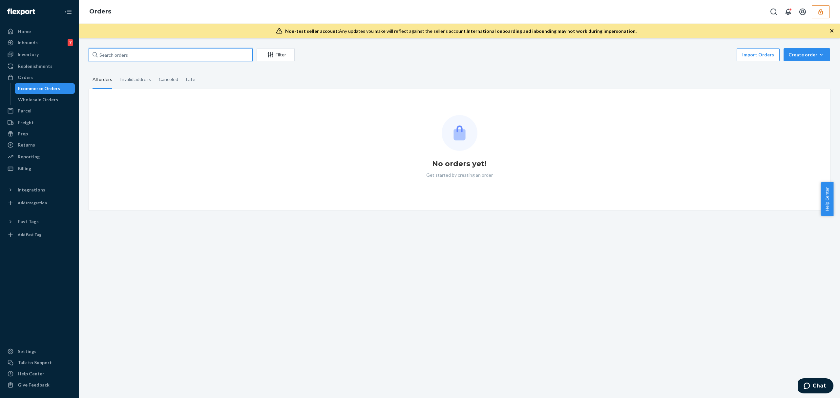
click at [127, 55] on input "text" at bounding box center [171, 54] width 164 height 13
paste input "136794449"
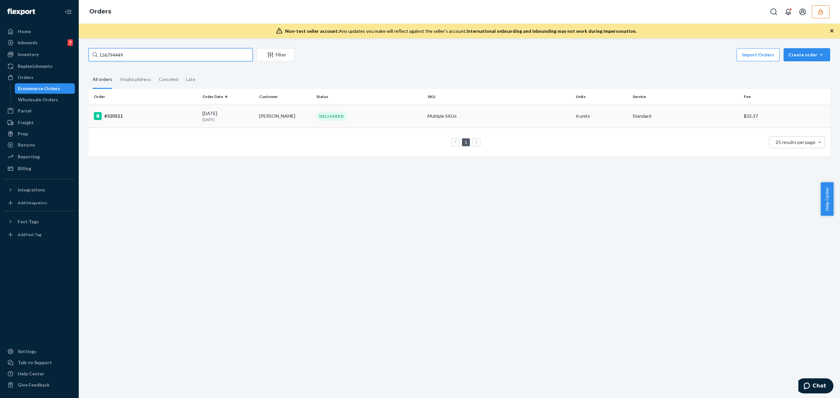
type input "136794449"
click at [180, 119] on div "#320511" at bounding box center [145, 116] width 103 height 8
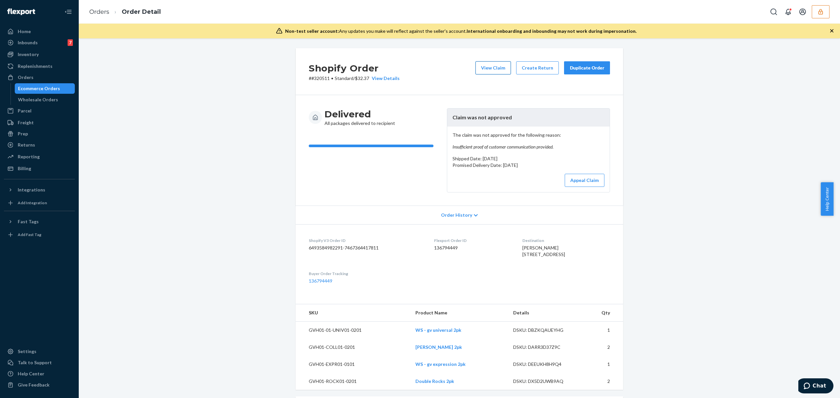
click at [487, 68] on button "View Claim" at bounding box center [492, 67] width 35 height 13
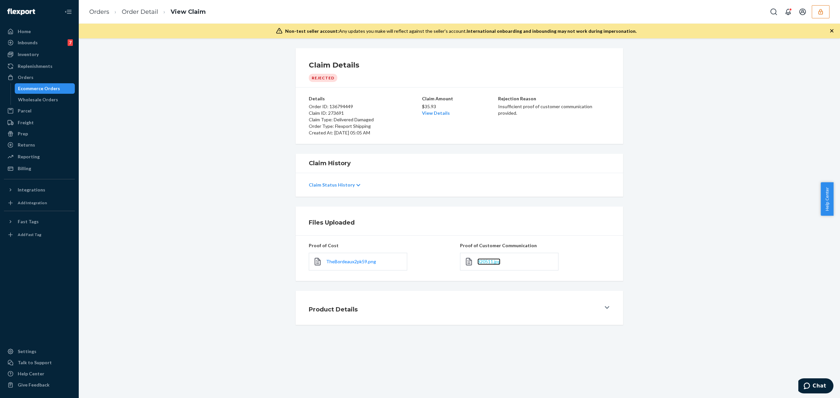
click at [487, 264] on span "320511.jpg" at bounding box center [488, 262] width 23 height 6
click at [351, 263] on span "TheBordeaux2pk59.png" at bounding box center [351, 262] width 50 height 6
click at [144, 8] on link "Order Detail" at bounding box center [140, 11] width 36 height 7
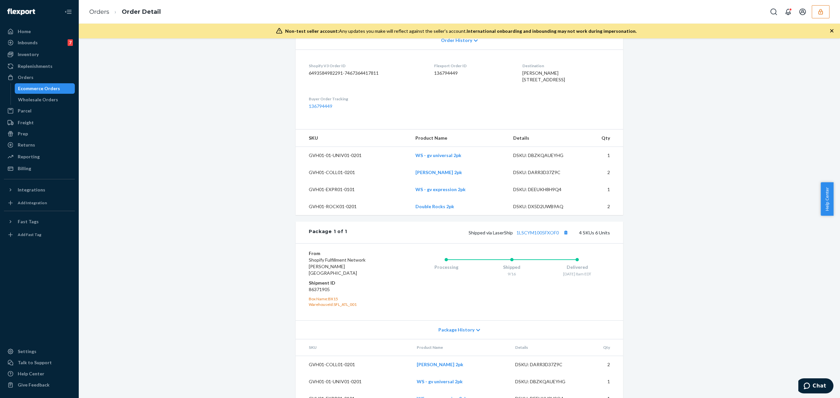
scroll to position [217, 0]
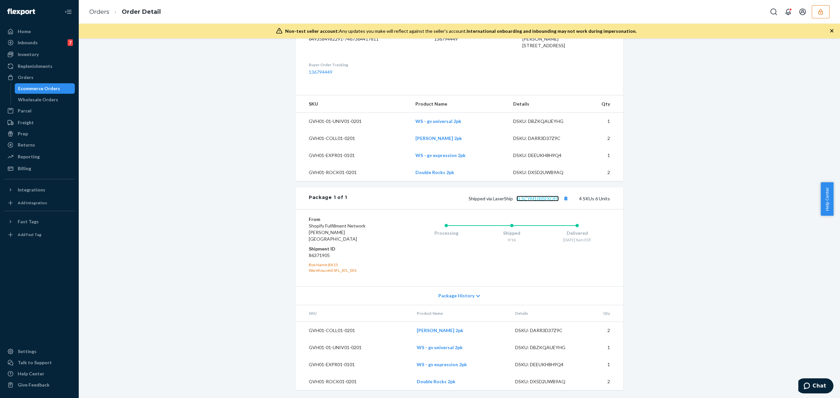
click at [525, 201] on link "1LSCYM1005FXOF0" at bounding box center [537, 199] width 42 height 6
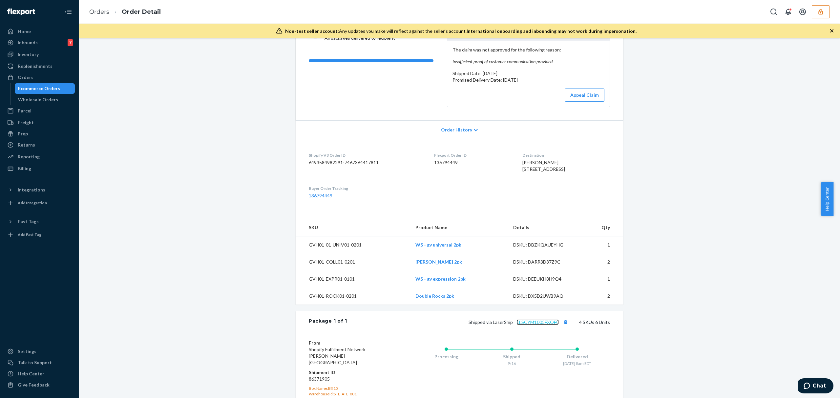
scroll to position [0, 0]
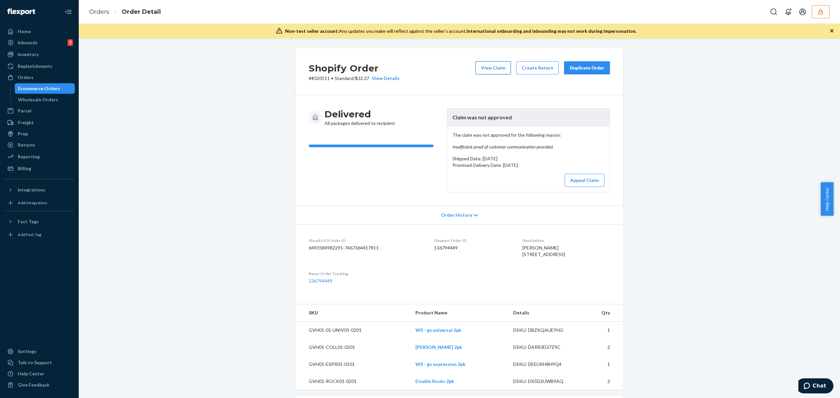
click at [492, 74] on button "View Claim" at bounding box center [492, 67] width 35 height 13
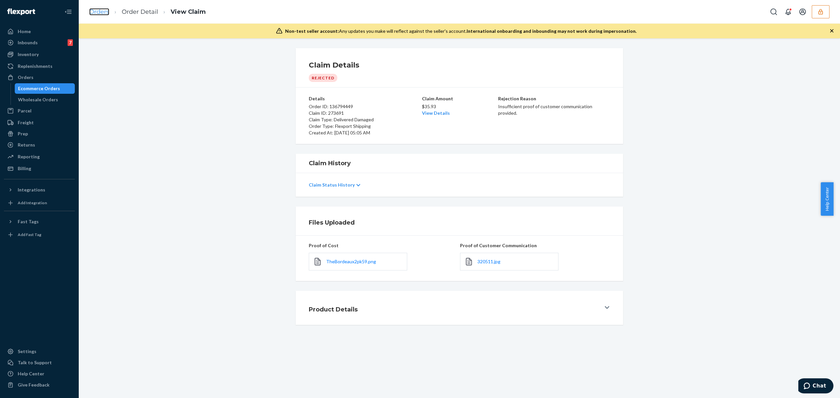
click at [103, 11] on link "Orders" at bounding box center [99, 11] width 20 height 7
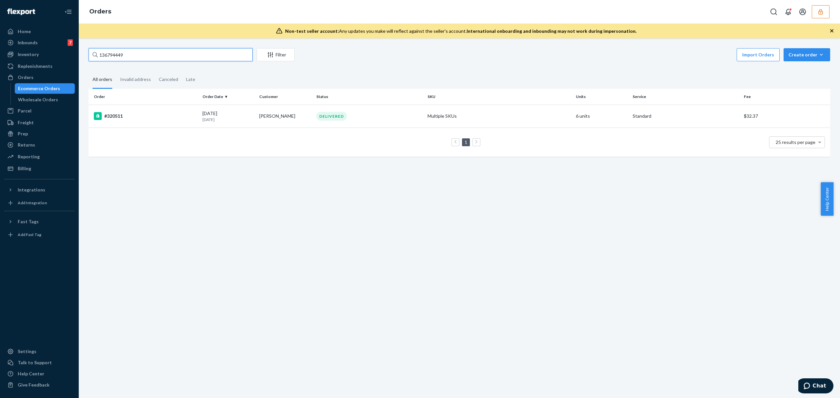
click at [118, 53] on input "136794449" at bounding box center [171, 54] width 164 height 13
paste input "61137"
type input "136761137"
click at [179, 108] on td "#320201" at bounding box center [144, 116] width 111 height 23
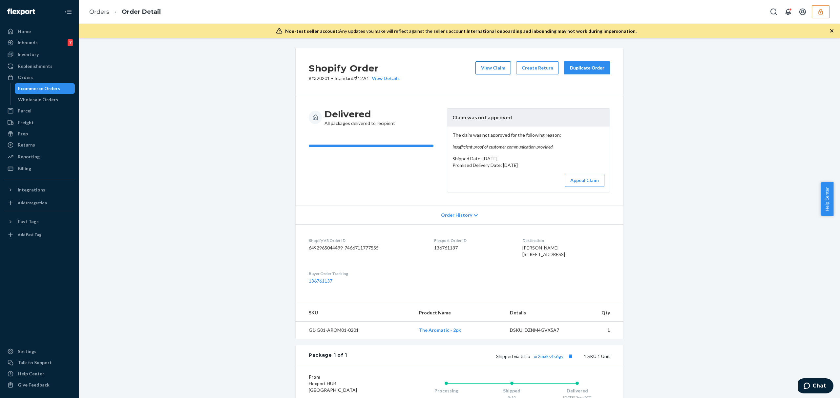
click at [499, 67] on button "View Claim" at bounding box center [492, 67] width 35 height 13
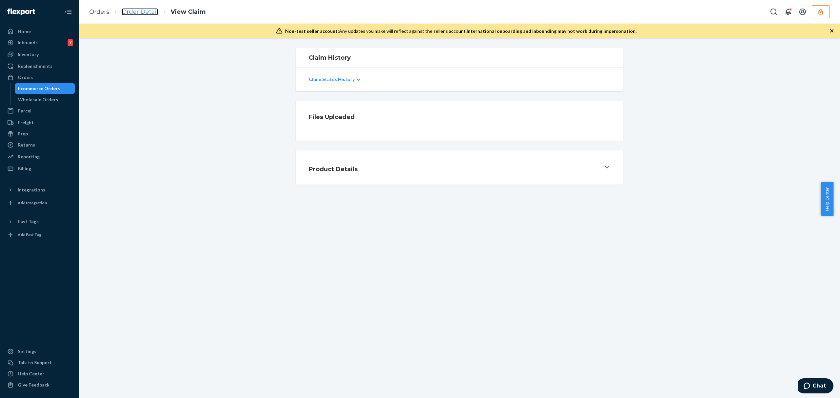
click at [152, 15] on link "Order Detail" at bounding box center [140, 11] width 36 height 7
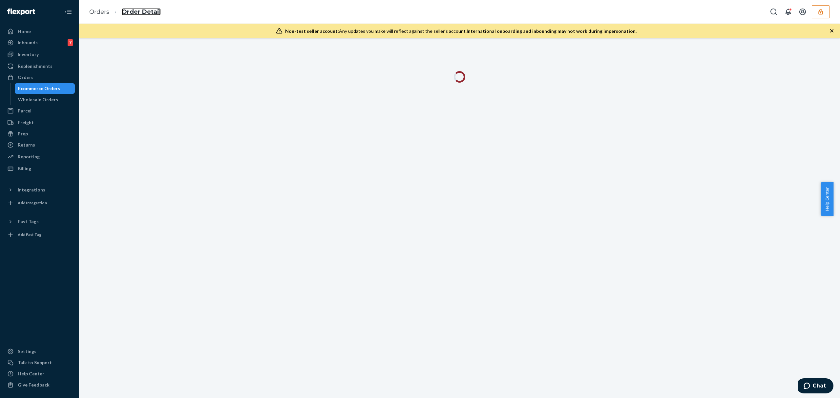
click at [150, 12] on link "Order Detail" at bounding box center [141, 11] width 39 height 7
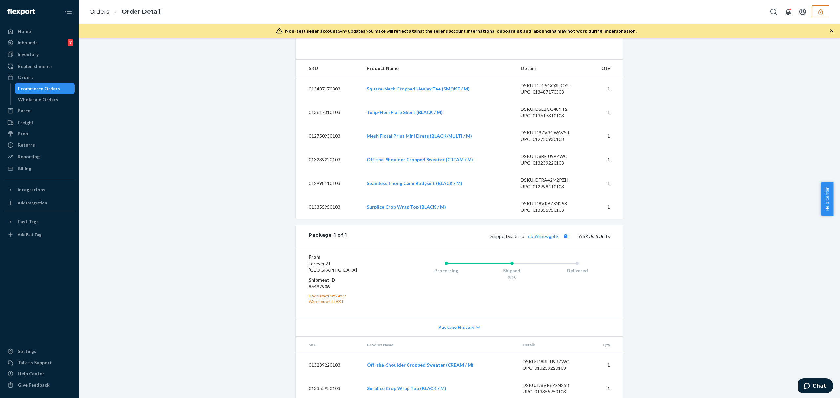
scroll to position [344, 0]
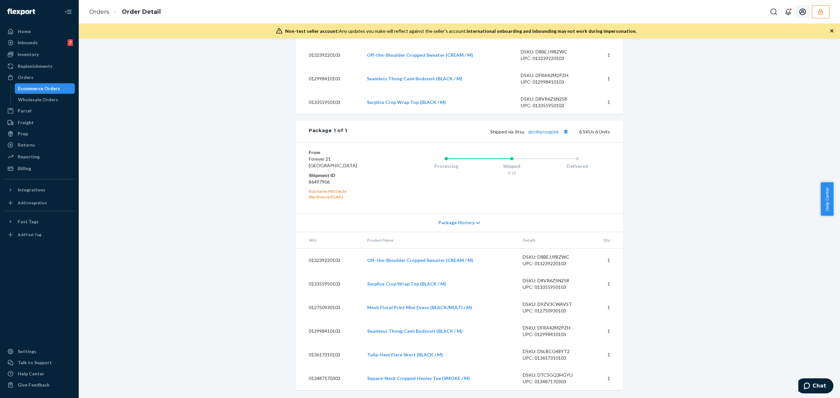
click at [820, 12] on icon "button" at bounding box center [820, 12] width 4 height 6
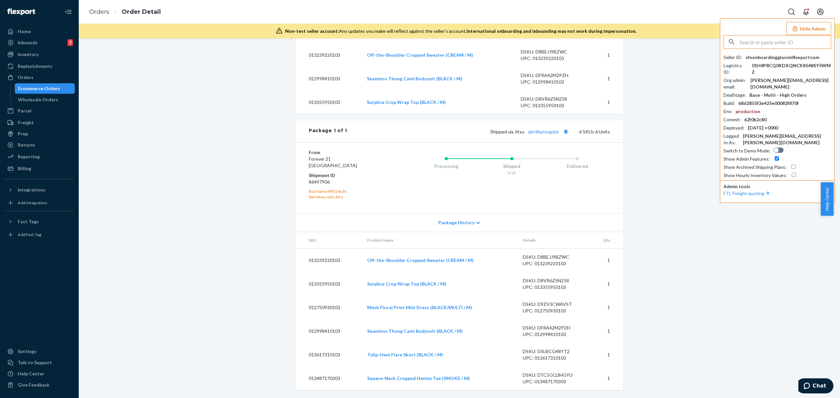
click at [779, 44] on input "text" at bounding box center [785, 41] width 91 height 13
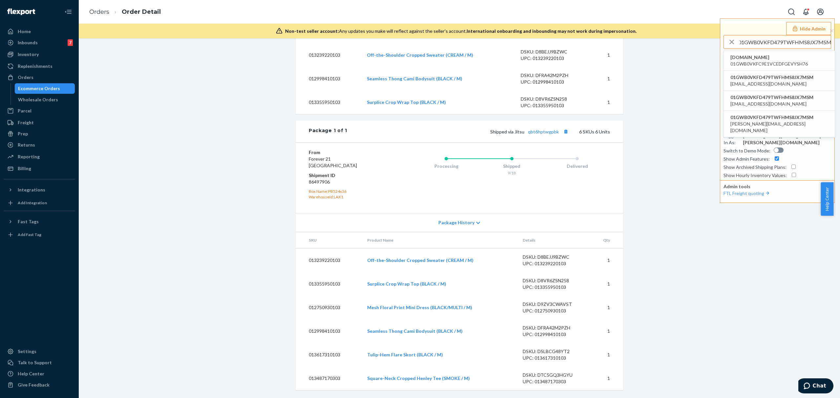
type input "01GWB0VKFD479TWFHMS8JX7MSM"
click at [746, 62] on span "01GWB0VKFC9E1VCEDFGEVYSH76" at bounding box center [768, 64] width 77 height 7
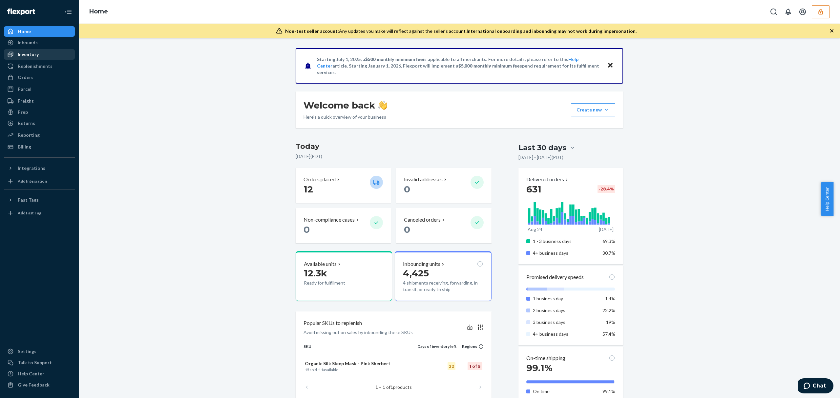
click at [38, 54] on div "Inventory" at bounding box center [40, 54] width 70 height 9
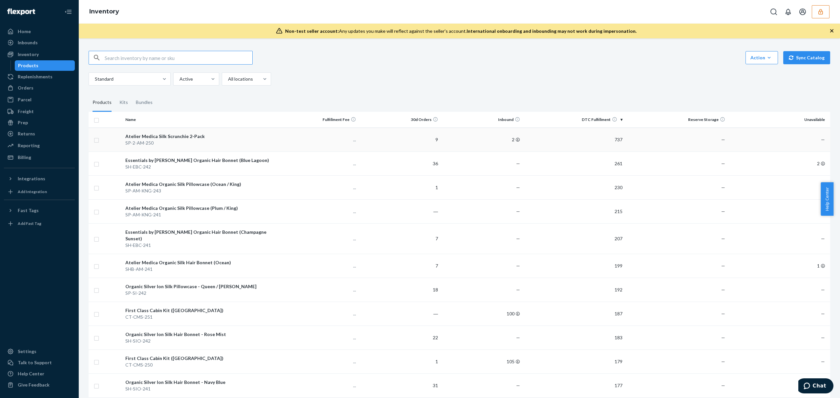
click at [98, 140] on input "checkbox" at bounding box center [96, 139] width 5 height 7
checkbox input "true"
click at [730, 61] on link "Create a Removal Order" at bounding box center [748, 57] width 63 height 13
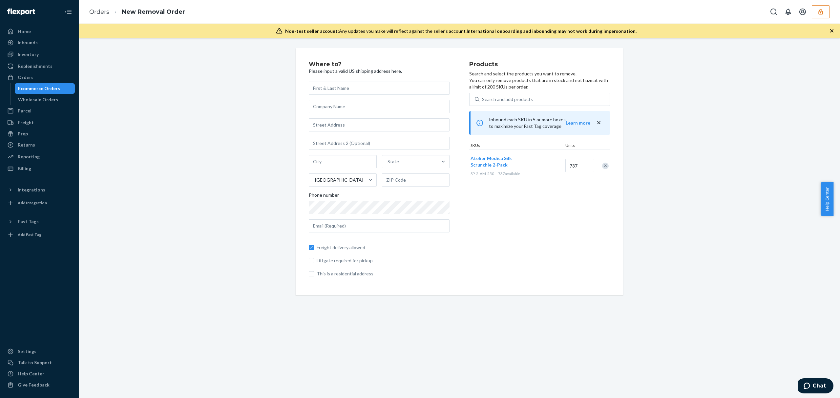
drag, startPoint x: 822, startPoint y: 15, endPoint x: 809, endPoint y: 34, distance: 22.9
click at [822, 15] on button "button" at bounding box center [821, 11] width 18 height 13
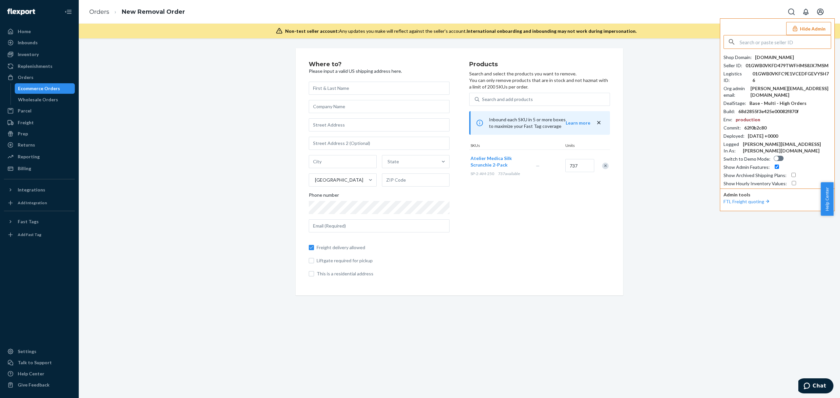
click at [770, 36] on input "text" at bounding box center [785, 41] width 91 height 13
type input "elevatedclosetgmailcom"
click at [764, 58] on span "elevatedclosetgmailcom" at bounding box center [768, 57] width 76 height 7
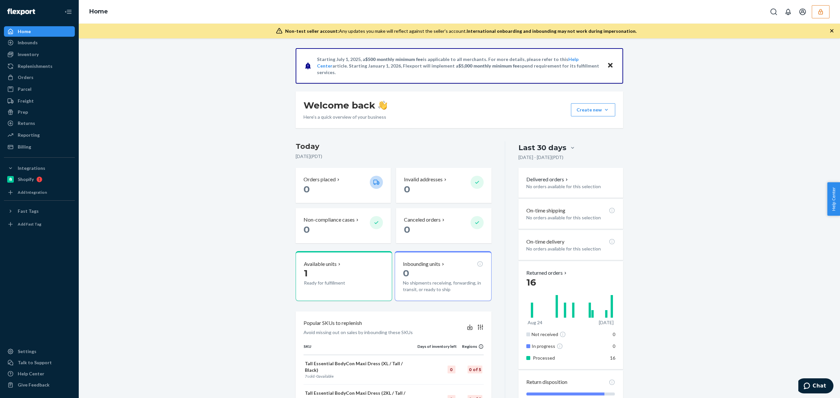
click at [827, 15] on button "button" at bounding box center [821, 11] width 18 height 13
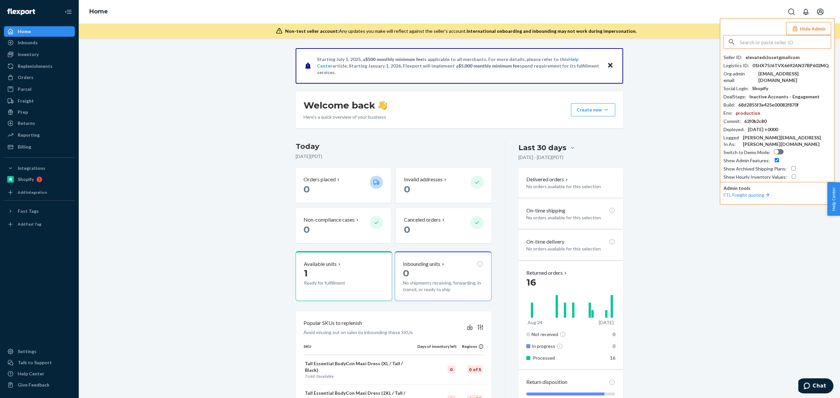
click at [760, 38] on input "text" at bounding box center [785, 41] width 91 height 13
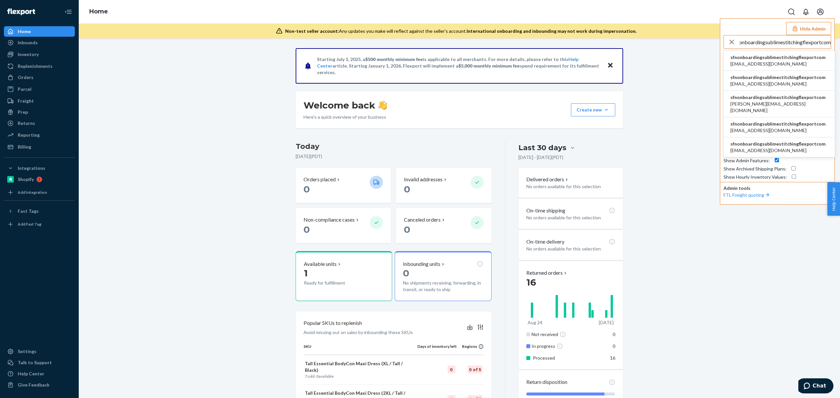
type input "sfnonboardingsublimestitchingflexportcom"
click at [766, 63] on span "abdulrahmansalem466@gmail.com" at bounding box center [777, 64] width 95 height 7
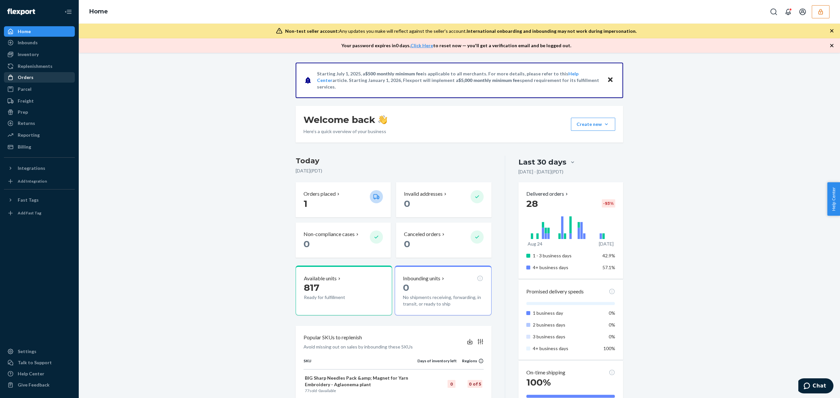
click at [28, 75] on div "Orders" at bounding box center [26, 77] width 16 height 7
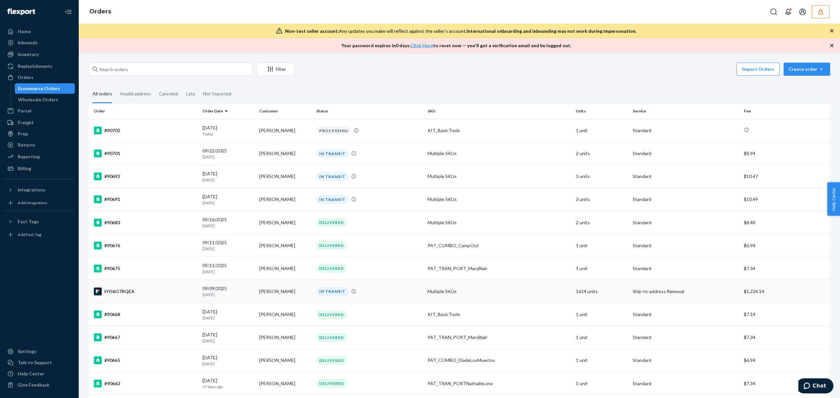
click at [352, 286] on td "IN TRANSIT" at bounding box center [369, 291] width 111 height 23
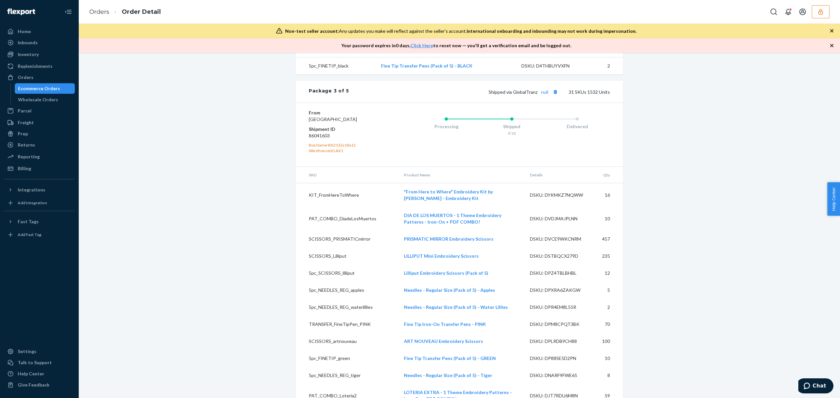
scroll to position [1444, 0]
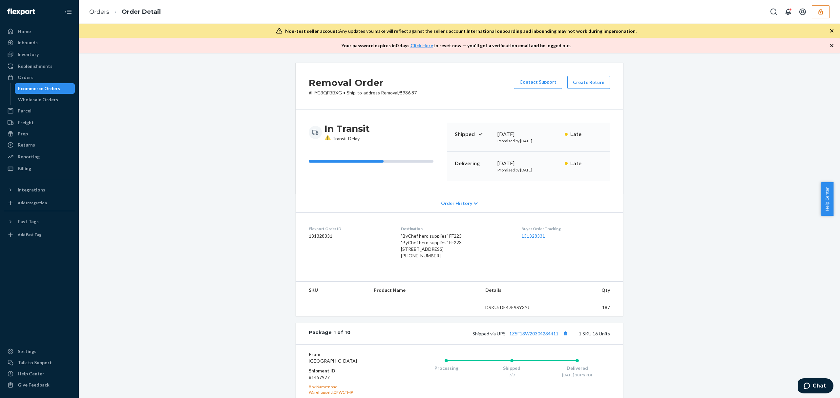
click at [439, 87] on div "Removal Order # HYC3QFBBXG • Ship-to-address Removal / $936.87 Contact Support …" at bounding box center [459, 86] width 327 height 47
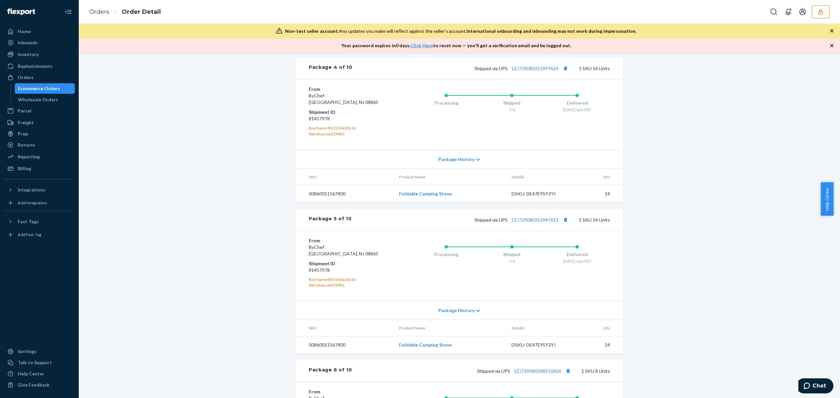
scroll to position [1387, 0]
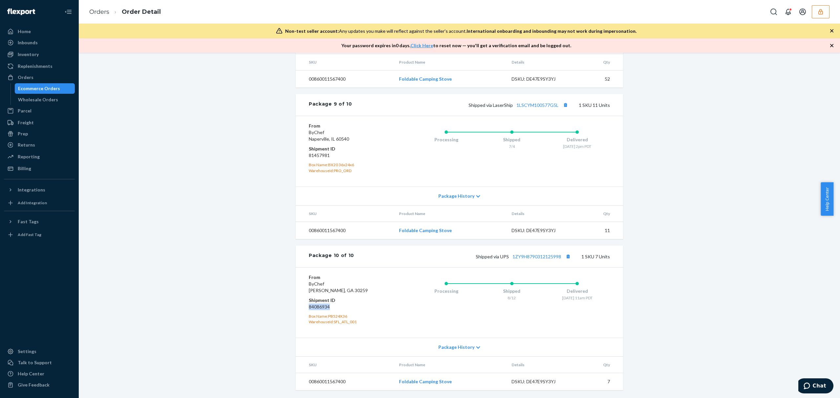
click at [816, 8] on button "button" at bounding box center [821, 11] width 18 height 13
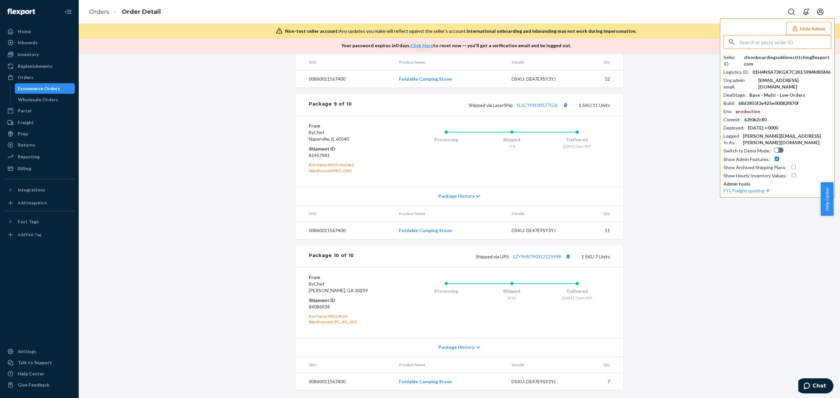
drag, startPoint x: 778, startPoint y: 35, endPoint x: 775, endPoint y: 39, distance: 4.7
click at [776, 36] on div "Hide Admin Seller ID : sfnonboardingsublimestitchingflexportcom Logistics ID : …" at bounding box center [777, 107] width 115 height 179
click at [774, 41] on input "text" at bounding box center [785, 41] width 91 height 13
paste input "shanebuchanmeundiescom"
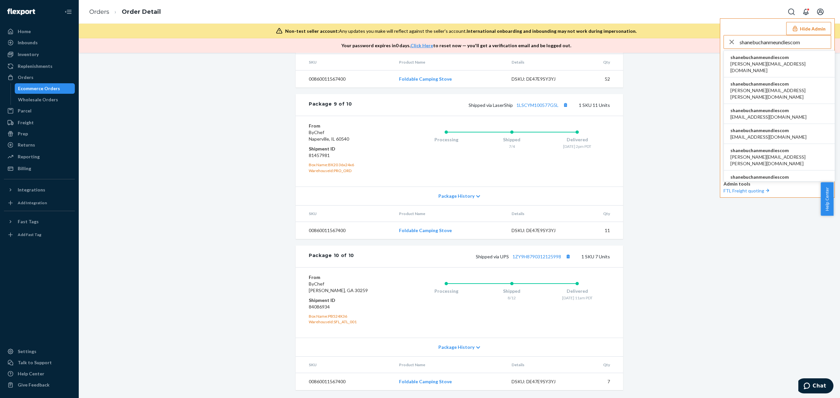
type input "shanebuchanmeundiescom"
click at [755, 56] on span "shanebuchanmeundiescom" at bounding box center [779, 57] width 98 height 7
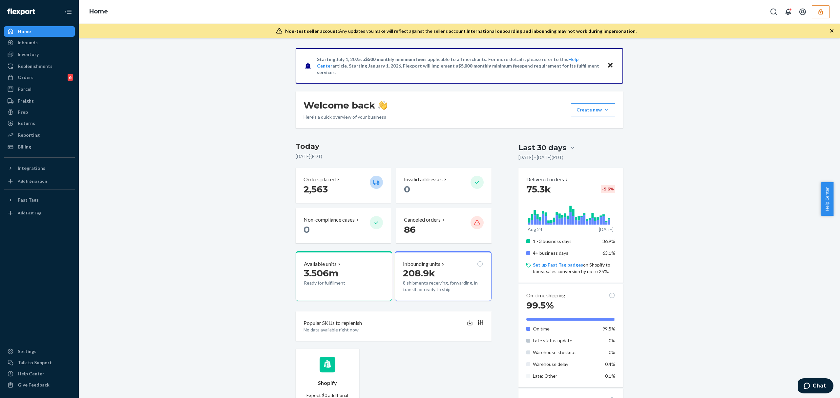
drag, startPoint x: 30, startPoint y: 79, endPoint x: 52, endPoint y: 83, distance: 21.9
click at [30, 79] on div "Orders" at bounding box center [26, 77] width 16 height 7
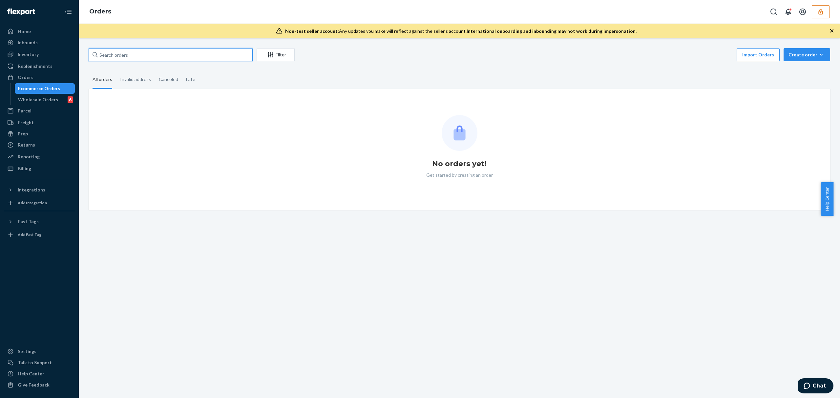
click at [114, 54] on input "text" at bounding box center [171, 54] width 164 height 13
paste input "MU02415581537-FR619839"
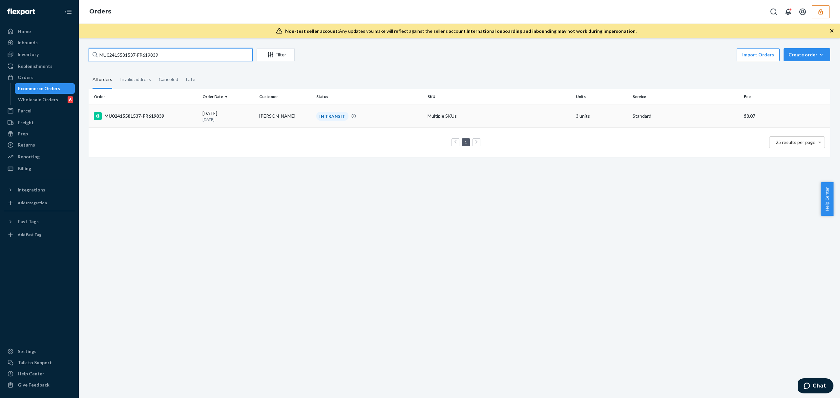
type input "MU02415581537-FR619839"
click at [154, 114] on div "MU02415581537-FR619839" at bounding box center [145, 116] width 103 height 8
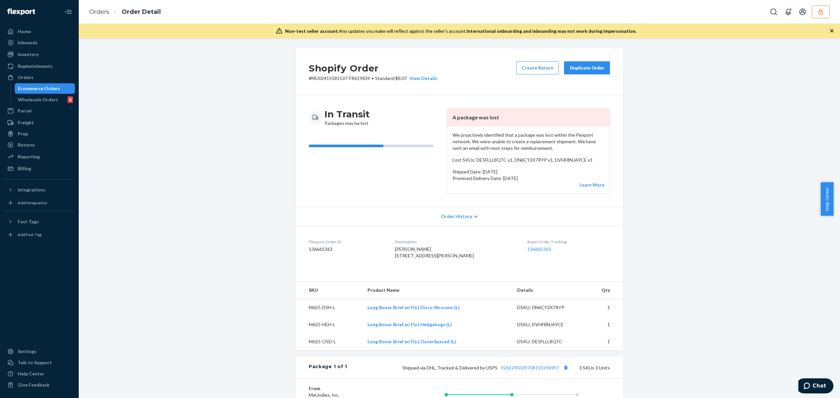
scroll to position [131, 0]
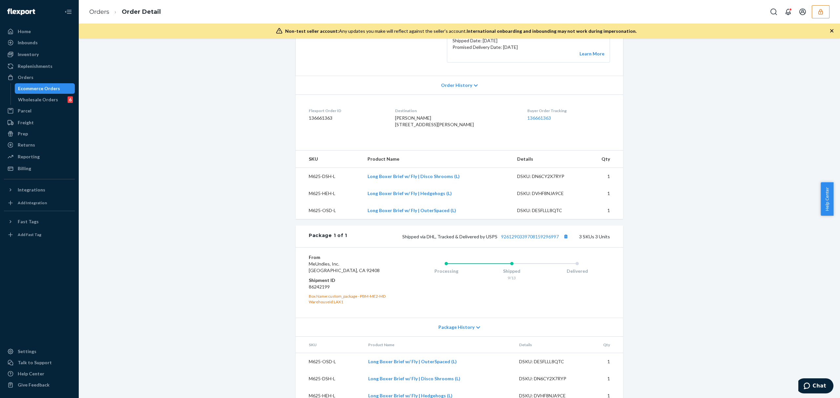
click at [322, 117] on dd "136661363" at bounding box center [347, 118] width 76 height 7
copy dd "136661363"
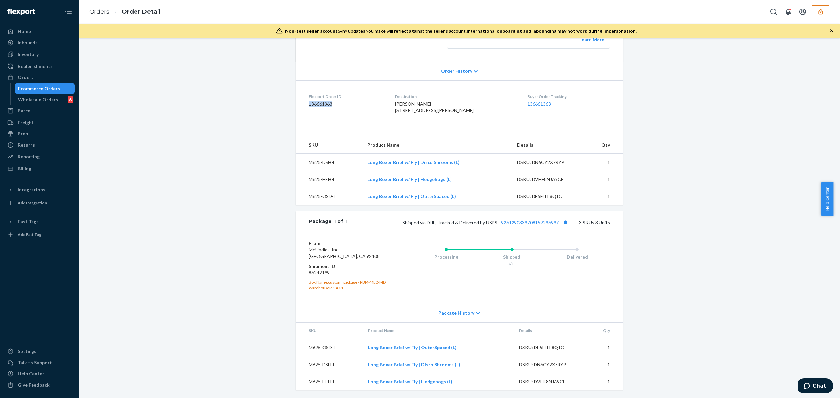
click at [320, 272] on dd "86242199" at bounding box center [348, 273] width 78 height 7
copy dd "86242199"
click at [512, 221] on link "9261290339708159296997" at bounding box center [530, 223] width 58 height 6
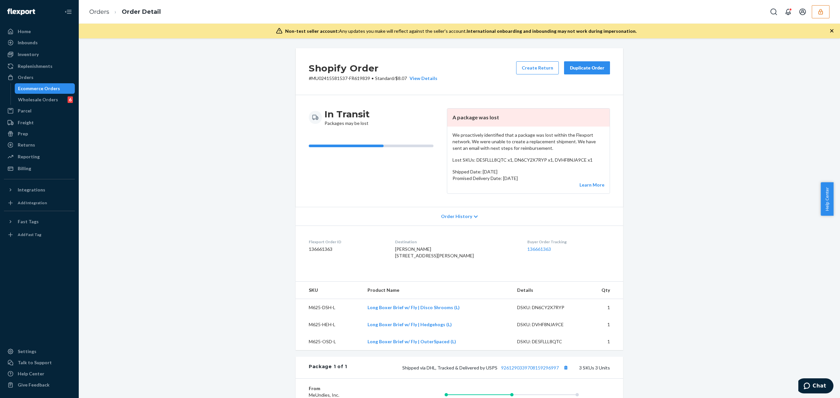
click at [452, 221] on div "Order History" at bounding box center [459, 216] width 327 height 19
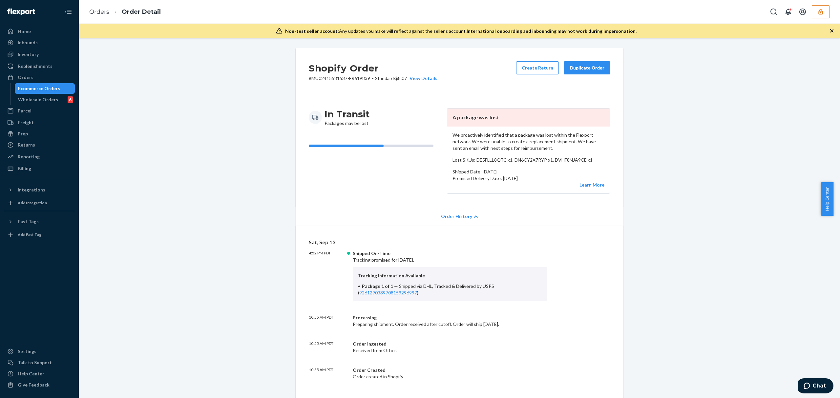
click at [452, 221] on div "Order History" at bounding box center [459, 216] width 327 height 19
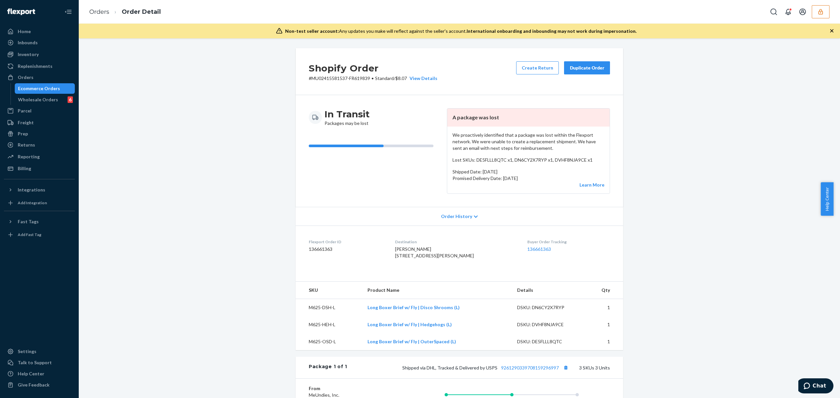
scroll to position [159, 0]
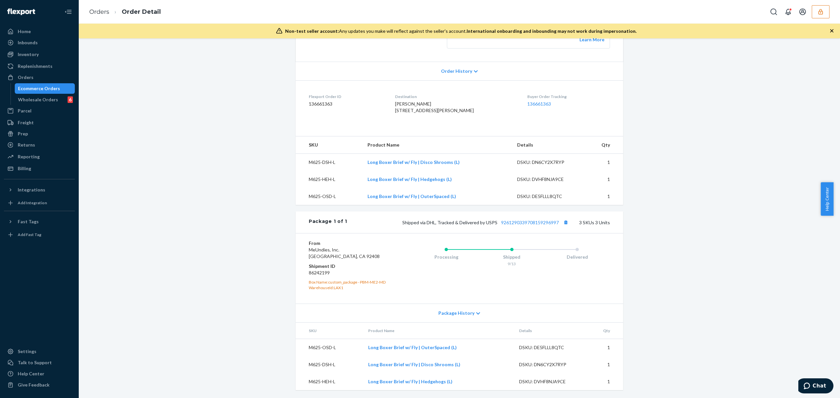
click at [322, 101] on dd "136661363" at bounding box center [347, 104] width 76 height 7
copy dd "136661363"
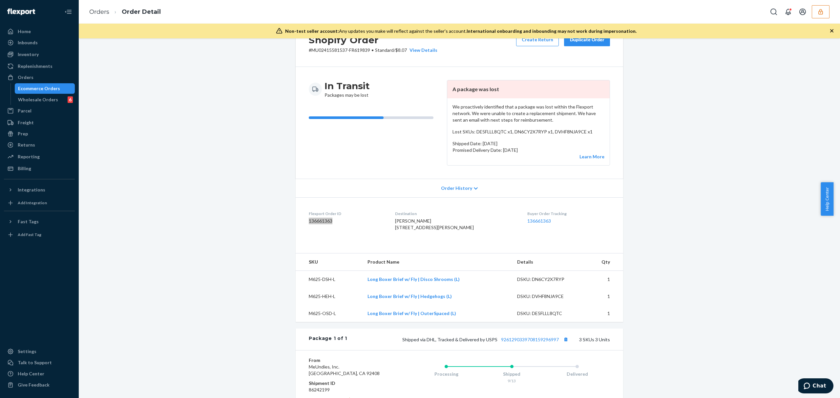
scroll to position [0, 0]
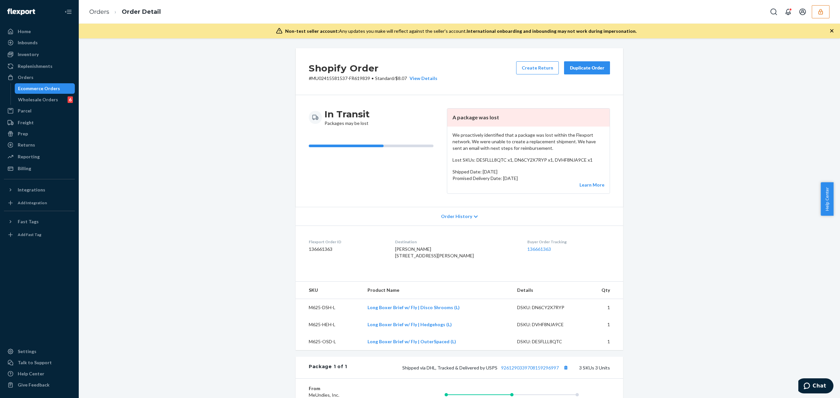
click at [466, 217] on span "Order History" at bounding box center [456, 216] width 31 height 7
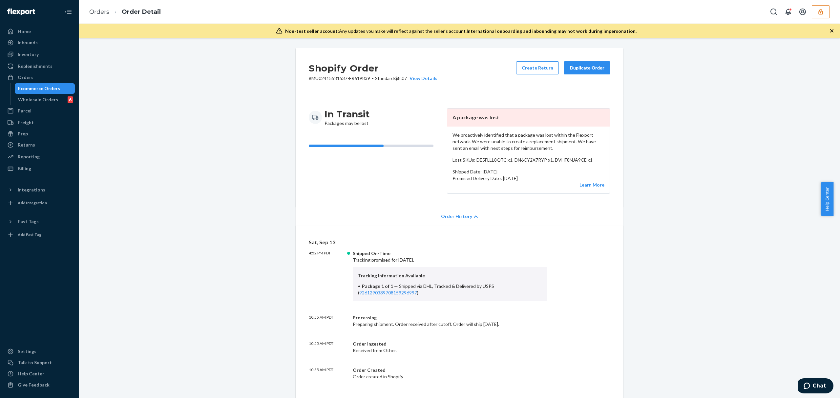
click at [456, 214] on span "Order History" at bounding box center [456, 216] width 31 height 7
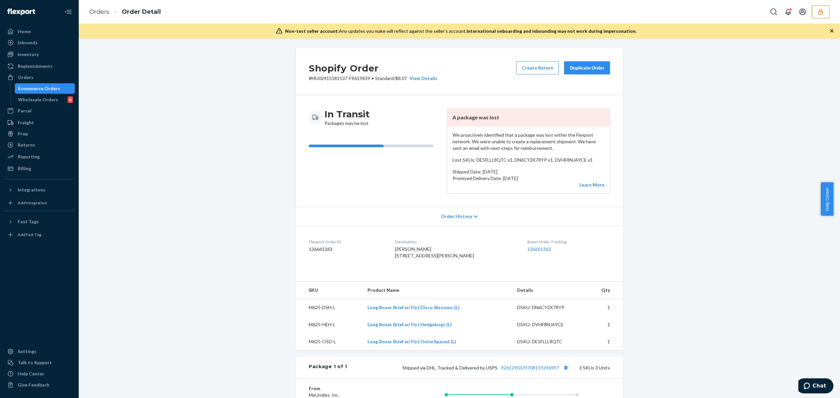
scroll to position [87, 0]
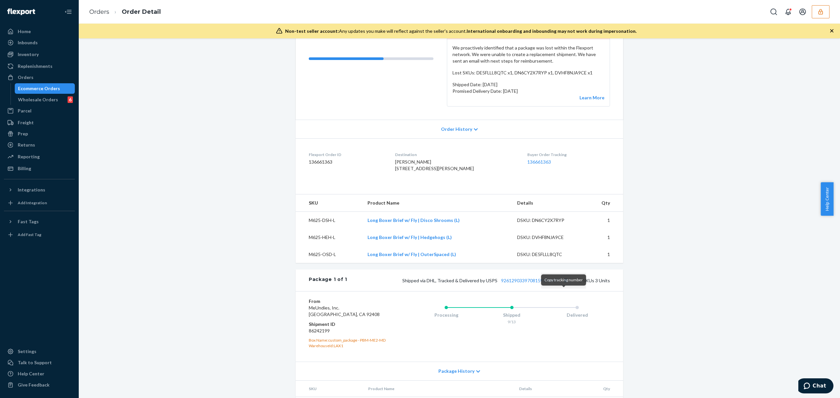
click at [567, 285] on button "Copy tracking number" at bounding box center [565, 280] width 9 height 9
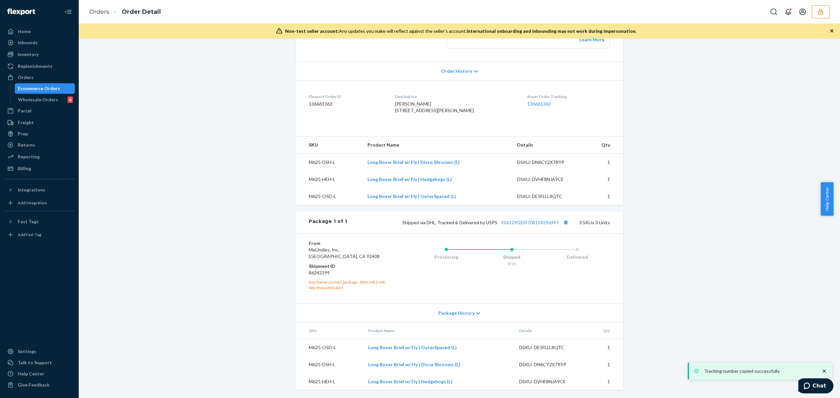
click at [321, 271] on dd "86242199" at bounding box center [348, 273] width 78 height 7
copy dd "86242199"
click at [41, 89] on div "Ecommerce Orders" at bounding box center [39, 88] width 42 height 7
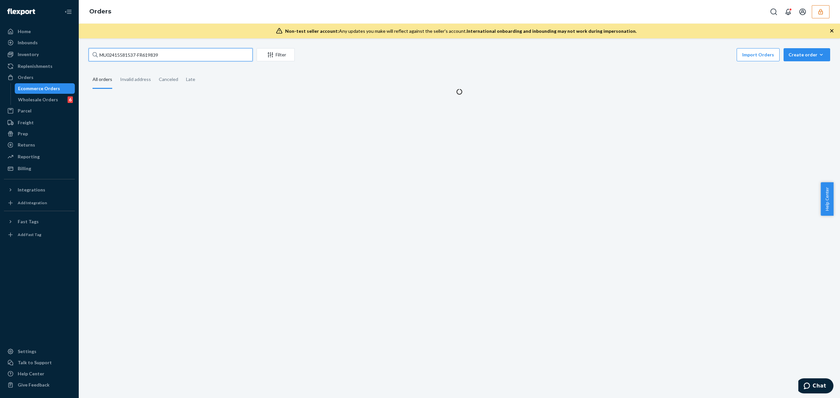
click at [110, 54] on input "MU02415581537-FR619839" at bounding box center [171, 54] width 164 height 13
paste input "823-FR620138"
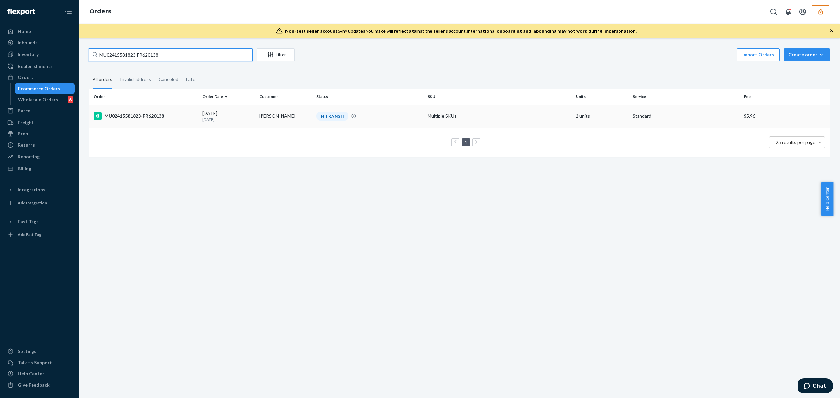
type input "MU02415581823-FR620138"
click at [170, 109] on td "MU02415581823-FR620138" at bounding box center [144, 116] width 111 height 23
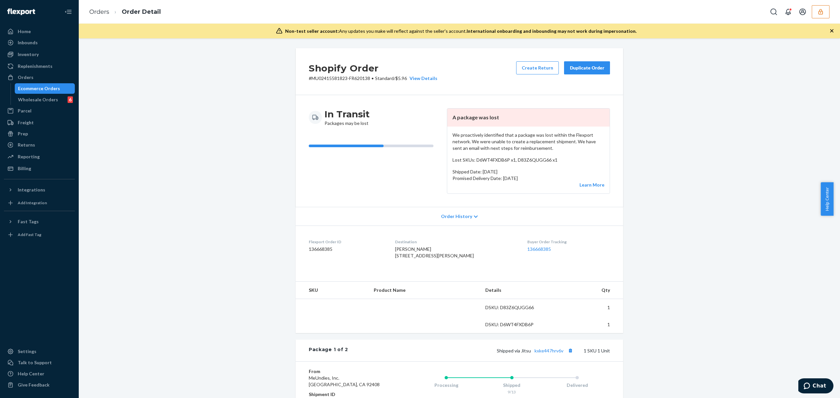
scroll to position [131, 0]
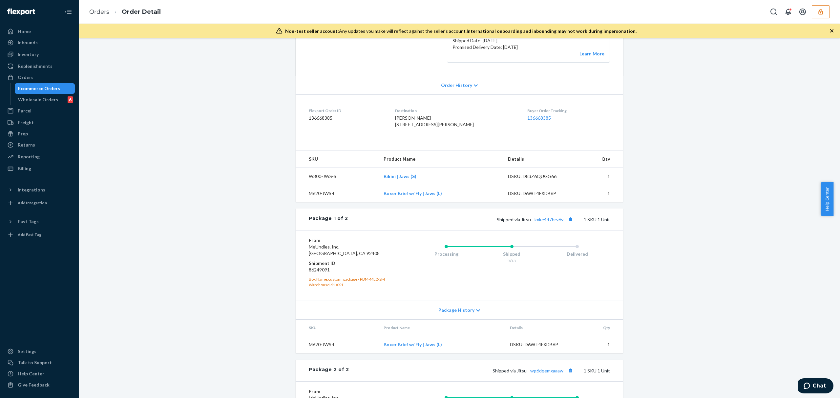
click at [314, 121] on dd "136668385" at bounding box center [347, 118] width 76 height 7
copy dd "136668385"
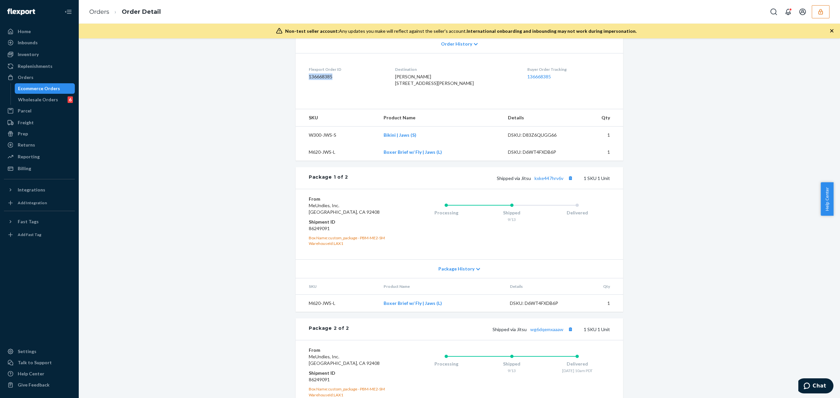
scroll to position [260, 0]
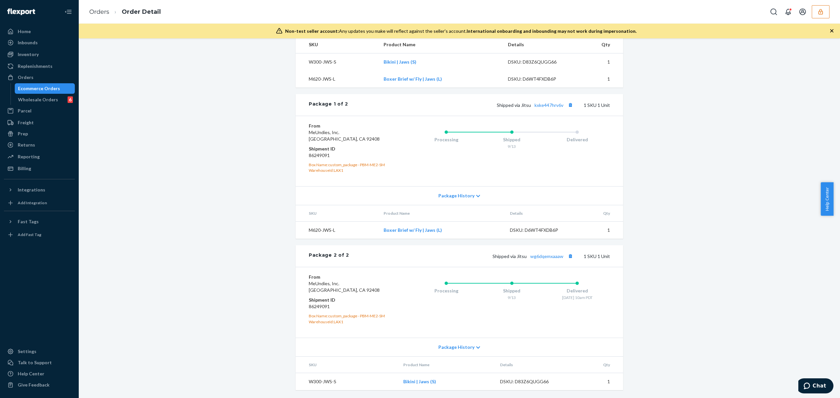
click at [320, 155] on dd "86249091" at bounding box center [348, 155] width 78 height 7
copy dd "86249091"
click at [541, 256] on link "wg6dqemxaaaw" at bounding box center [546, 257] width 33 height 6
click at [549, 103] on link "kxke447hrv6v" at bounding box center [549, 105] width 29 height 6
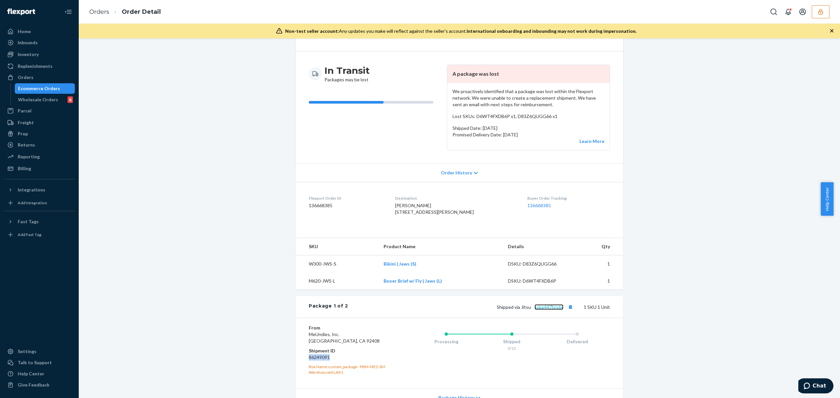
scroll to position [87, 0]
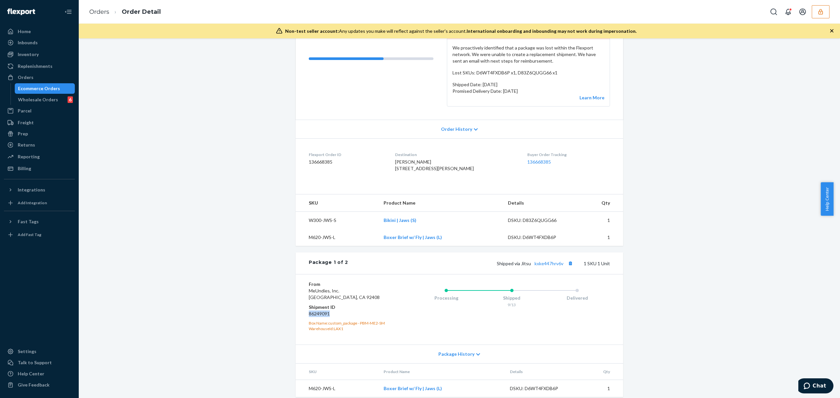
click at [318, 317] on dd "86249091" at bounding box center [348, 314] width 78 height 7
click at [461, 129] on span "Order History" at bounding box center [456, 129] width 31 height 7
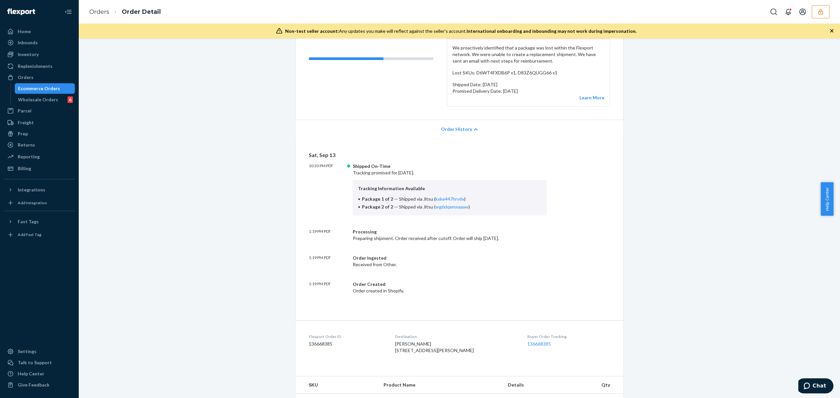
click at [455, 124] on div "Order History" at bounding box center [459, 129] width 327 height 19
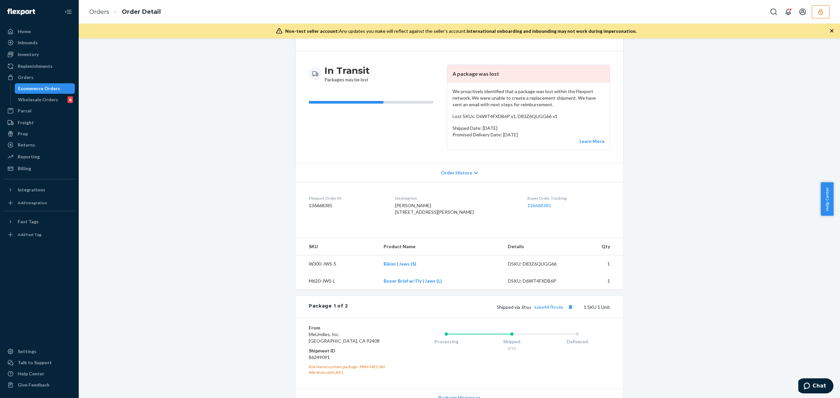
scroll to position [0, 0]
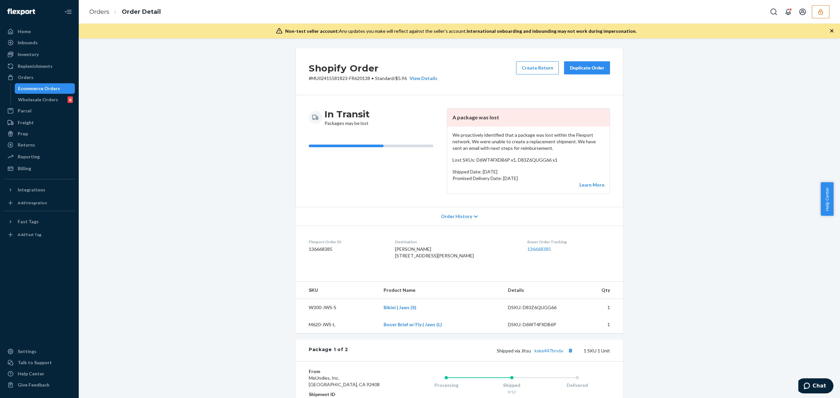
click at [320, 247] on dd "136668385" at bounding box center [347, 249] width 76 height 7
click at [318, 247] on dd "136668385" at bounding box center [347, 249] width 76 height 7
click at [320, 250] on dd "136668385" at bounding box center [347, 249] width 76 height 7
copy dd "136668385"
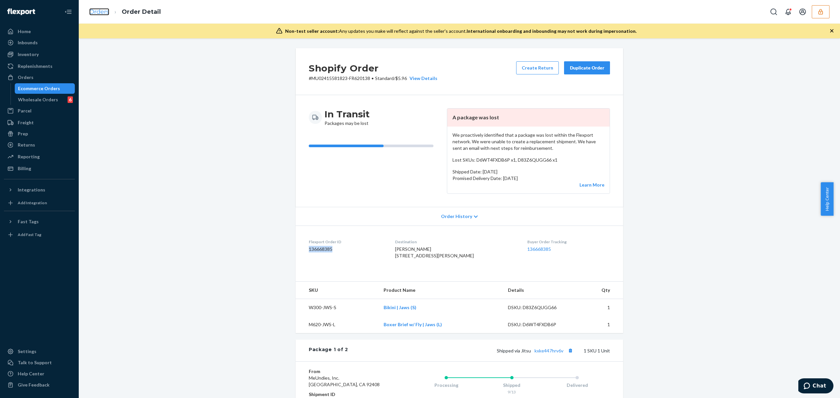
click at [96, 9] on link "Orders" at bounding box center [99, 11] width 20 height 7
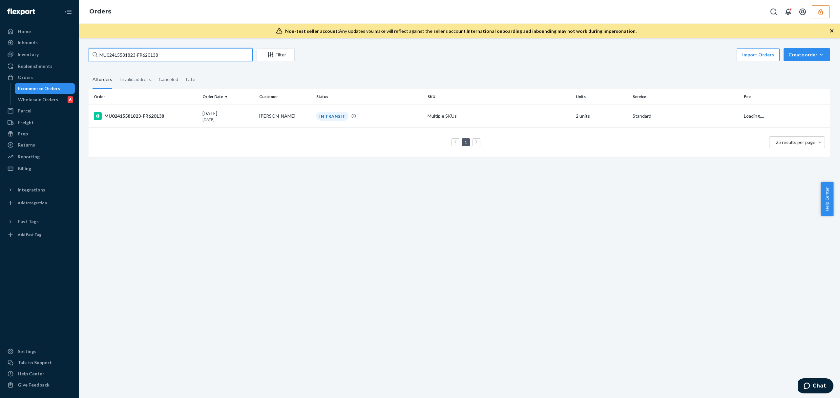
click at [146, 56] on input "MU02415581823-FR620138" at bounding box center [171, 54] width 164 height 13
paste input "2043-FR620362"
type input "MU02415582043-FR620362"
click at [173, 113] on div "MU02415582043-FR620362" at bounding box center [145, 116] width 103 height 8
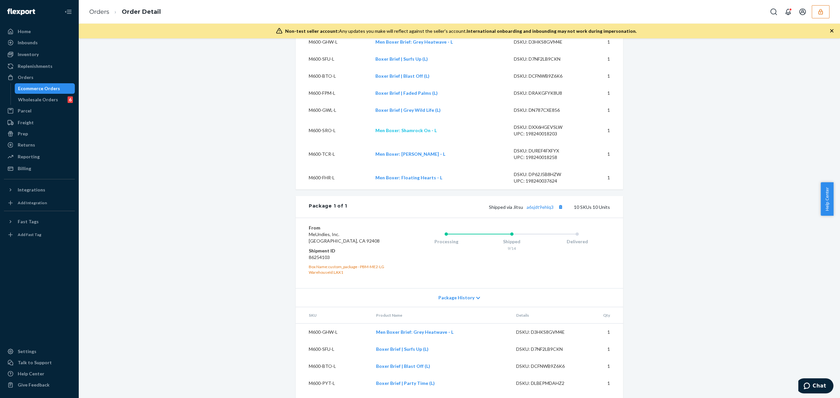
scroll to position [252, 0]
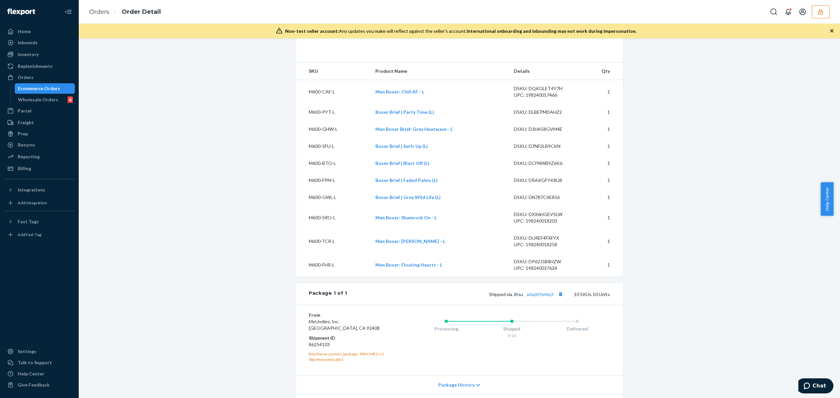
click at [318, 343] on dd "86254103" at bounding box center [348, 345] width 78 height 7
copy dd "86254103"
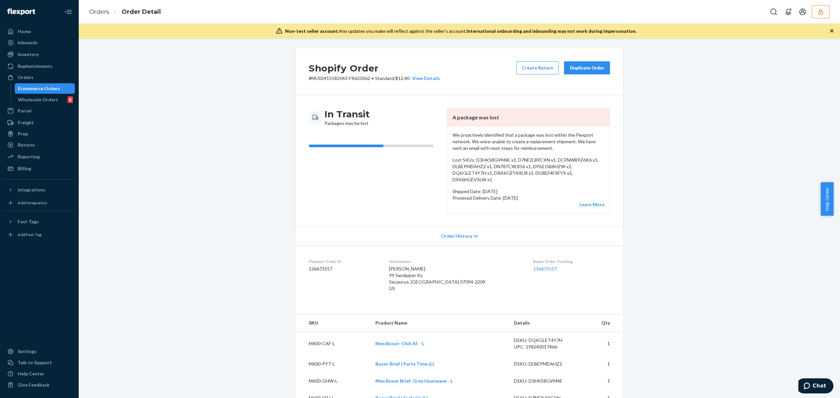
scroll to position [87, 0]
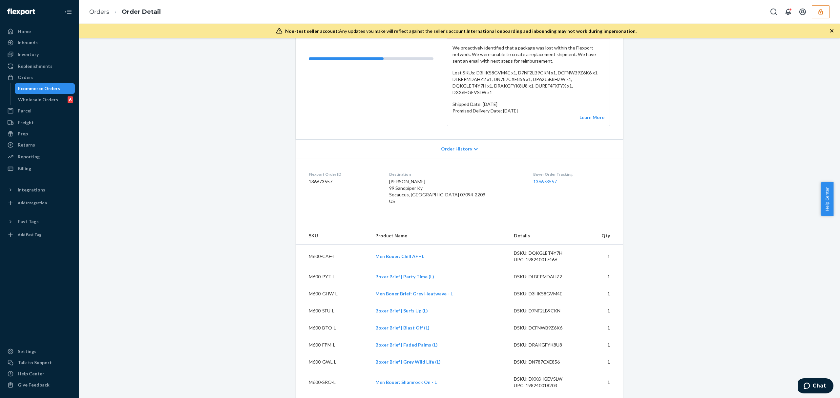
click at [312, 180] on dd "136673557" at bounding box center [344, 182] width 70 height 7
click at [311, 180] on dd "136673557" at bounding box center [344, 182] width 70 height 7
copy dd "136673557"
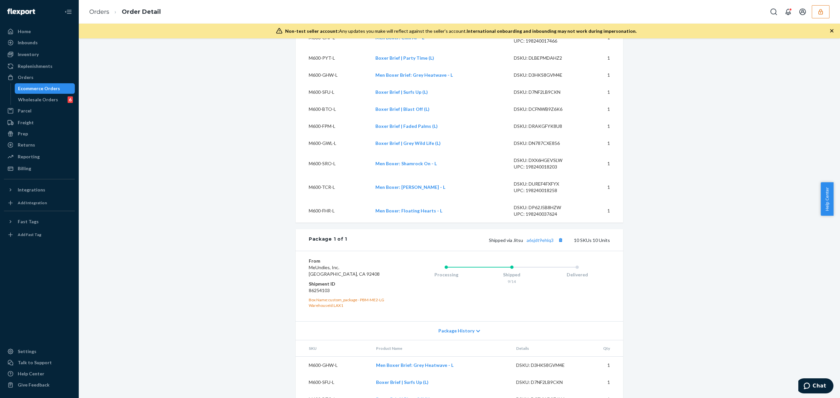
scroll to position [471, 0]
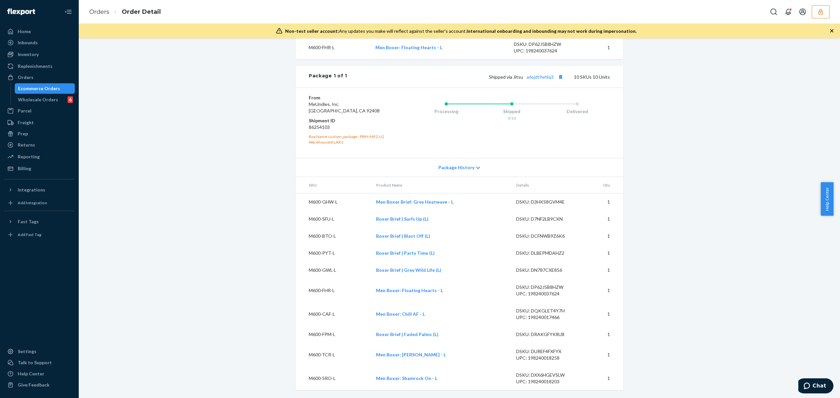
click at [321, 127] on dd "86254103" at bounding box center [348, 127] width 78 height 7
copy dd "86254103"
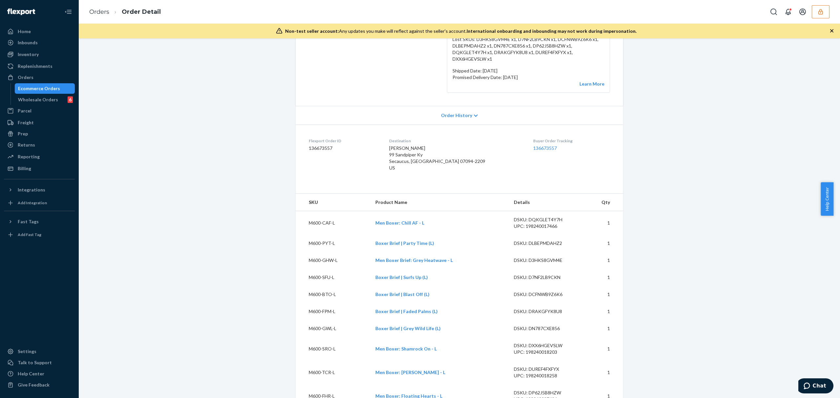
scroll to position [77, 0]
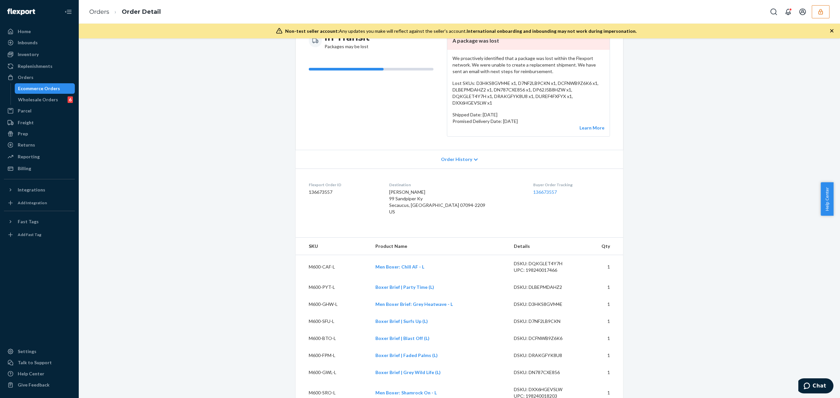
click at [452, 157] on span "Order History" at bounding box center [456, 159] width 31 height 7
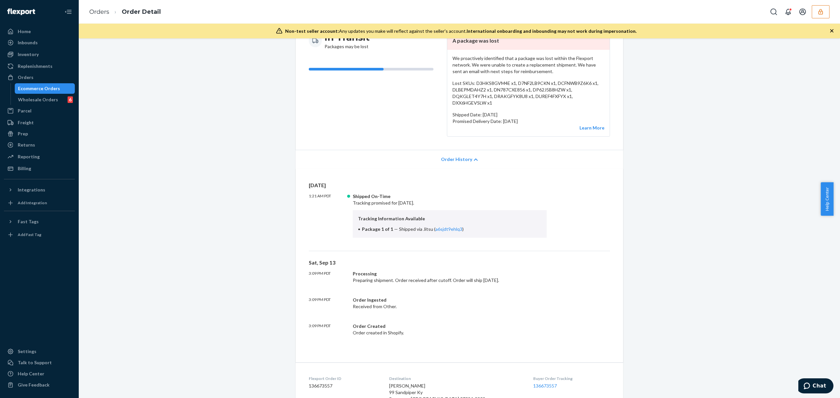
click at [457, 159] on span "Order History" at bounding box center [456, 159] width 31 height 7
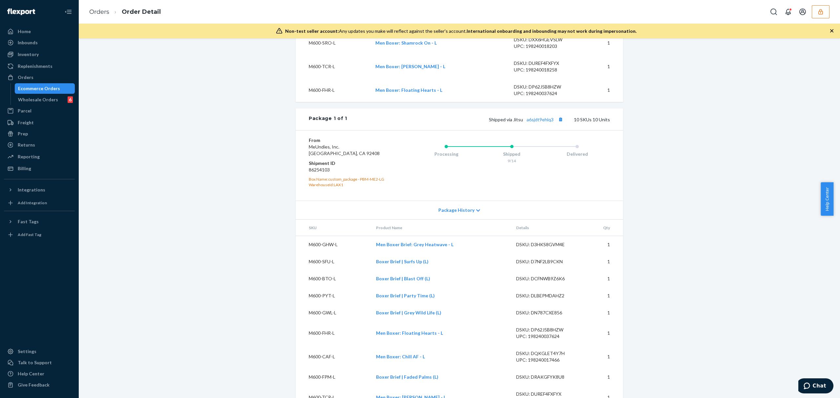
scroll to position [471, 0]
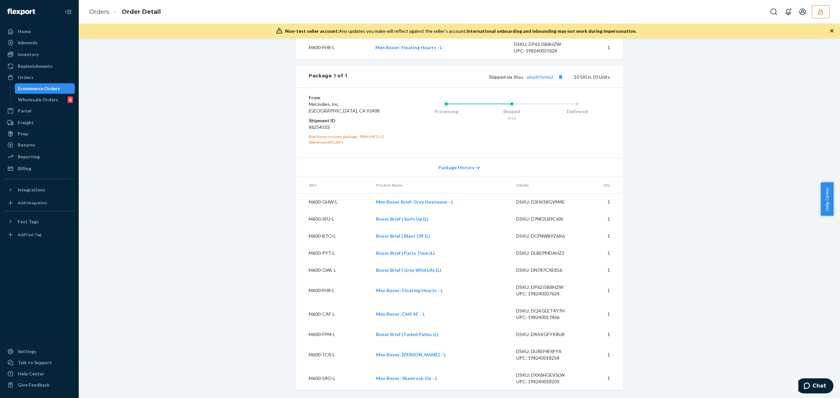
click at [326, 127] on dd "86254103" at bounding box center [348, 127] width 78 height 7
click at [316, 126] on dd "86254103" at bounding box center [348, 127] width 78 height 7
click at [104, 10] on link "Orders" at bounding box center [99, 11] width 20 height 7
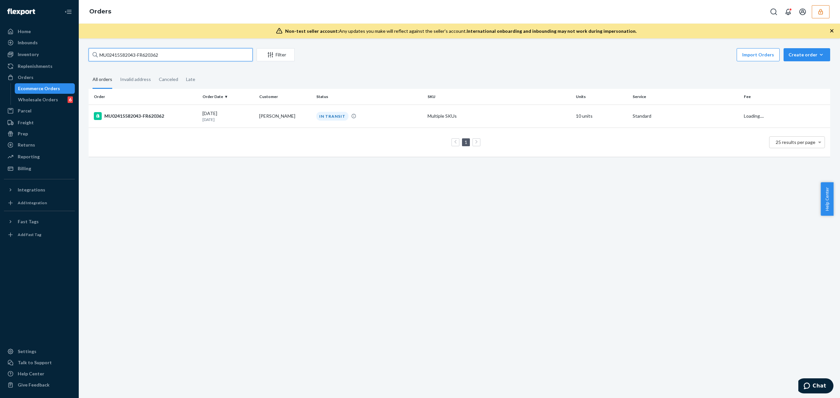
click at [129, 54] on input "MU02415582043-FR620362" at bounding box center [171, 54] width 164 height 13
paste input "190-FR620520"
type input "MU02415582190-FR620520"
click at [163, 118] on div "MU02415582190-FR620520" at bounding box center [145, 116] width 103 height 8
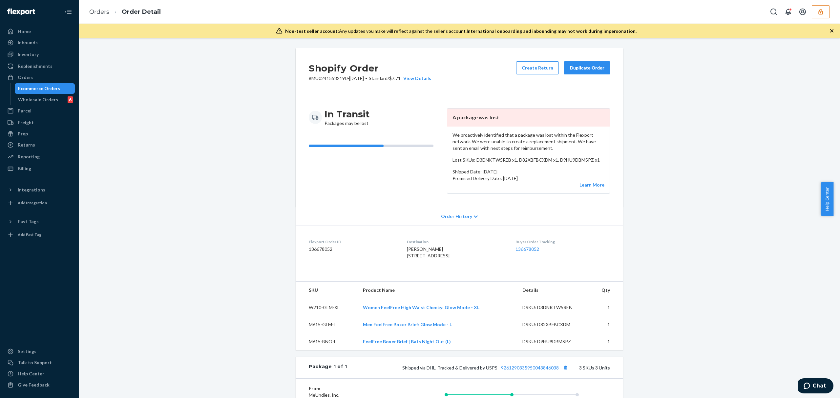
click at [319, 251] on dd "136678052" at bounding box center [353, 249] width 88 height 7
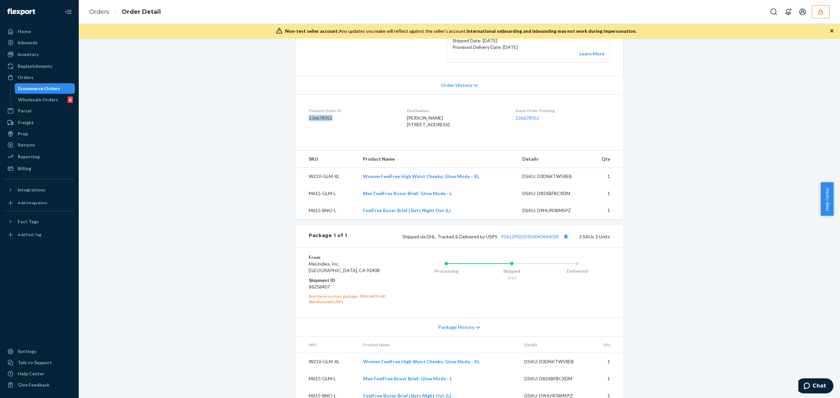
scroll to position [159, 0]
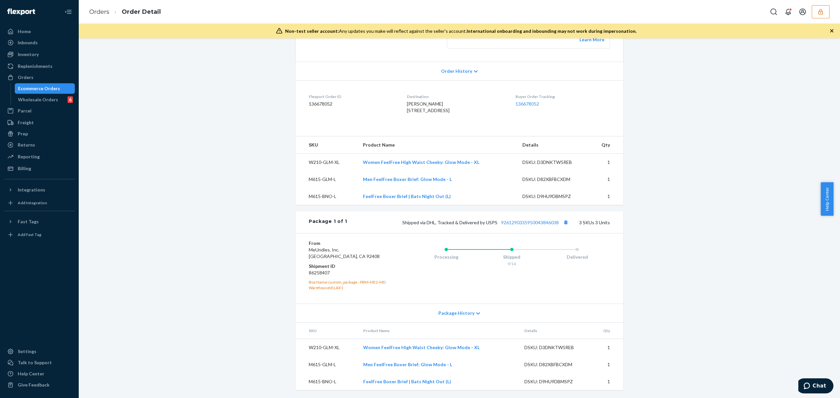
click at [321, 272] on dd "86258407" at bounding box center [348, 273] width 78 height 7
click at [500, 271] on div "Processing Shipped 9/14 Delivered" at bounding box center [498, 268] width 223 height 57
click at [317, 272] on dd "86258407" at bounding box center [348, 273] width 78 height 7
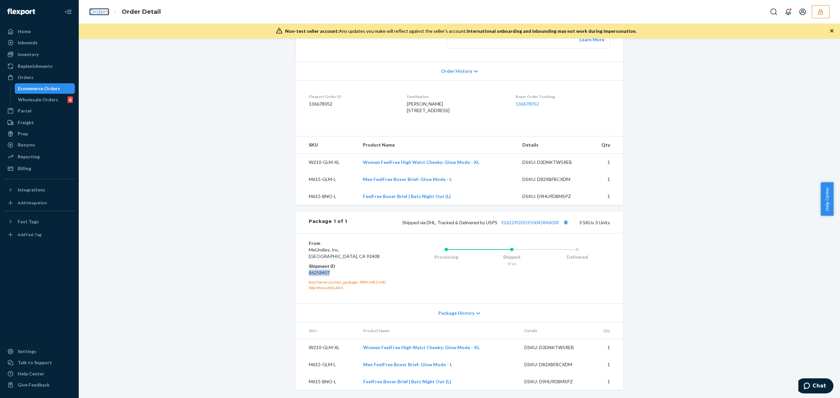
click at [101, 9] on link "Orders" at bounding box center [99, 11] width 20 height 7
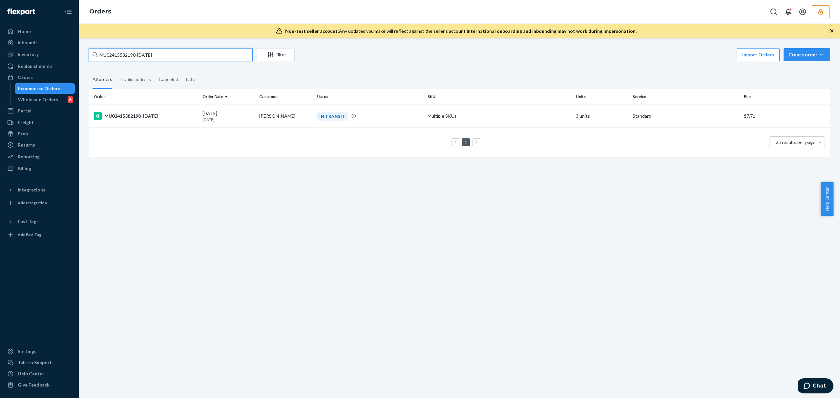
click at [160, 57] on input "MU02415582190-FR620520" at bounding box center [171, 54] width 164 height 13
paste input "480-FR620805"
type input "MU02415582480-FR620805"
click at [159, 108] on td "MU02415582480-FR620805" at bounding box center [144, 116] width 111 height 23
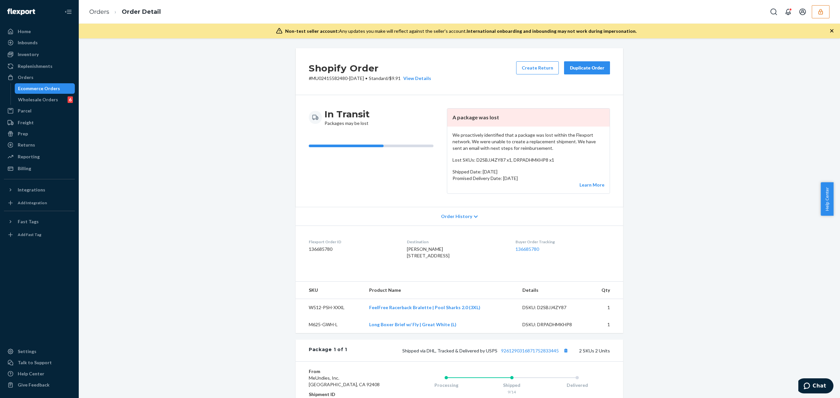
scroll to position [125, 0]
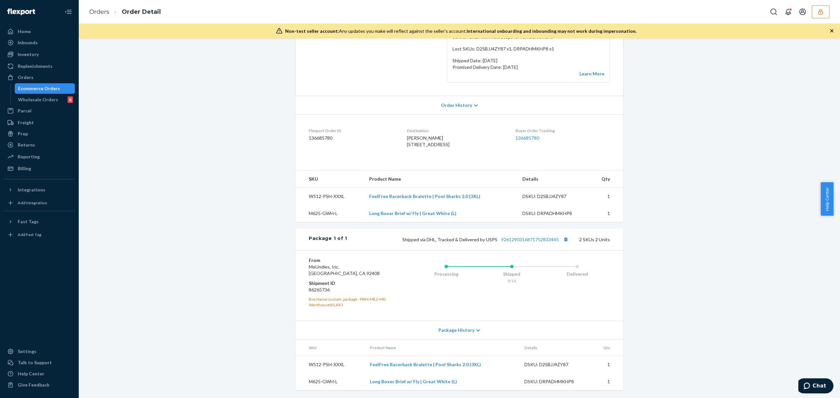
click at [323, 287] on dd "86265736" at bounding box center [348, 290] width 78 height 7
click at [245, 44] on div "Shopify Order # MU02415582480-FR620805 • Standard / $9.91 View Details Create R…" at bounding box center [459, 167] width 751 height 461
click at [312, 135] on dd "136685780" at bounding box center [353, 138] width 88 height 7
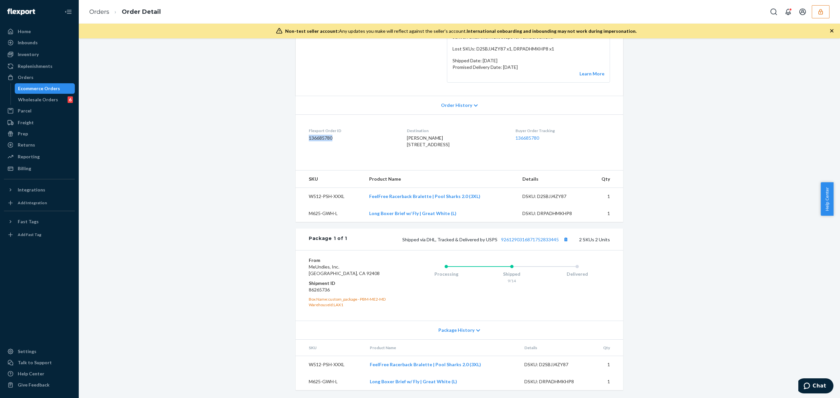
click at [320, 289] on dd "86265736" at bounding box center [348, 290] width 78 height 7
click at [320, 290] on dd "86265736" at bounding box center [348, 290] width 78 height 7
drag, startPoint x: 494, startPoint y: 304, endPoint x: 442, endPoint y: 249, distance: 75.2
click at [494, 304] on div "Processing Shipped 9/14 Delivered" at bounding box center [498, 285] width 223 height 57
click at [100, 11] on link "Orders" at bounding box center [99, 11] width 20 height 7
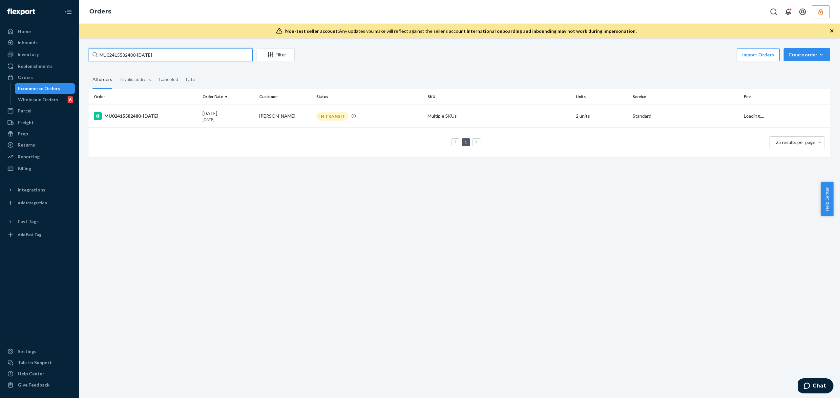
click at [125, 55] on input "MU02415582480-FR620805" at bounding box center [171, 54] width 164 height 13
paste input "524-FR620866"
type input "MU02415582524-FR620866"
click at [200, 116] on td "09/13/2025 10 days ago" at bounding box center [228, 116] width 57 height 23
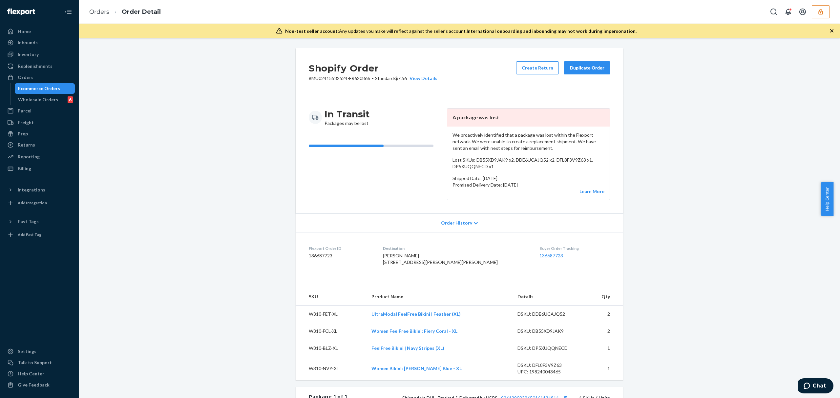
scroll to position [213, 0]
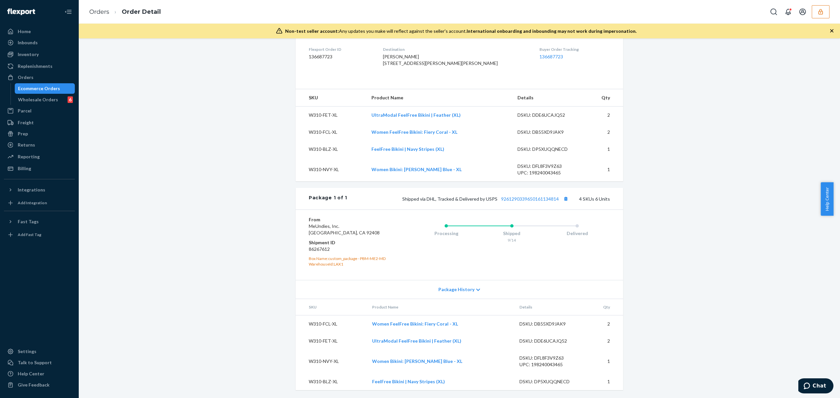
click at [317, 246] on dd "86267612" at bounding box center [348, 249] width 78 height 7
click at [570, 258] on div "Processing Shipped 9/14 Delivered" at bounding box center [498, 245] width 223 height 57
click at [309, 246] on dd "86267612" at bounding box center [348, 249] width 78 height 7
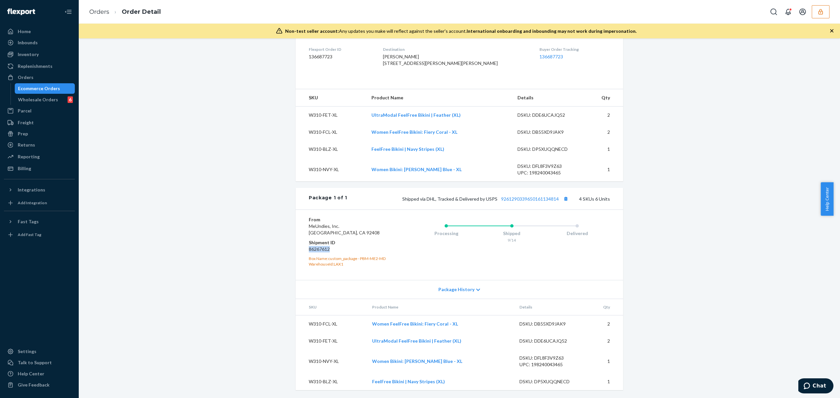
click at [478, 260] on div "Processing Shipped 9/14 Delivered" at bounding box center [498, 245] width 223 height 57
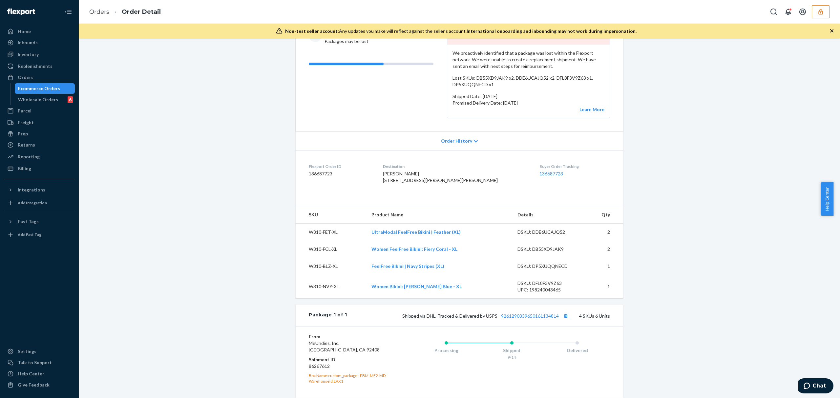
click at [322, 176] on dd "136687723" at bounding box center [341, 174] width 64 height 7
drag, startPoint x: 105, startPoint y: 12, endPoint x: 133, endPoint y: 35, distance: 35.6
click at [105, 12] on link "Orders" at bounding box center [99, 11] width 20 height 7
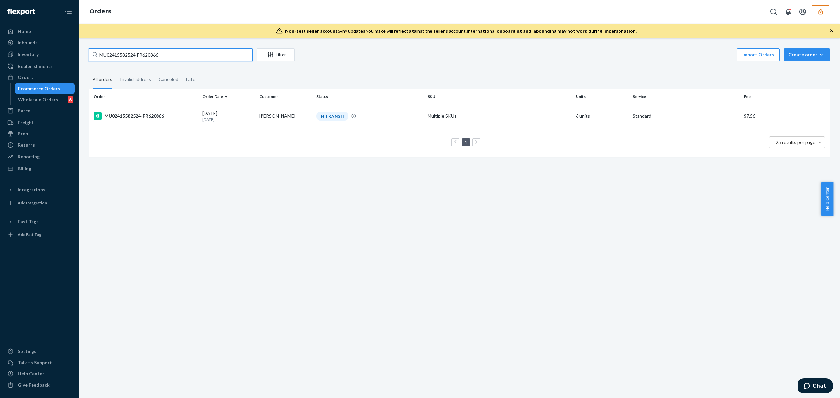
click at [141, 59] on input "MU02415582524-FR620866" at bounding box center [171, 54] width 164 height 13
paste input "447-FR620778"
type input "MU02415582447-FR620778"
click at [181, 113] on div "MU02415582447-FR620778" at bounding box center [145, 116] width 103 height 8
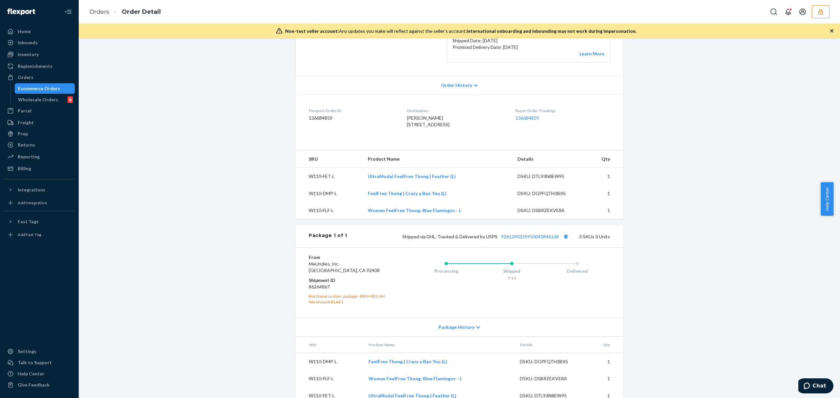
scroll to position [159, 0]
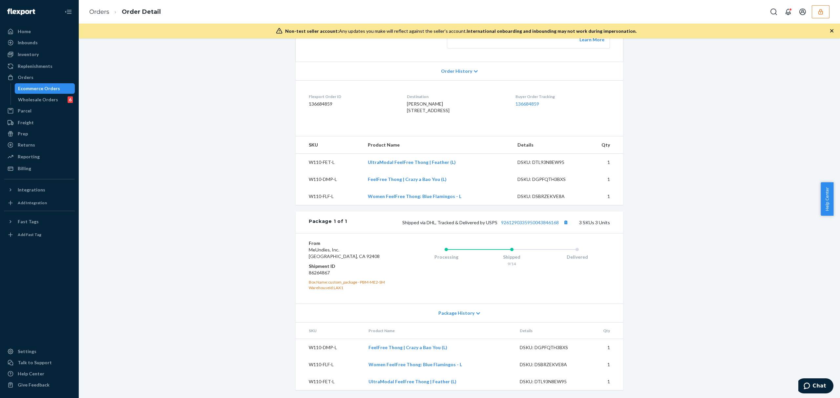
click at [318, 273] on dd "86264867" at bounding box center [348, 273] width 78 height 7
click at [656, 135] on div "Shopify Order # MU02415582447-FR620778 • Standard / $6.31 View Details Create R…" at bounding box center [459, 150] width 751 height 495
click at [316, 270] on dd "86264867" at bounding box center [348, 273] width 78 height 7
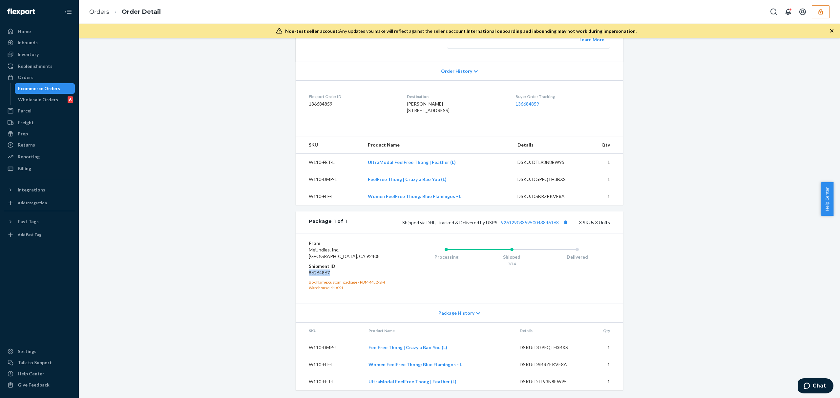
scroll to position [28, 0]
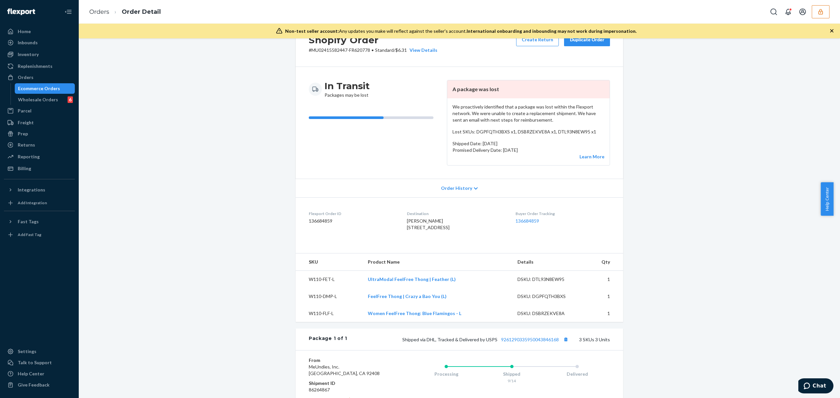
click at [314, 222] on dd "136684859" at bounding box center [353, 221] width 88 height 7
click at [816, 15] on button "button" at bounding box center [821, 11] width 18 height 13
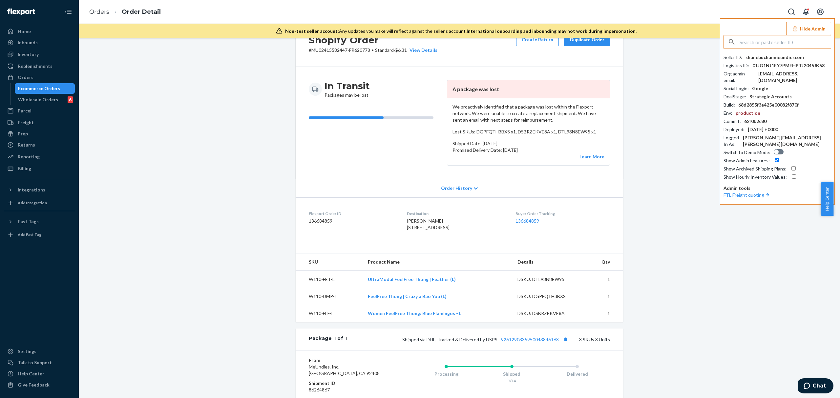
click at [777, 51] on div "Seller ID : shanebuchanmeundiescom Logistics ID : 01JG1NJ1EY7PMEHPTJ2045JK58 Or…" at bounding box center [778, 107] width 108 height 145
click at [768, 43] on input "text" at bounding box center [785, 41] width 91 height 13
paste input "lisa.avellino@manscaped.com"
type input "lisa.avellino@manscaped.com"
click at [757, 65] on span "lisa.avellino@manscaped.com" at bounding box center [779, 67] width 98 height 13
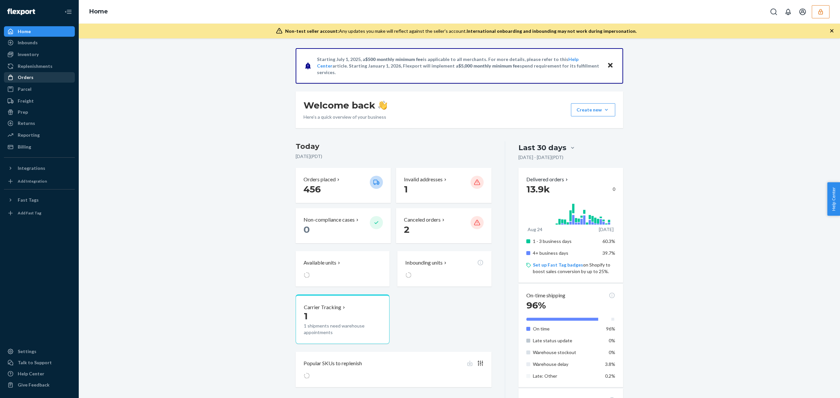
click at [29, 74] on div "Orders" at bounding box center [26, 77] width 16 height 7
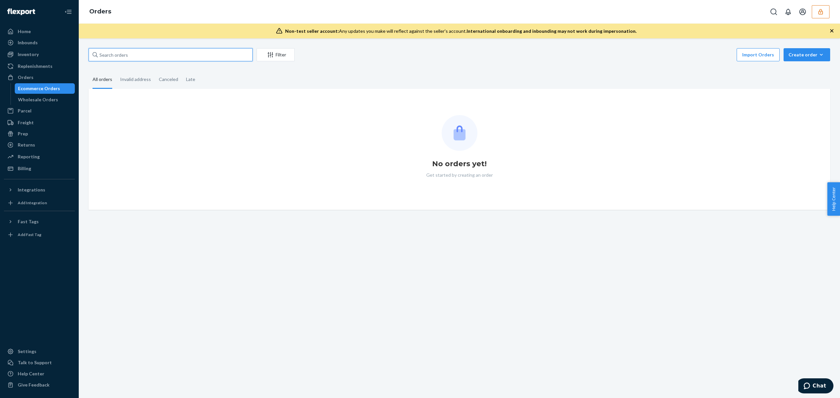
click at [139, 56] on input "text" at bounding box center [171, 54] width 164 height 13
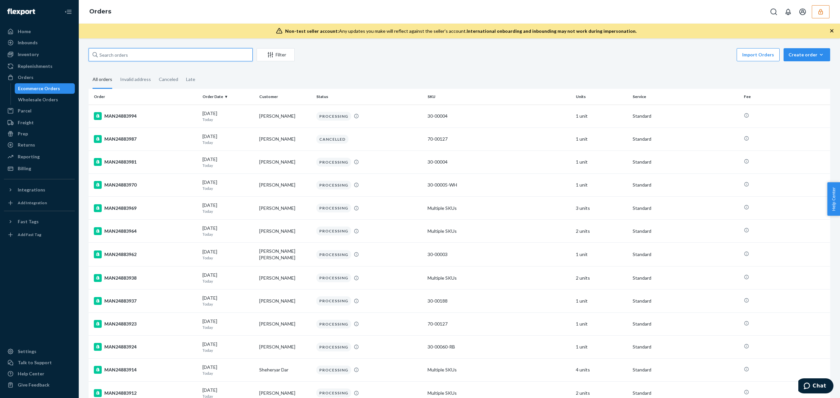
paste input "MAN24846071"
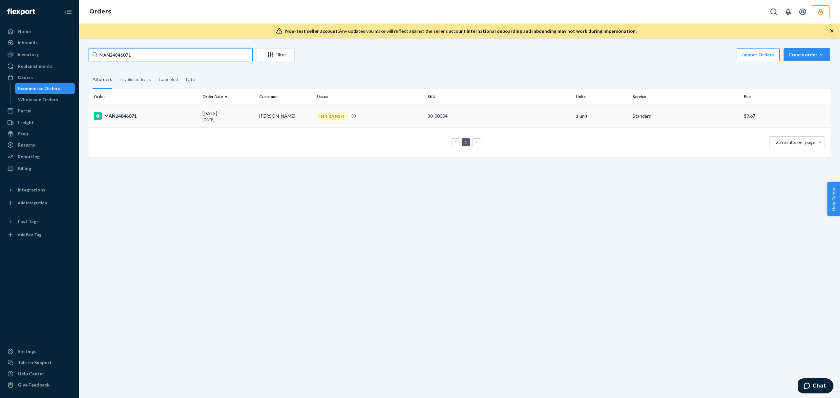
type input "MAN24846071"
click at [150, 117] on div "MAN24846071" at bounding box center [145, 116] width 103 height 8
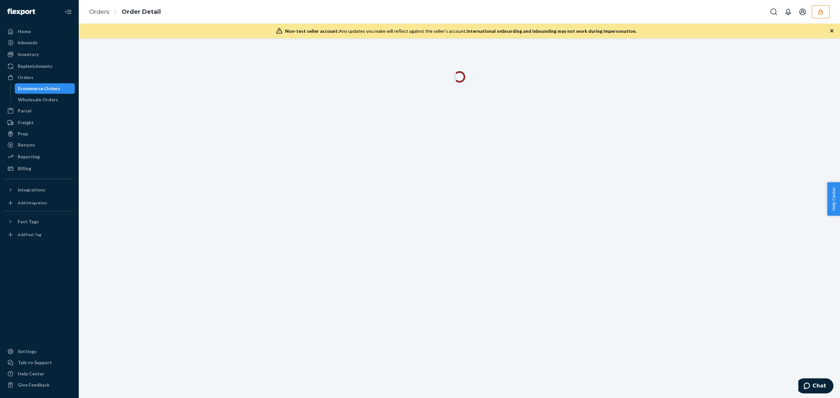
click at [831, 31] on icon "button" at bounding box center [832, 31] width 7 height 7
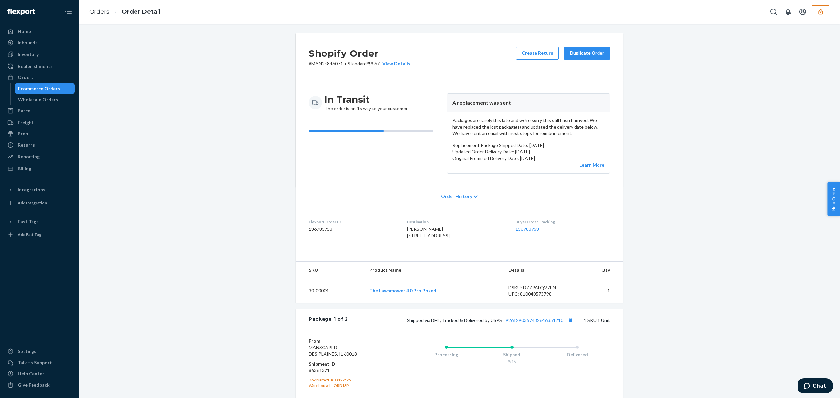
click at [466, 196] on span "Order History" at bounding box center [456, 196] width 31 height 7
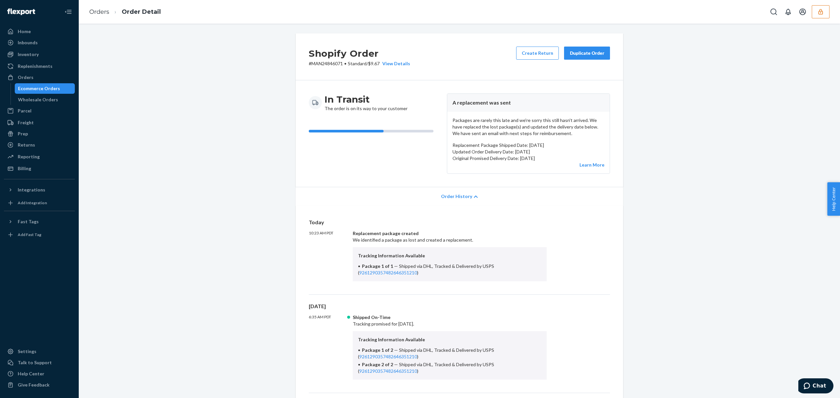
click at [462, 195] on span "Order History" at bounding box center [456, 196] width 31 height 7
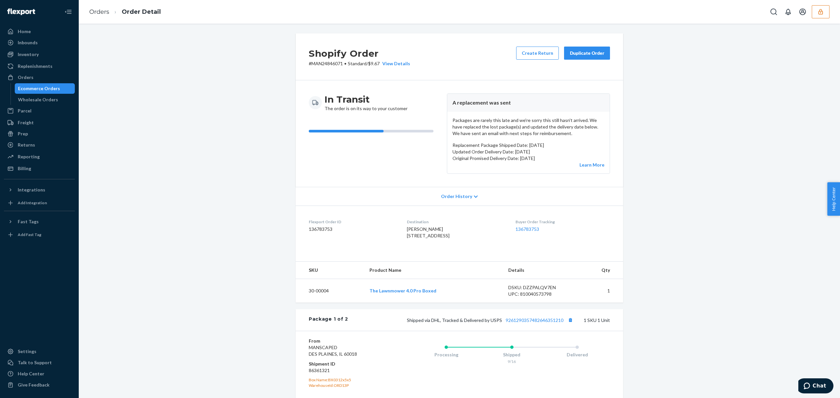
click at [320, 225] on dt "Flexport Order ID" at bounding box center [353, 222] width 88 height 6
click at [319, 229] on dd "136783753" at bounding box center [353, 229] width 88 height 7
copy dd "136783753"
click at [822, 13] on icon "button" at bounding box center [820, 12] width 7 height 7
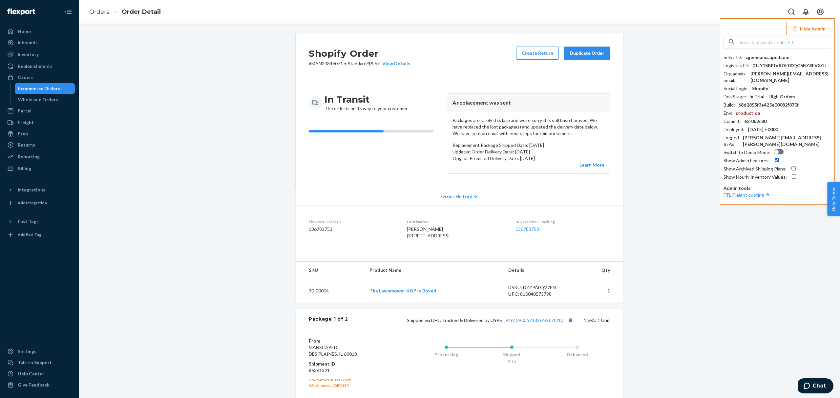
click at [767, 59] on div "cgeemanscapedcom" at bounding box center [768, 57] width 44 height 7
drag, startPoint x: 818, startPoint y: 28, endPoint x: 735, endPoint y: 28, distance: 82.4
click at [817, 28] on button "Hide Admin" at bounding box center [808, 28] width 45 height 13
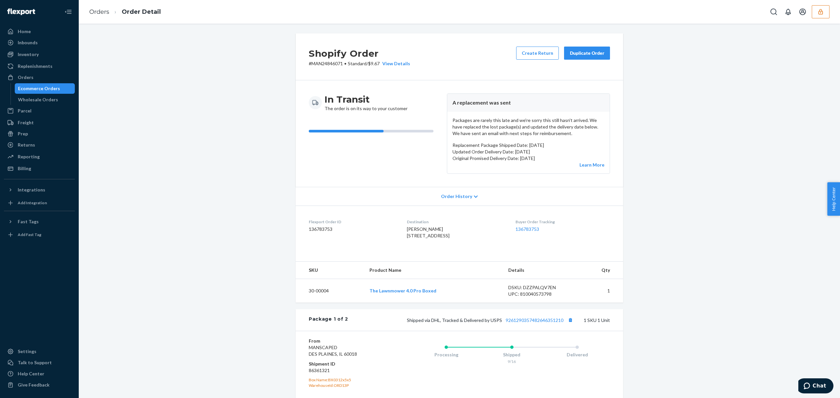
click at [147, 230] on div "Shopify Order # MAN24846071 • Standard / $9.67 View Details Create Return Dupli…" at bounding box center [459, 329] width 751 height 593
click at [827, 8] on button "button" at bounding box center [821, 11] width 18 height 13
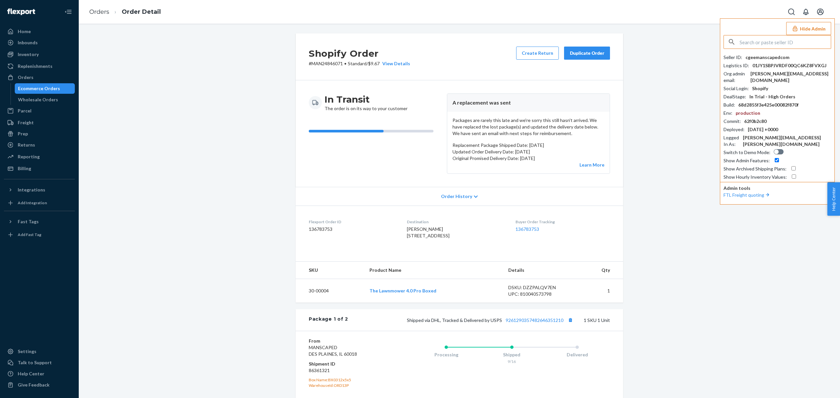
click at [770, 44] on input "text" at bounding box center [785, 41] width 91 height 13
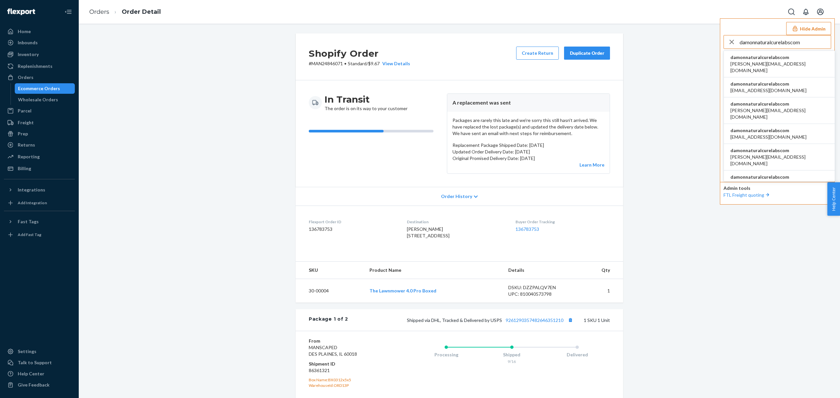
type input "damonnaturalcurelabscom"
click at [755, 62] on span "damon@naturalcurelabs.com" at bounding box center [779, 67] width 98 height 13
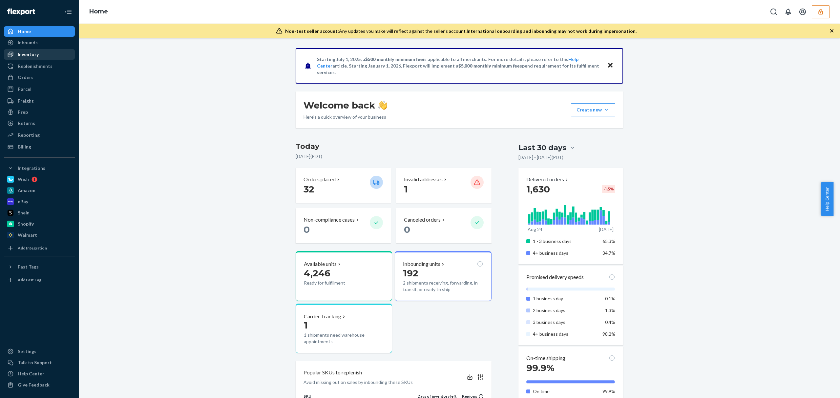
click at [33, 54] on div "Inventory" at bounding box center [28, 54] width 21 height 7
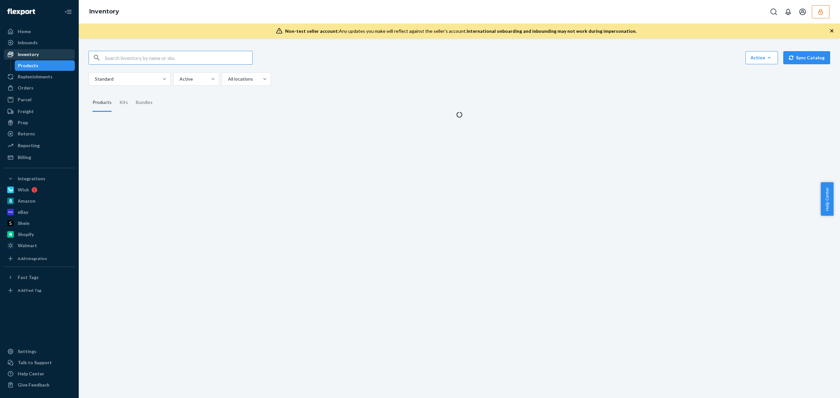
click at [30, 45] on div "Inbounds" at bounding box center [28, 42] width 20 height 7
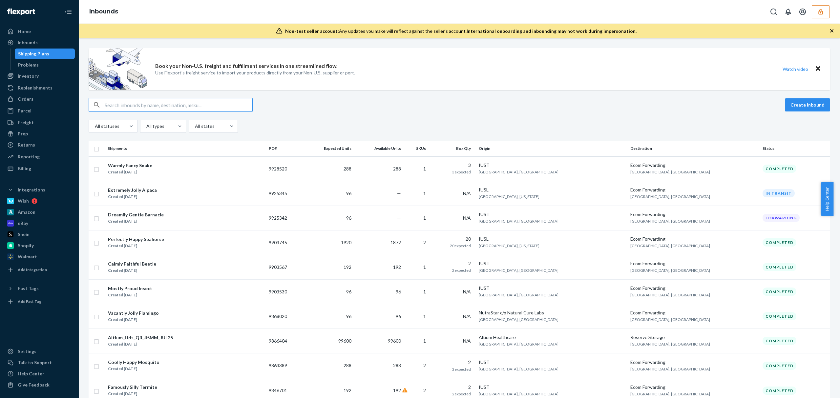
click at [121, 103] on input "text" at bounding box center [179, 104] width 148 height 13
type input "9903530"
drag, startPoint x: 158, startPoint y: 110, endPoint x: 153, endPoint y: 108, distance: 5.1
click at [157, 110] on input "text" at bounding box center [179, 104] width 148 height 13
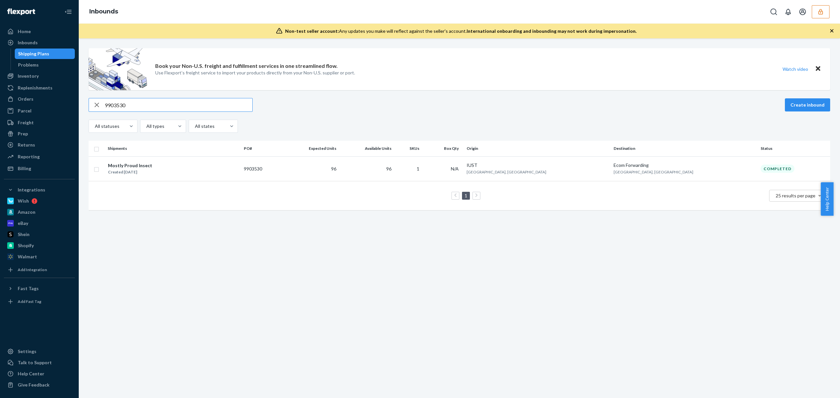
type input "9903530"
click at [193, 182] on td "1 25 results per page" at bounding box center [460, 195] width 742 height 29
click at [201, 176] on div "Mostly Proud Insect Created [DATE]" at bounding box center [173, 169] width 131 height 14
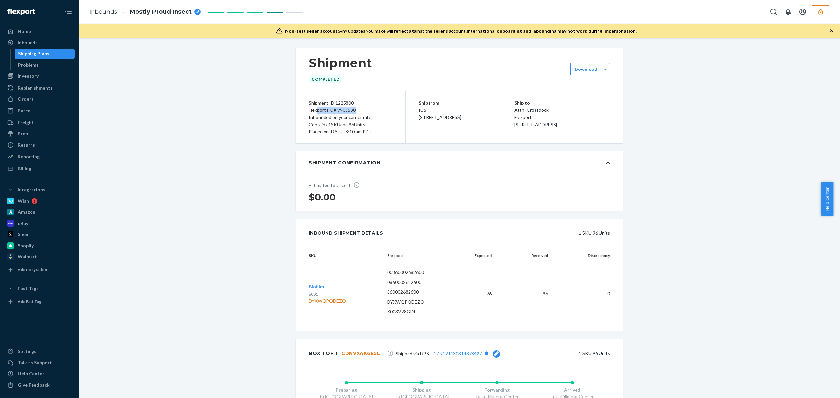
drag, startPoint x: 360, startPoint y: 112, endPoint x: 313, endPoint y: 108, distance: 47.4
click at [313, 108] on div "Flexport PO# 9903530" at bounding box center [350, 110] width 83 height 7
click at [333, 107] on div "Flexport PO# 9903530" at bounding box center [350, 110] width 83 height 7
click at [358, 109] on div "Flexport PO# 9903530" at bounding box center [350, 110] width 83 height 7
drag, startPoint x: 358, startPoint y: 109, endPoint x: 316, endPoint y: 106, distance: 41.5
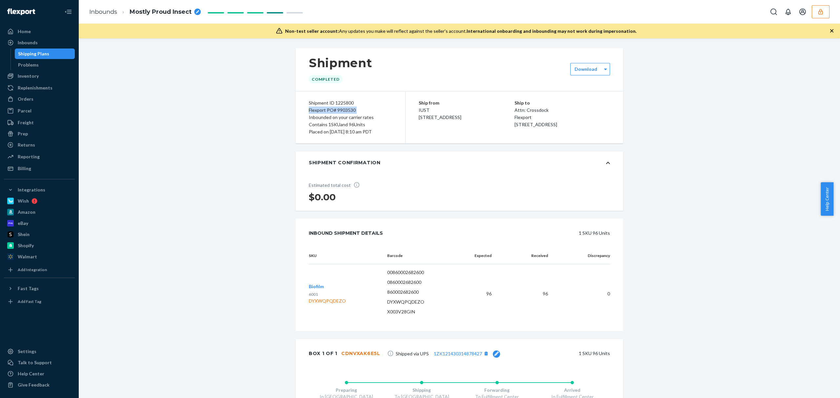
click at [315, 106] on div "Shipment ID 1225800 Flexport PO# 9903530 Inbounded on your carrier rates Contai…" at bounding box center [351, 118] width 110 height 52
click at [351, 103] on div "Shipment ID 1225800" at bounding box center [350, 102] width 83 height 7
click at [337, 102] on div "Shipment ID 1225800" at bounding box center [350, 102] width 83 height 7
copy div "1225800"
